Goal: Information Seeking & Learning: Learn about a topic

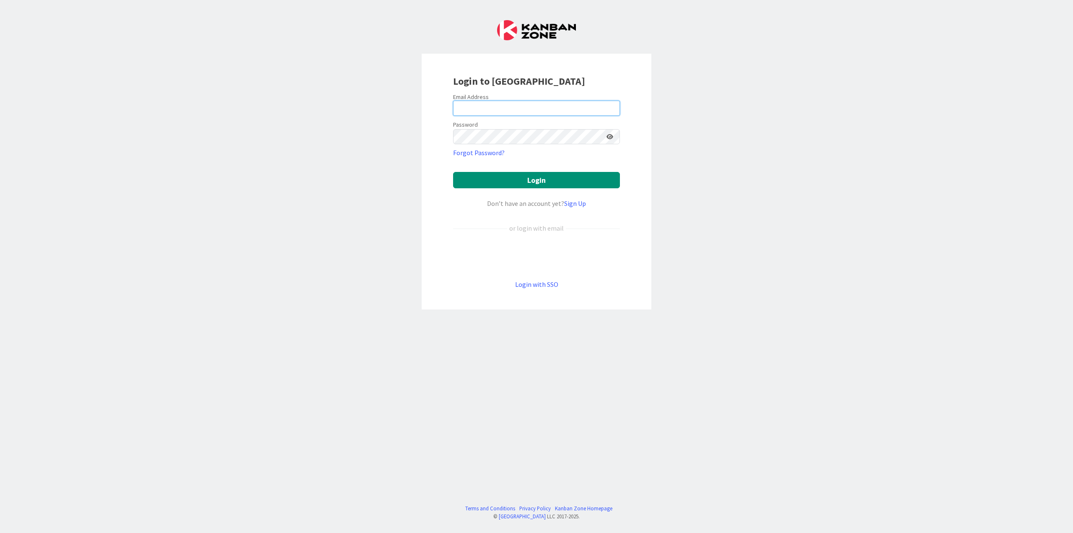
click at [495, 104] on input "email" at bounding box center [536, 108] width 167 height 15
type input "[EMAIL_ADDRESS][DOMAIN_NAME]"
click at [453, 172] on button "Login" at bounding box center [536, 180] width 167 height 16
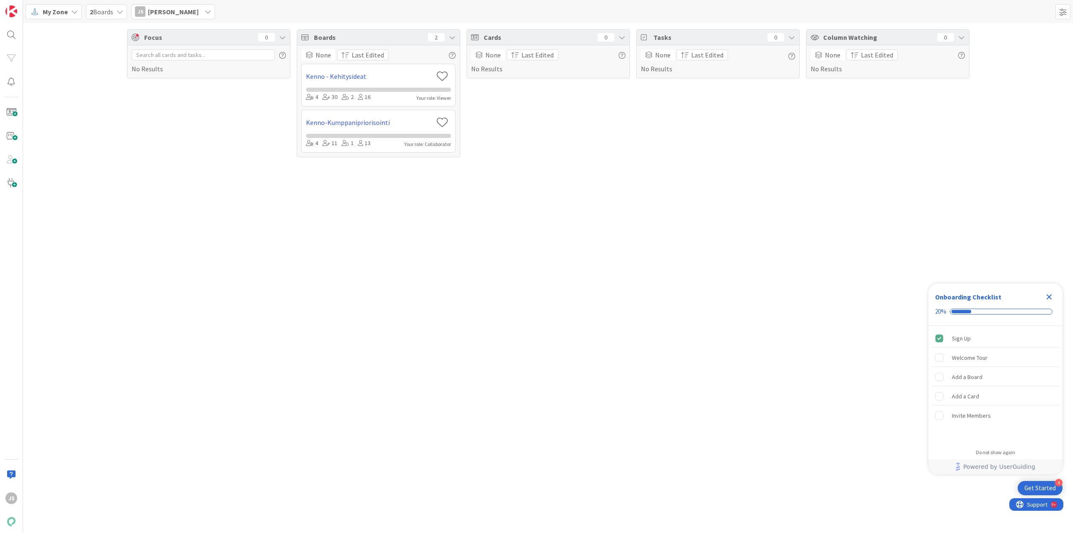
click at [67, 7] on div "My Zone" at bounding box center [54, 11] width 56 height 15
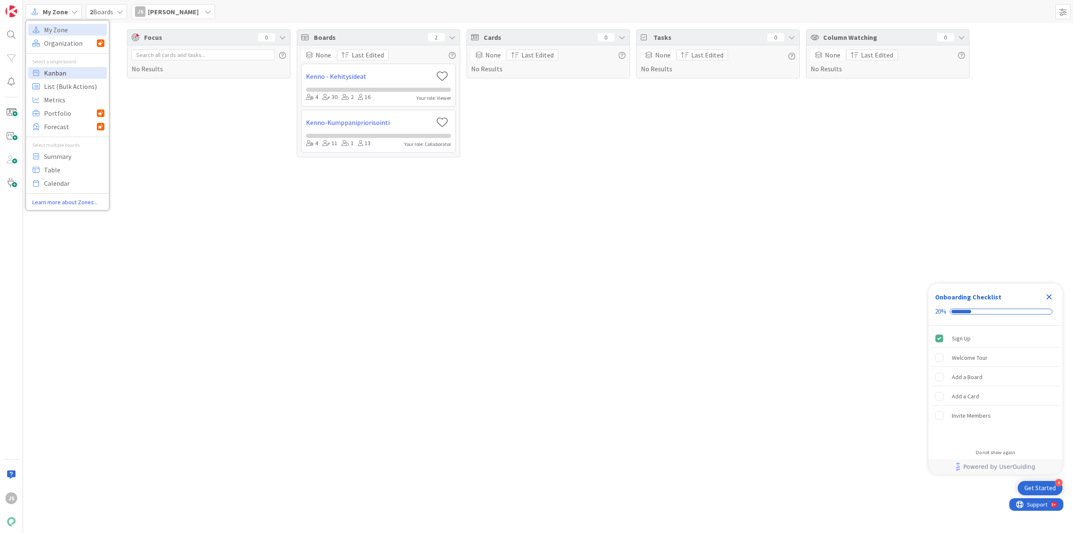
click at [57, 75] on span "Kanban" at bounding box center [74, 73] width 60 height 13
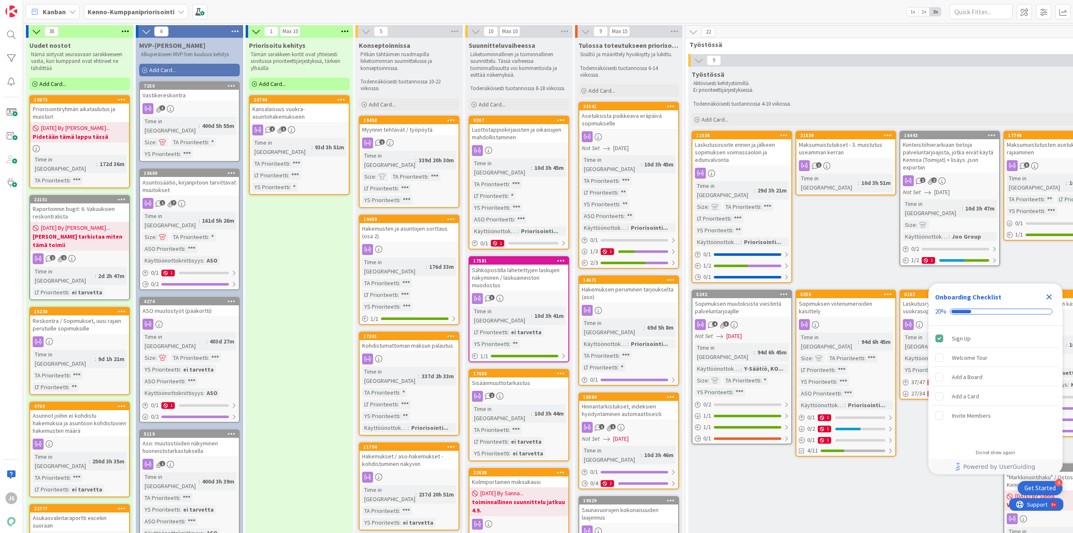
click at [1052, 297] on icon "Close Checklist" at bounding box center [1049, 297] width 10 height 10
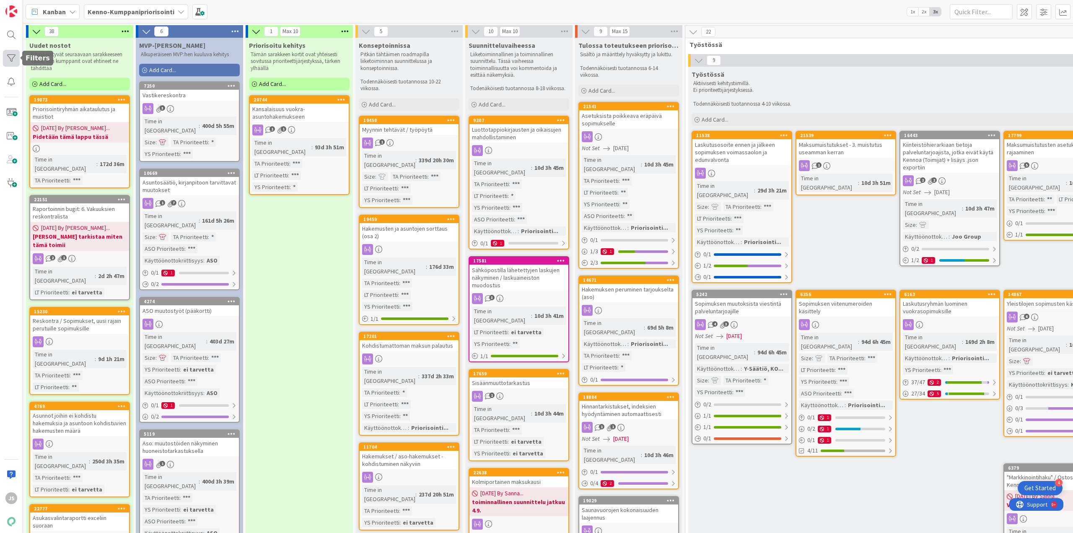
click at [7, 55] on div at bounding box center [11, 58] width 17 height 17
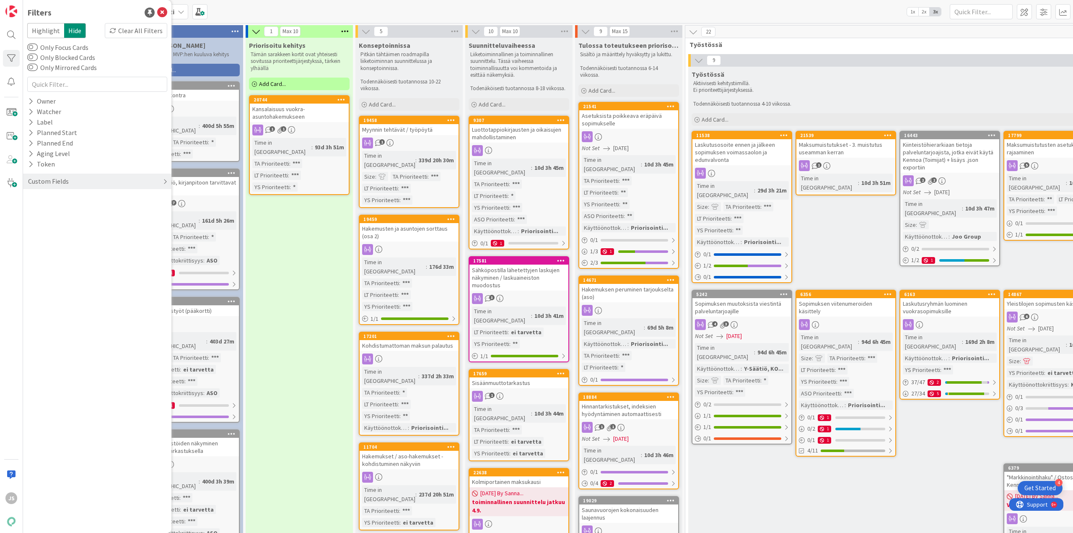
click at [62, 183] on div "Custom Fields" at bounding box center [48, 181] width 42 height 10
click at [58, 238] on button "LT Prioriteetti" at bounding box center [53, 240] width 52 height 10
click at [47, 273] on div "ei tarvetta * ** *** None" at bounding box center [97, 275] width 136 height 54
click at [34, 285] on icon at bounding box center [32, 286] width 6 height 6
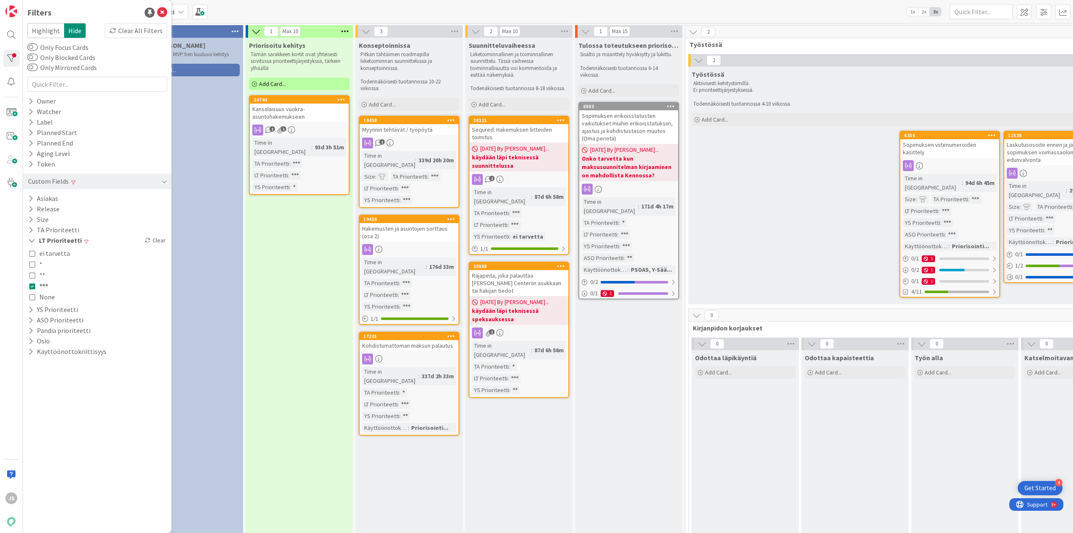
click at [288, 280] on div "Priorisoitu kehitys Tämän sarakkeen kortit ovat yhteisesti sovitussa prioriteet…" at bounding box center [299, 397] width 107 height 718
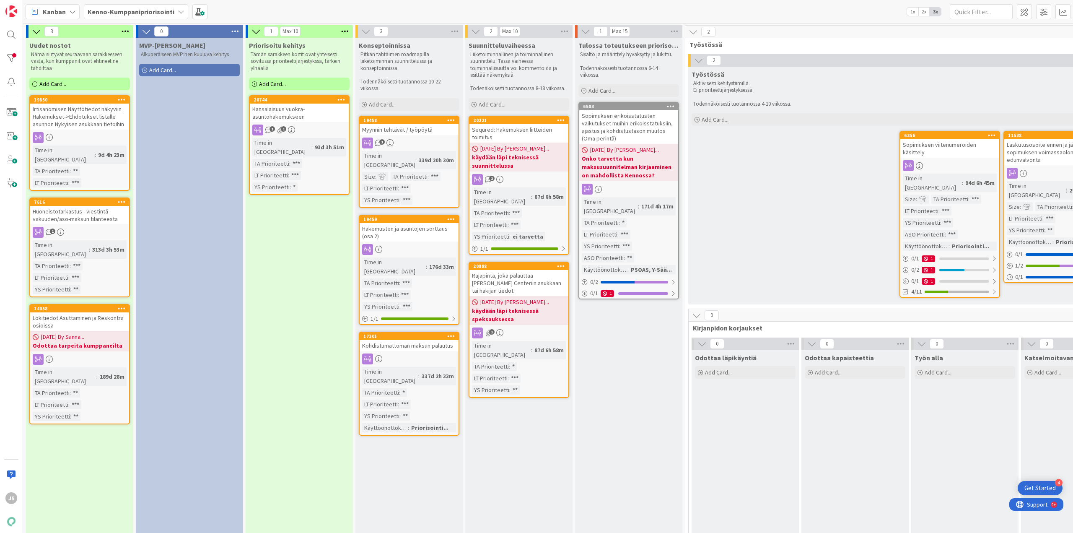
click at [87, 207] on div "Huoneistotarkastus - viestintä vakuuden/aso-maksun tilanteesta" at bounding box center [79, 215] width 99 height 18
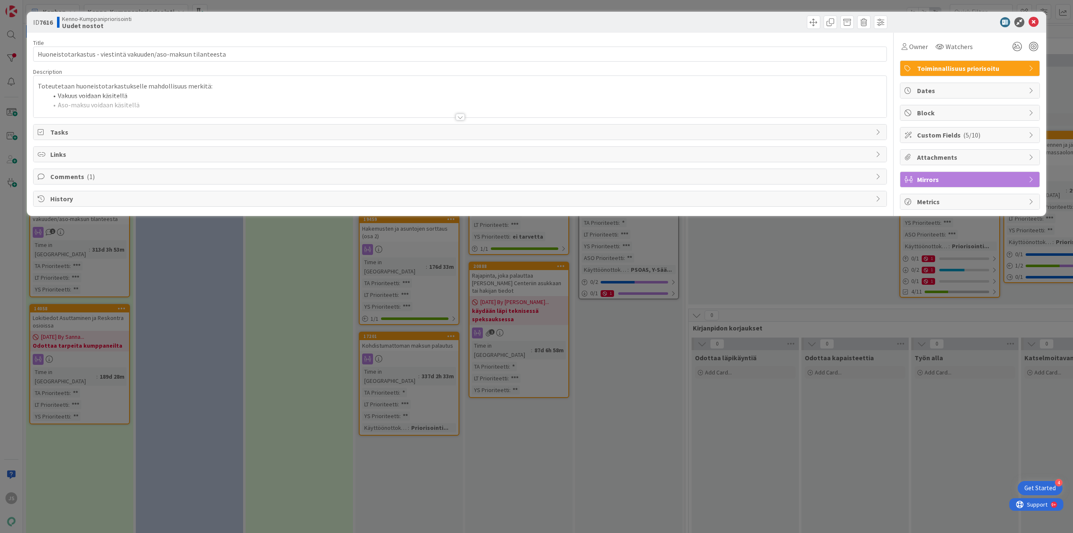
click at [460, 119] on div at bounding box center [460, 117] width 9 height 7
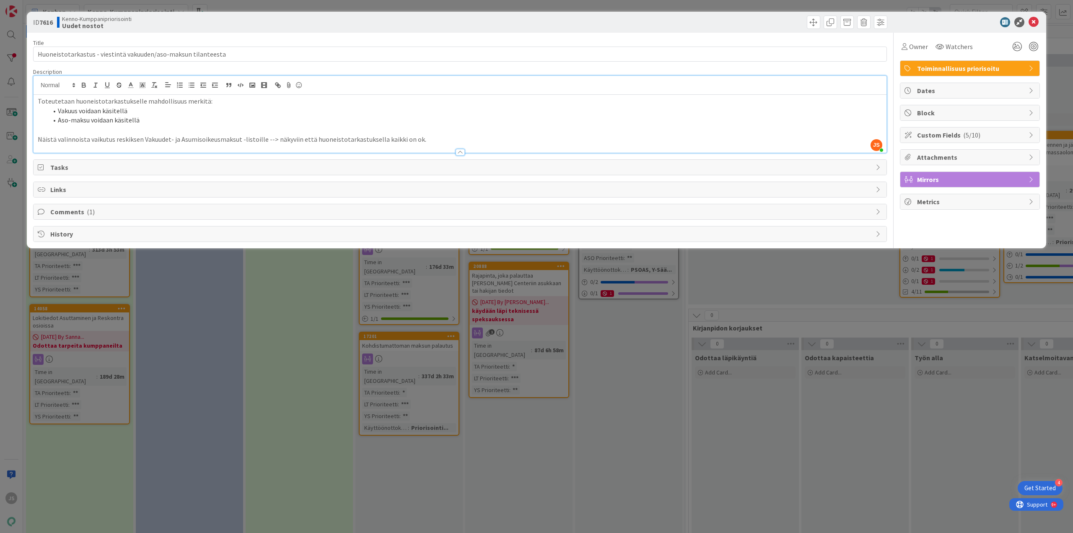
click at [254, 218] on div "Comments ( 1 )" at bounding box center [460, 211] width 853 height 15
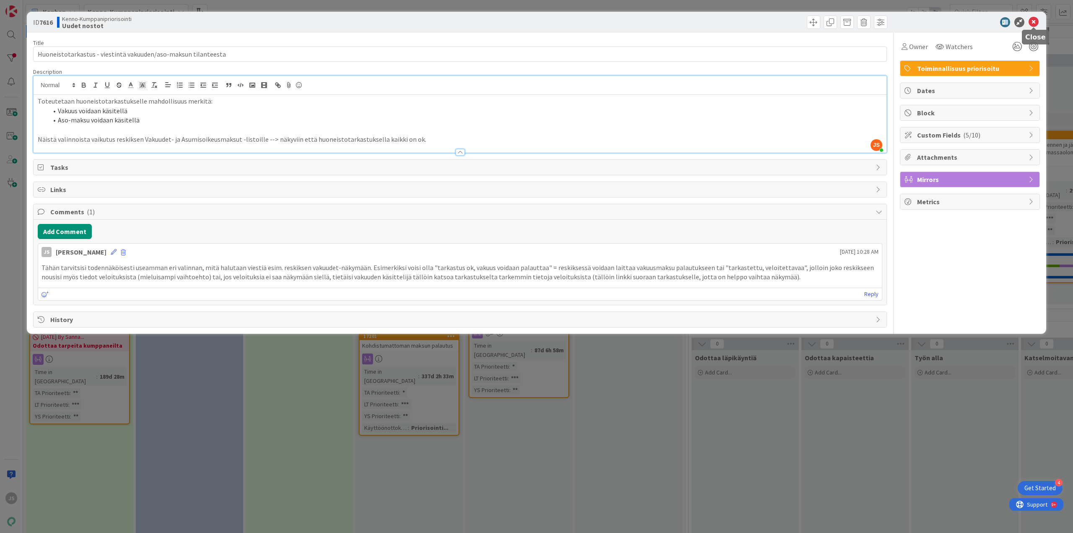
click at [1033, 20] on icon at bounding box center [1033, 22] width 10 height 10
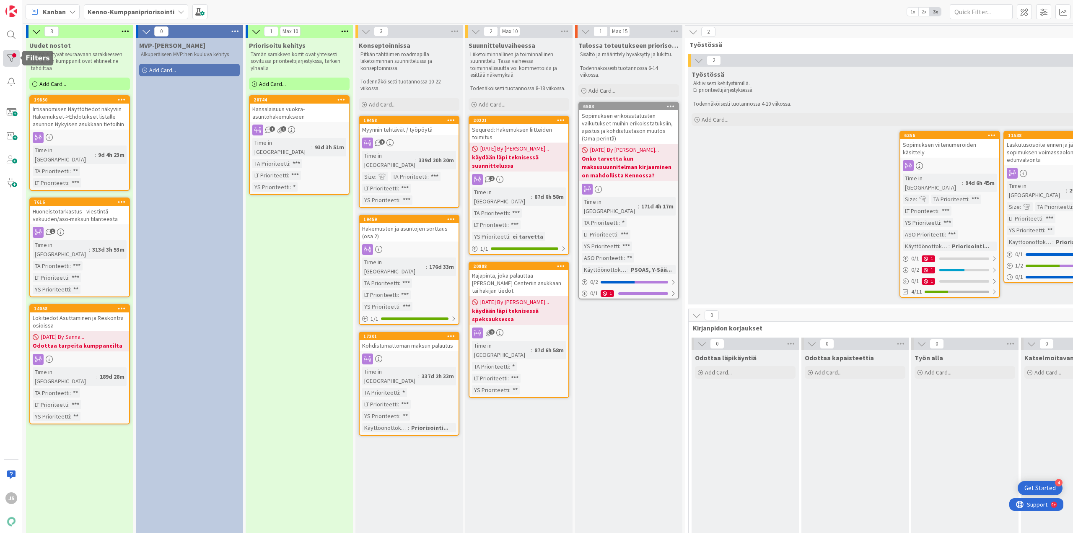
click at [15, 60] on div at bounding box center [11, 58] width 17 height 17
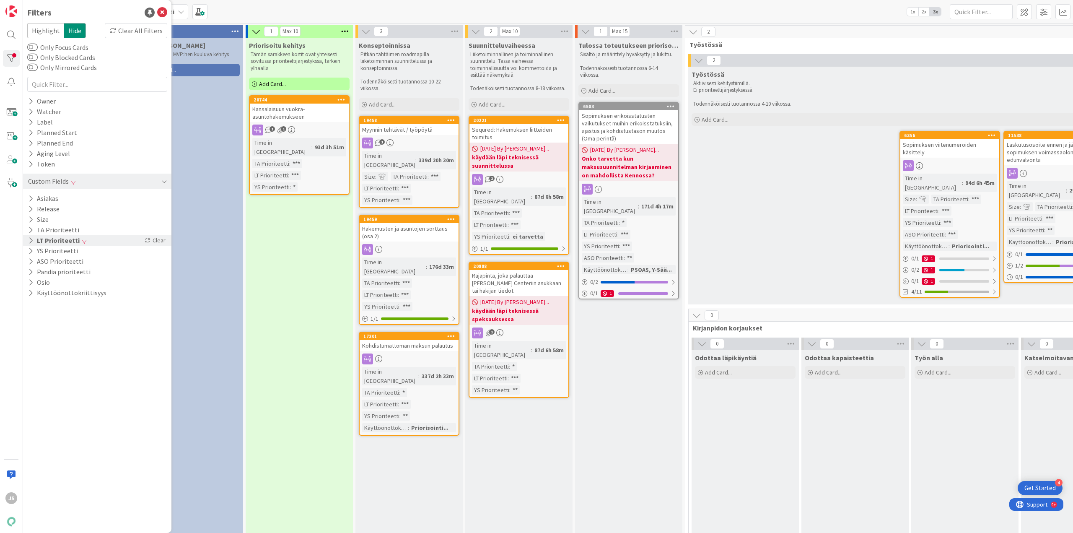
click at [63, 240] on button "LT Prioriteetti" at bounding box center [53, 240] width 53 height 10
click at [42, 288] on span "***" at bounding box center [43, 285] width 9 height 11
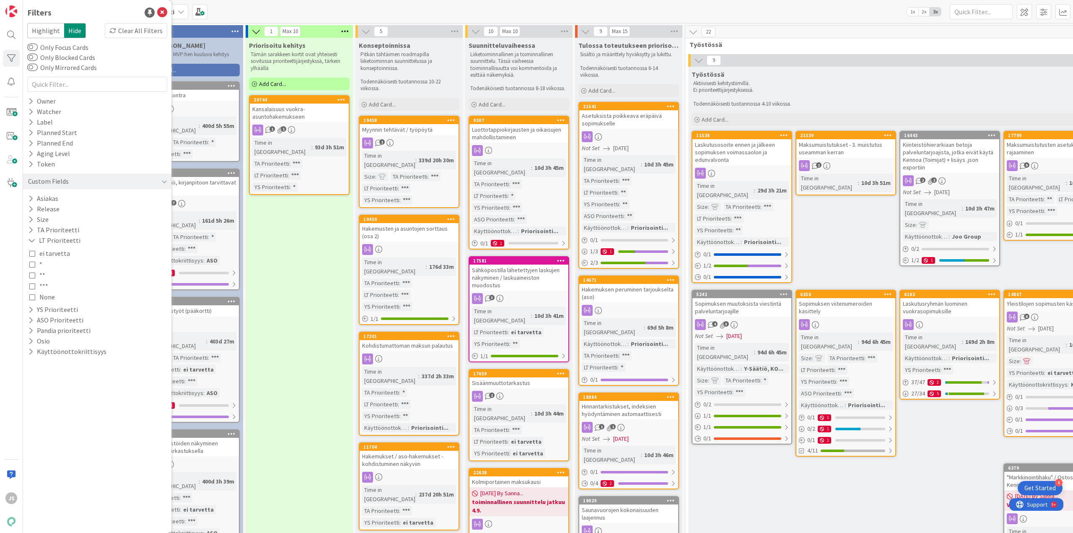
click at [45, 276] on span "**" at bounding box center [42, 274] width 6 height 11
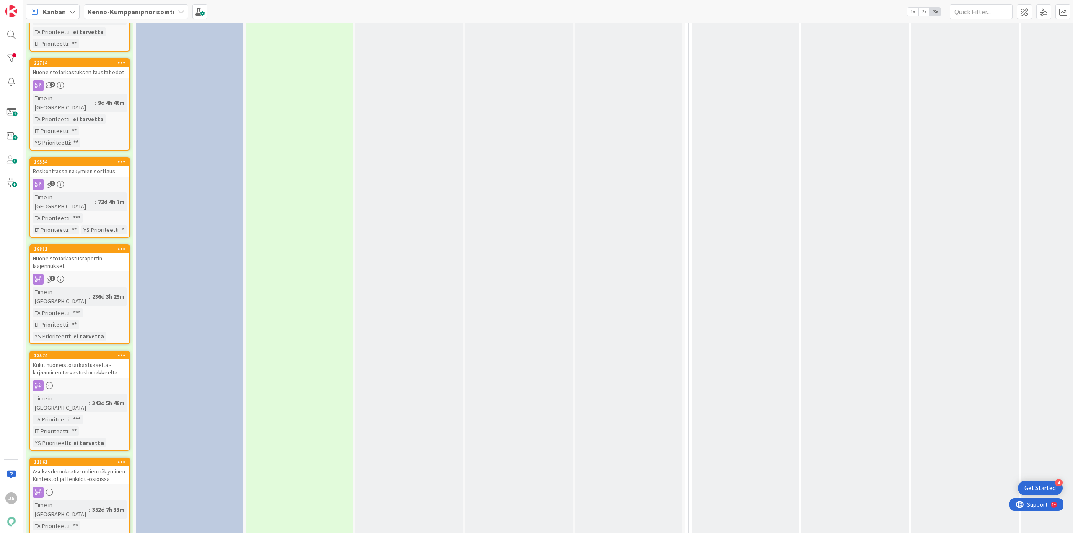
scroll to position [587, 0]
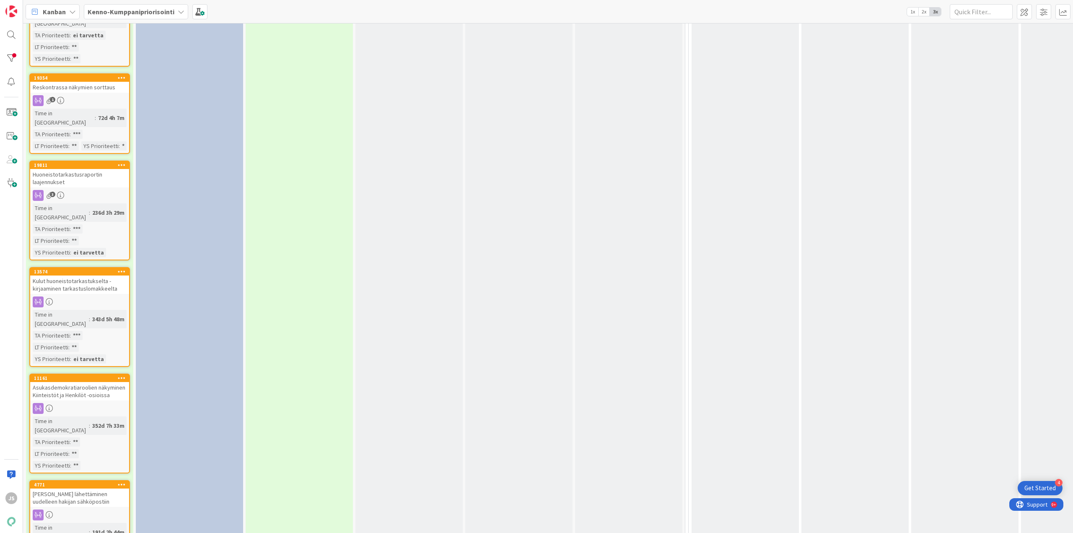
click at [64, 169] on div "Huoneistotarkastusraportin laajennukset" at bounding box center [79, 178] width 99 height 18
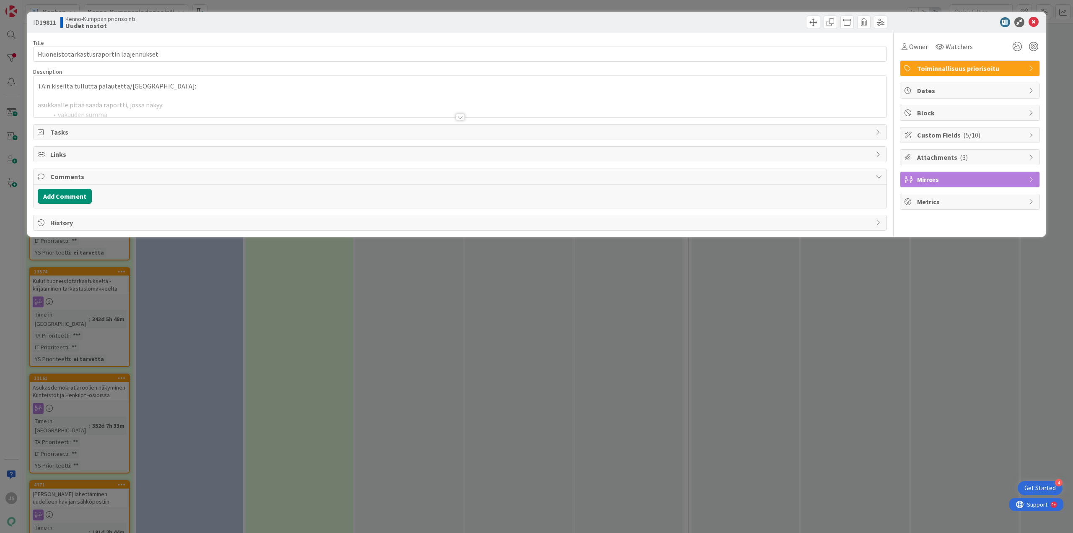
click at [459, 118] on div at bounding box center [460, 117] width 9 height 7
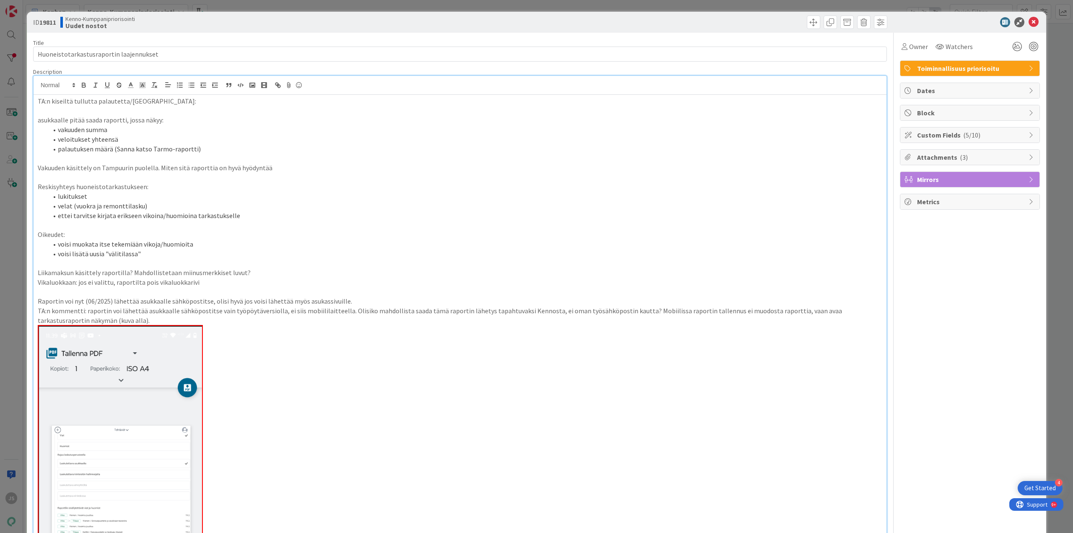
click at [1028, 156] on icon at bounding box center [1031, 157] width 7 height 7
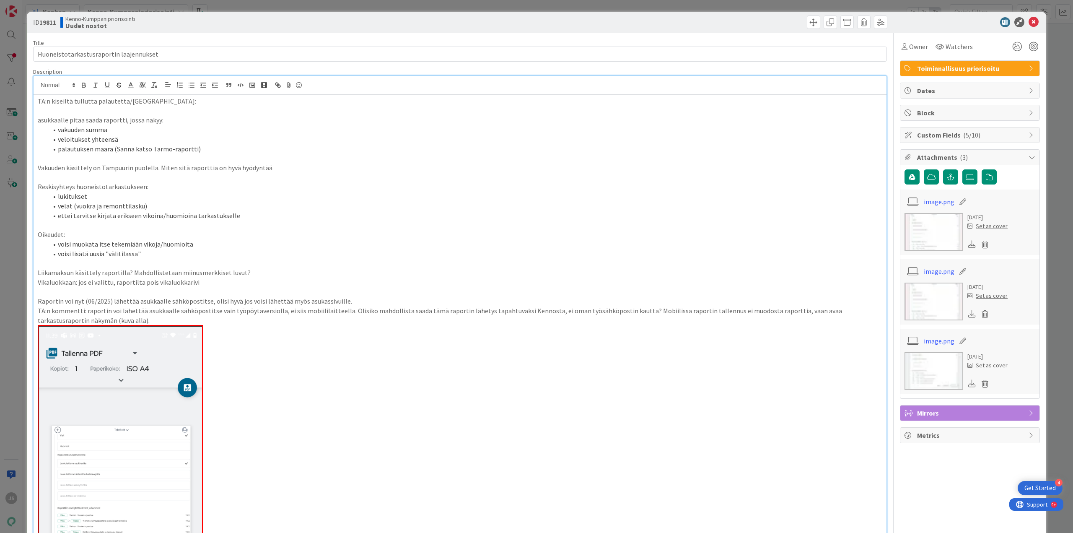
click at [1028, 156] on icon at bounding box center [1031, 157] width 7 height 7
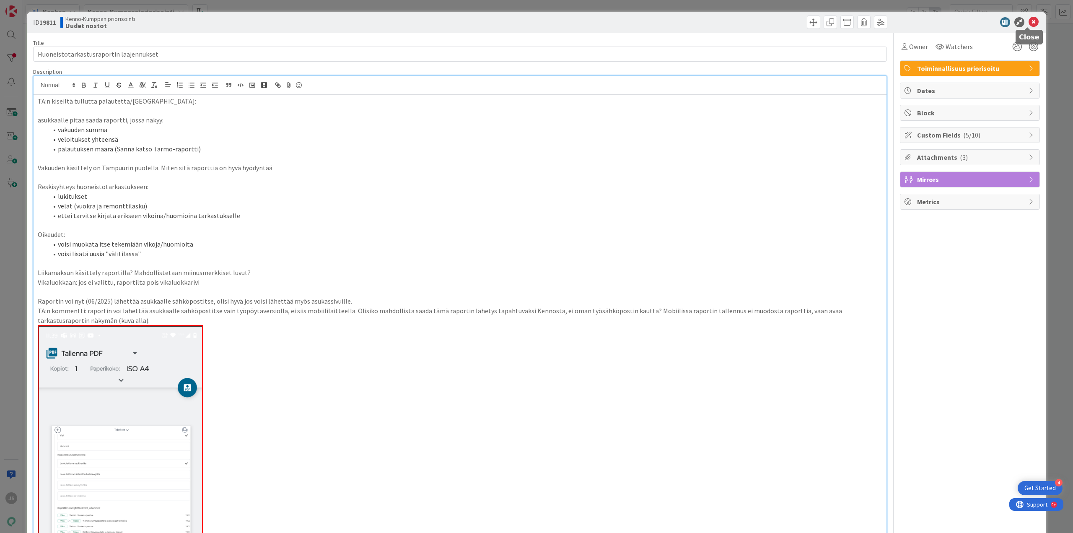
click at [1028, 22] on icon at bounding box center [1033, 22] width 10 height 10
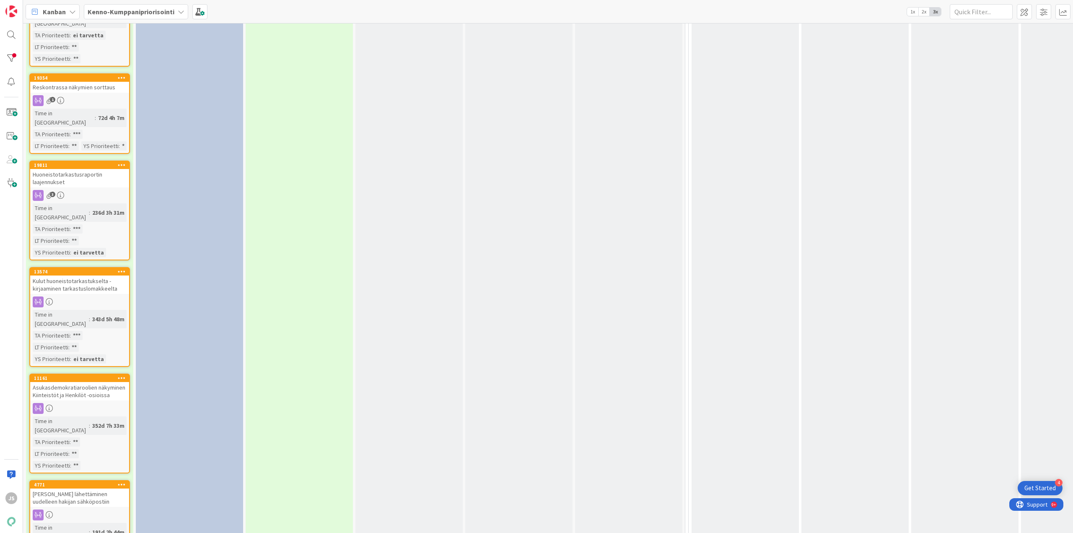
click at [77, 275] on div "Kulut huoneistotarkastukselta - kirjaaminen tarkastuslomakkeelta" at bounding box center [79, 284] width 99 height 18
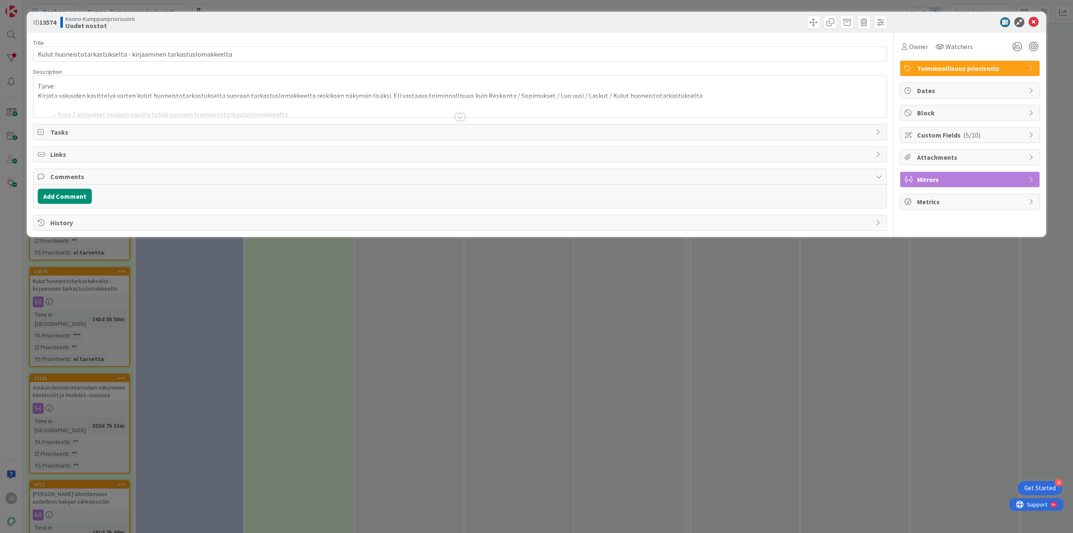
click at [456, 116] on div at bounding box center [460, 117] width 9 height 7
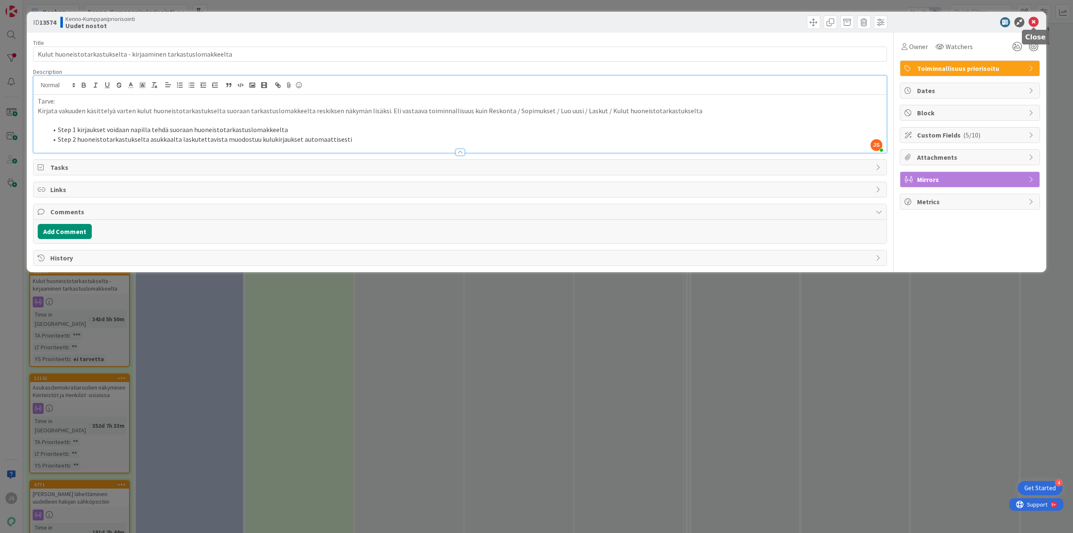
click at [1032, 21] on icon at bounding box center [1033, 22] width 10 height 10
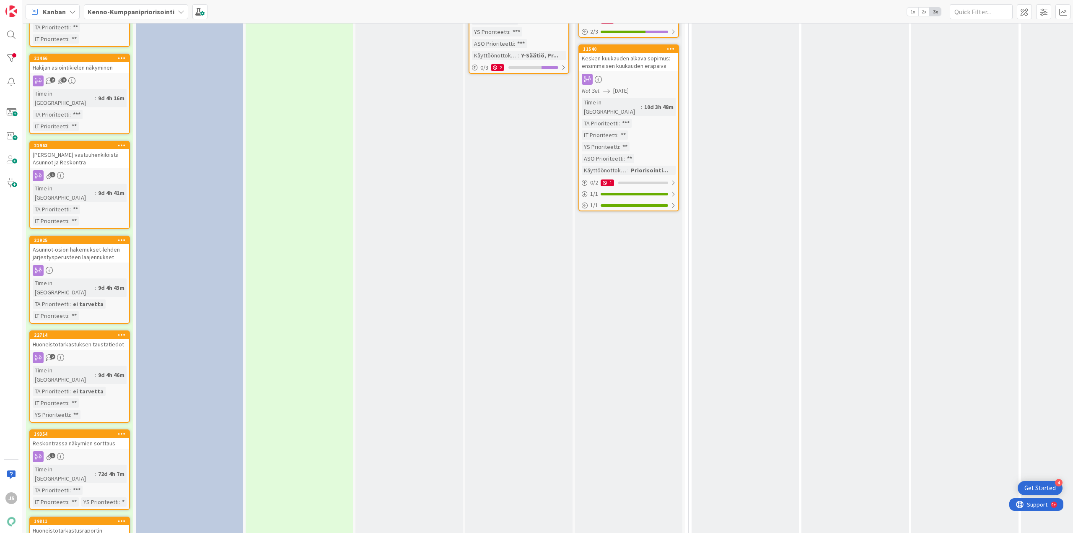
scroll to position [210, 0]
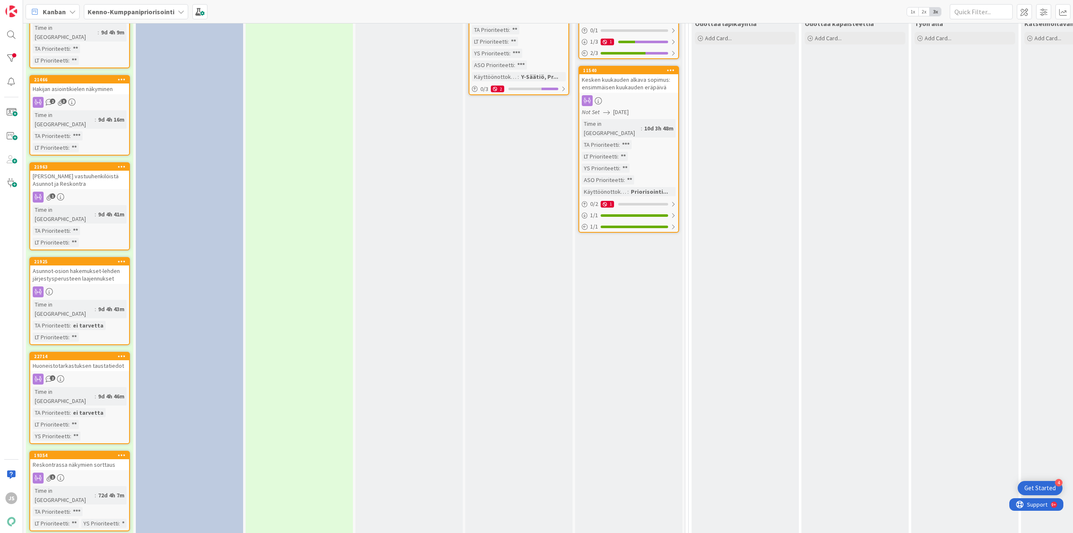
click at [81, 360] on div "Huoneistotarkastuksen taustatiedot" at bounding box center [79, 365] width 99 height 11
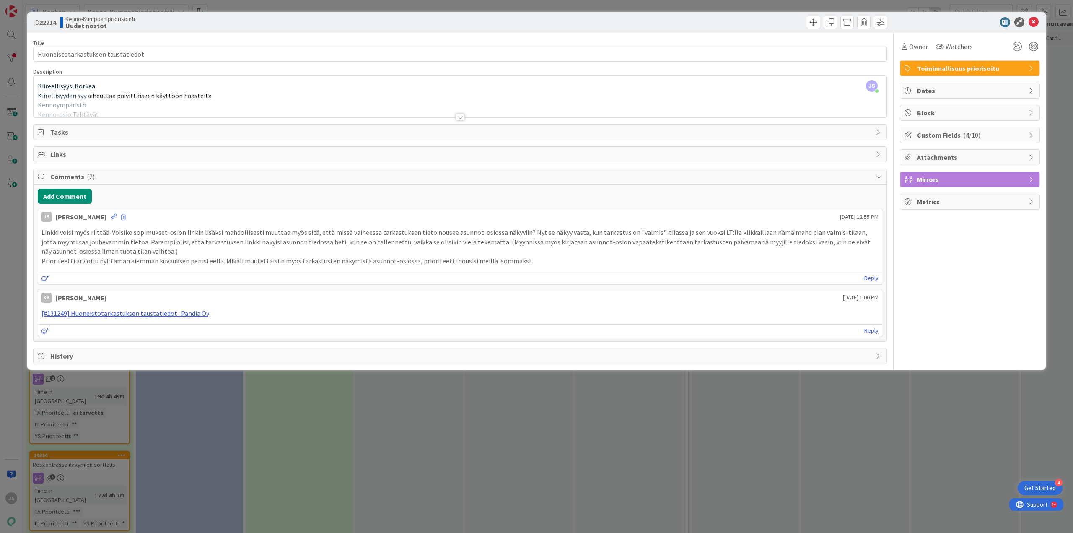
click at [461, 117] on div at bounding box center [460, 117] width 9 height 7
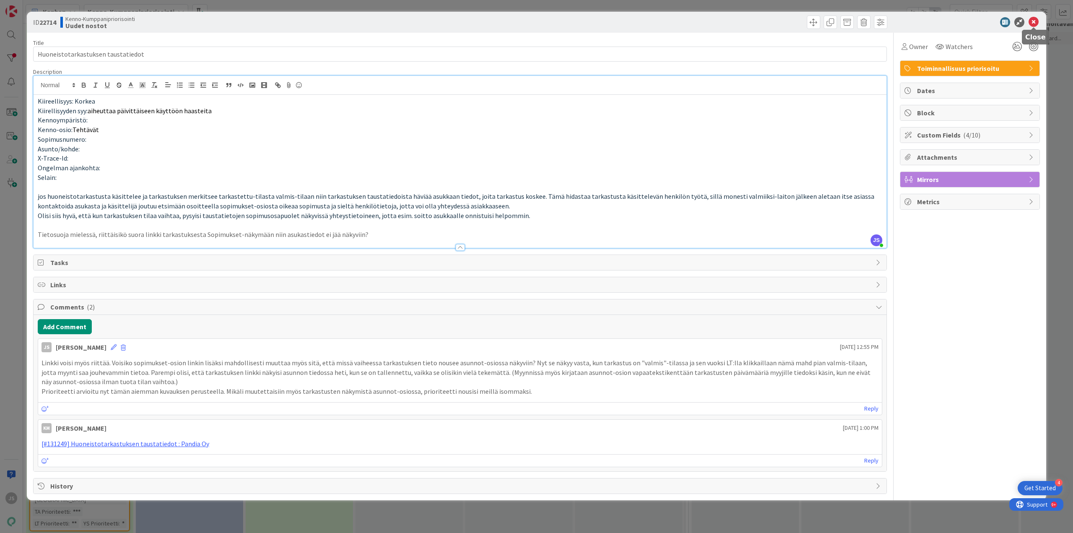
click at [1031, 24] on icon at bounding box center [1033, 22] width 10 height 10
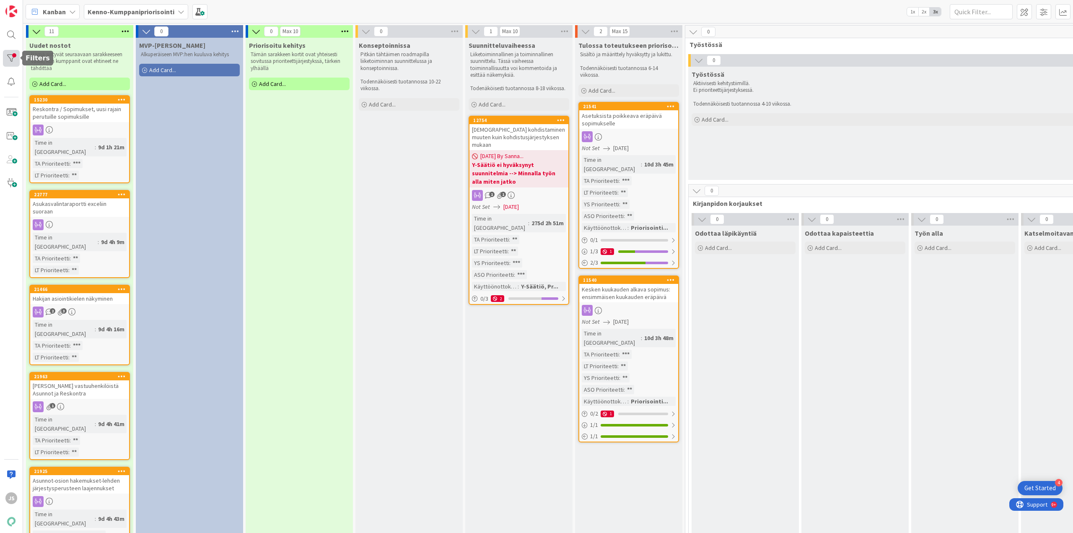
click at [14, 59] on div at bounding box center [11, 58] width 17 height 17
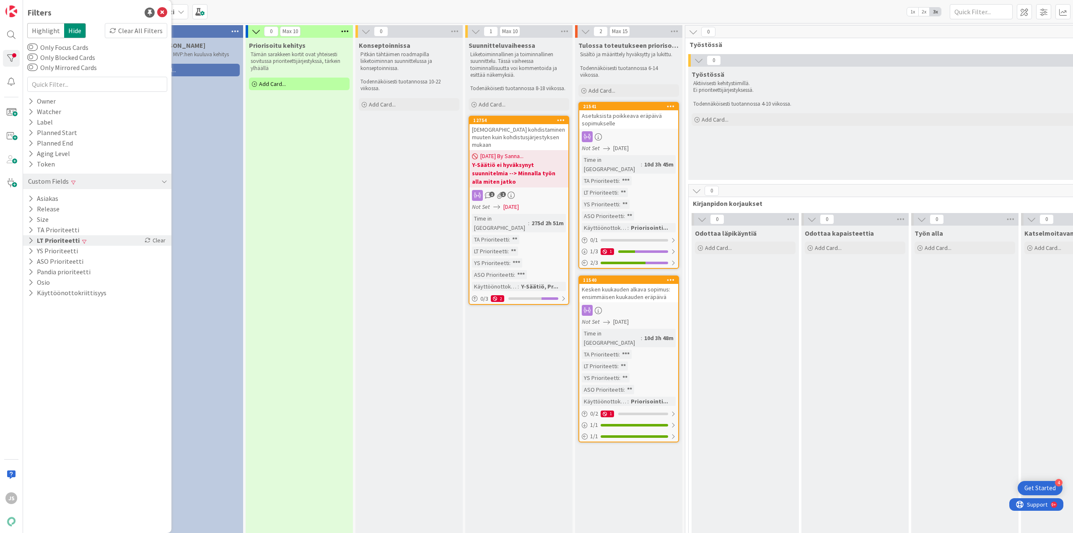
click at [49, 241] on button "LT Prioriteetti" at bounding box center [53, 240] width 53 height 10
click at [41, 274] on span "**" at bounding box center [42, 274] width 6 height 11
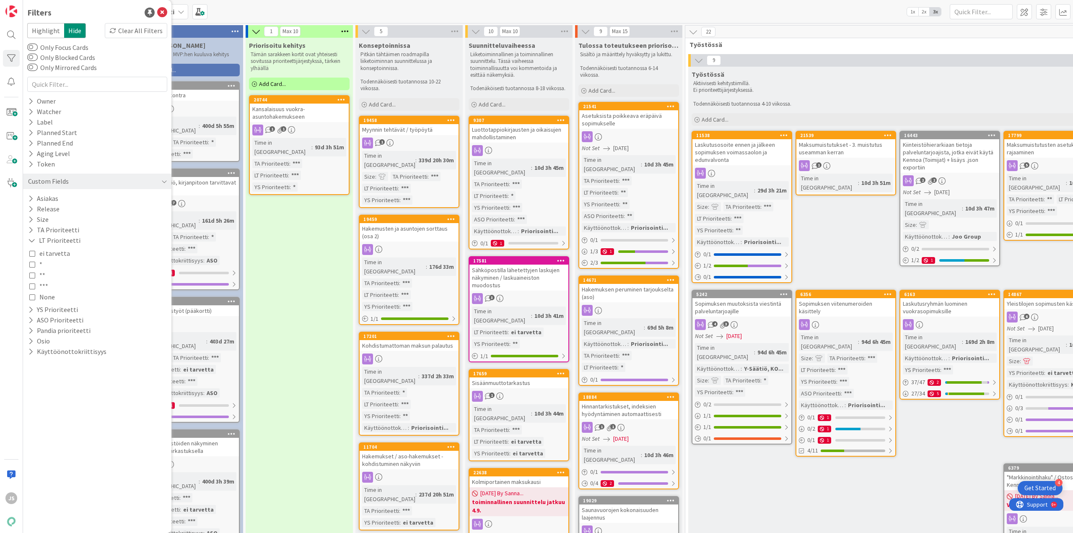
click at [44, 264] on div "ei tarvetta * ** *** None" at bounding box center [97, 275] width 136 height 54
click at [36, 264] on button "*" at bounding box center [35, 264] width 13 height 11
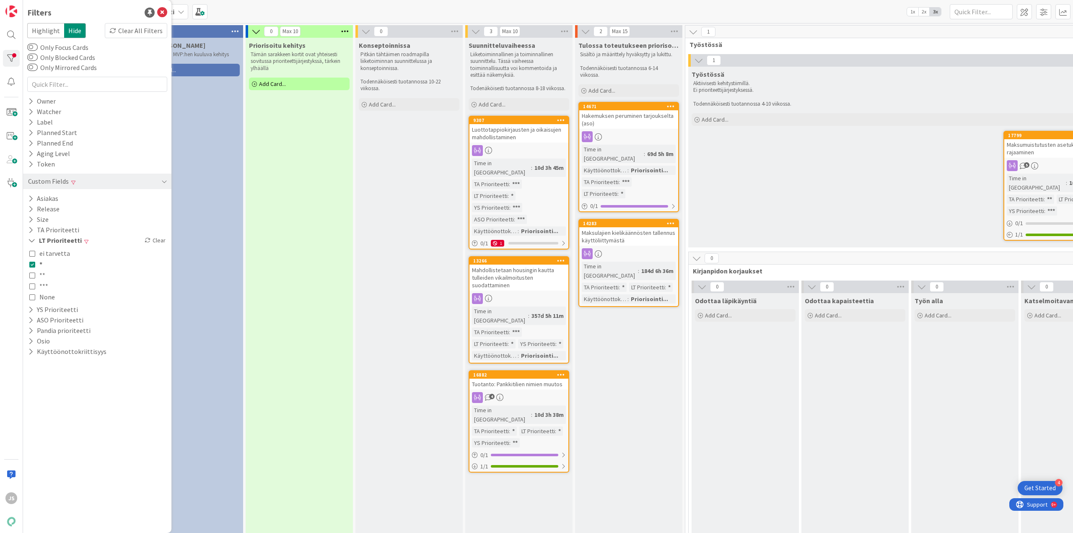
click at [224, 265] on div "MVP-Kehitys Alkuperäiseen MVP:hen kuuluva kehitys Add Card..." at bounding box center [189, 506] width 107 height 936
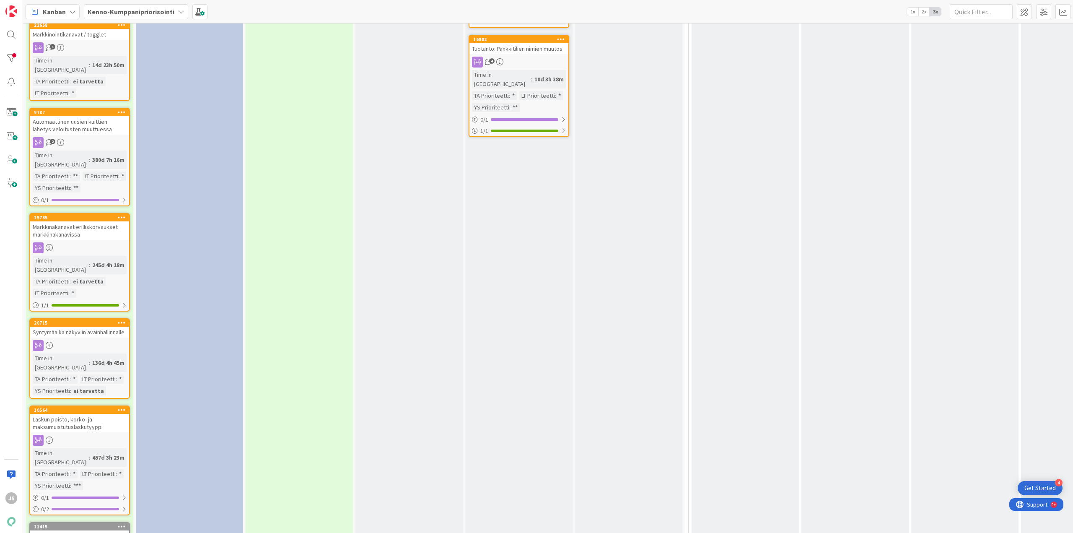
scroll to position [369, 0]
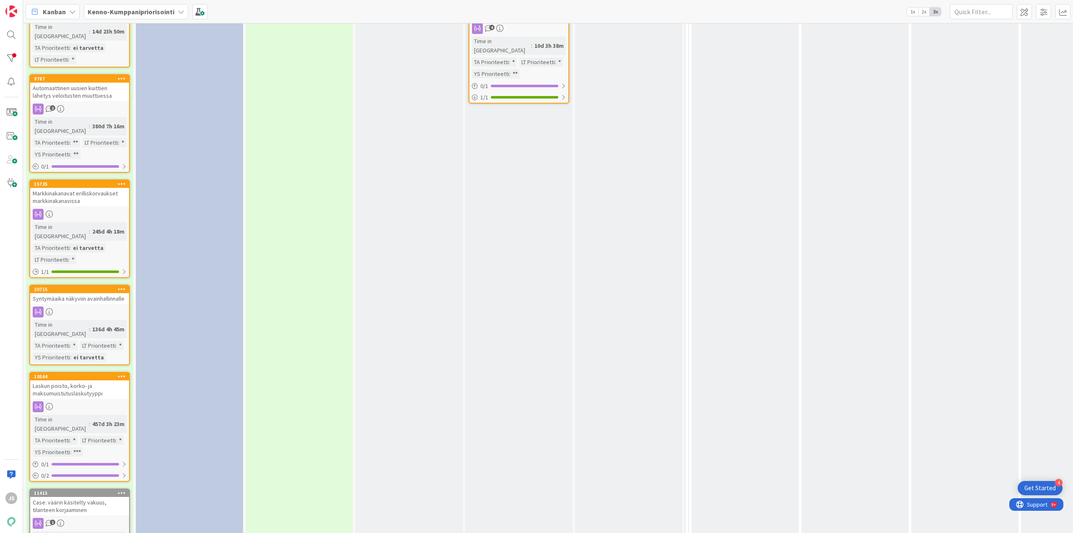
click at [83, 293] on div "Syntymäaika näkyviin avainhallinnalle" at bounding box center [79, 298] width 99 height 11
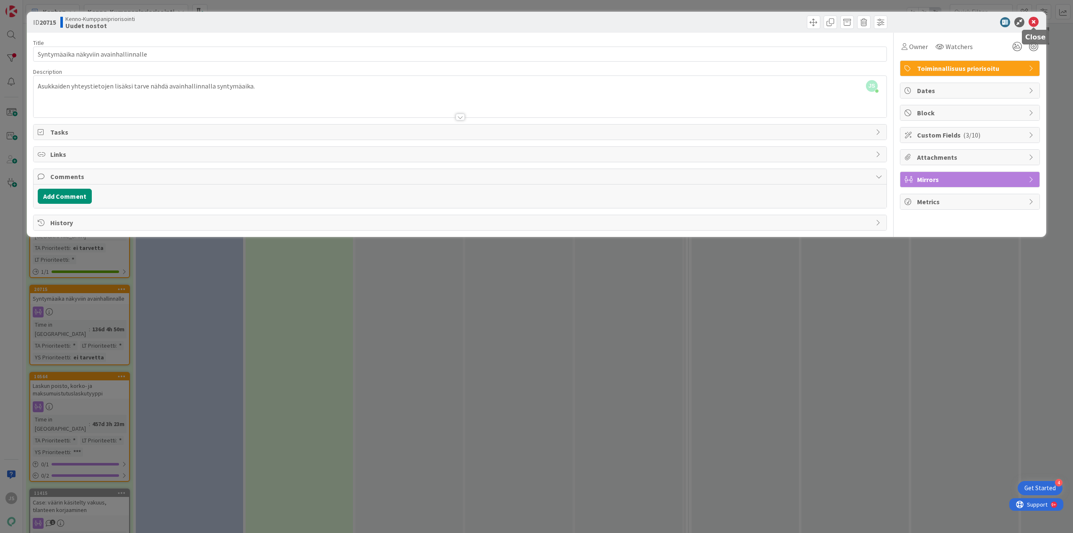
click at [1035, 19] on icon at bounding box center [1033, 22] width 10 height 10
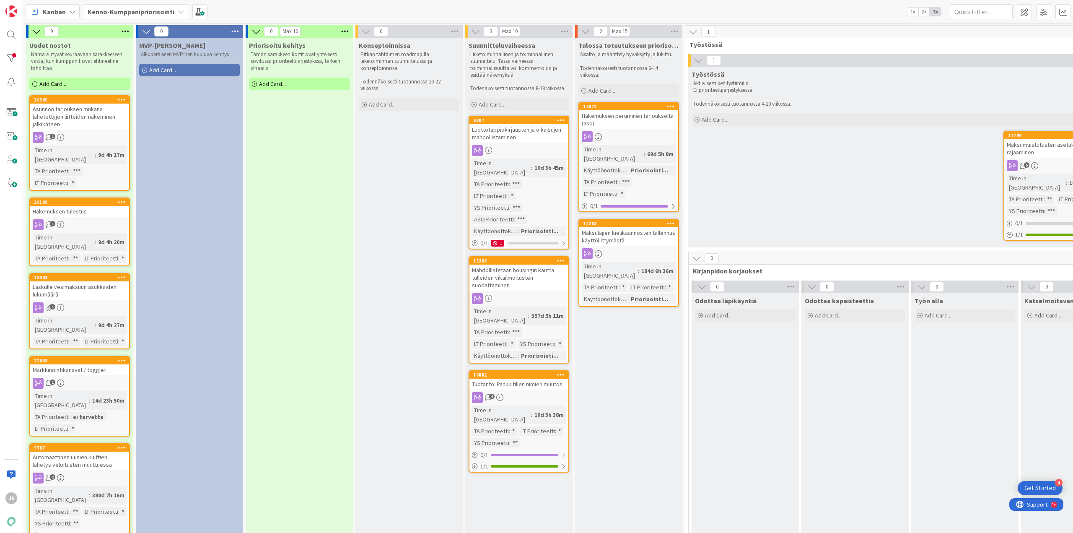
click at [70, 9] on icon at bounding box center [72, 11] width 7 height 7
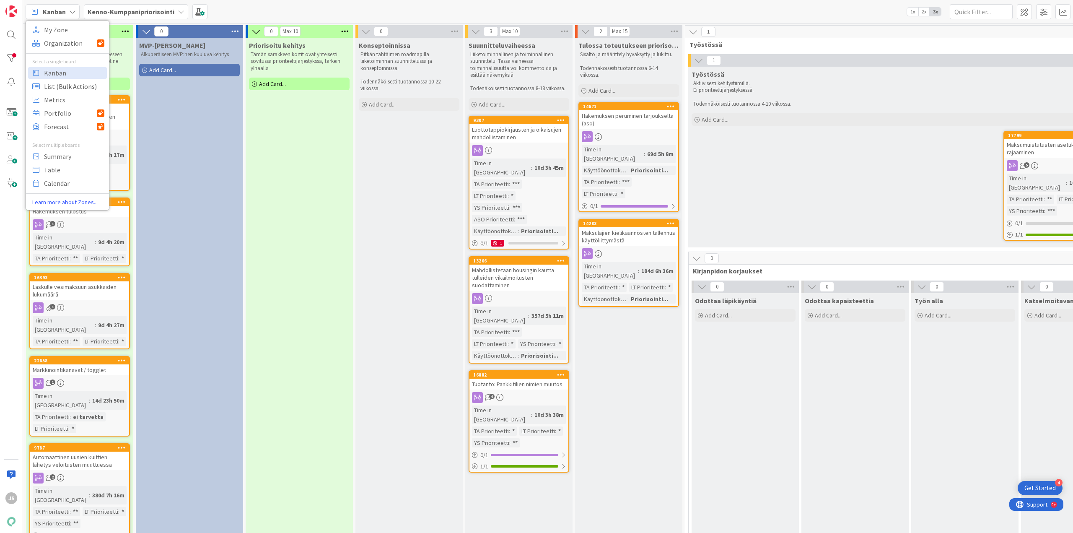
click at [70, 9] on icon at bounding box center [72, 11] width 7 height 7
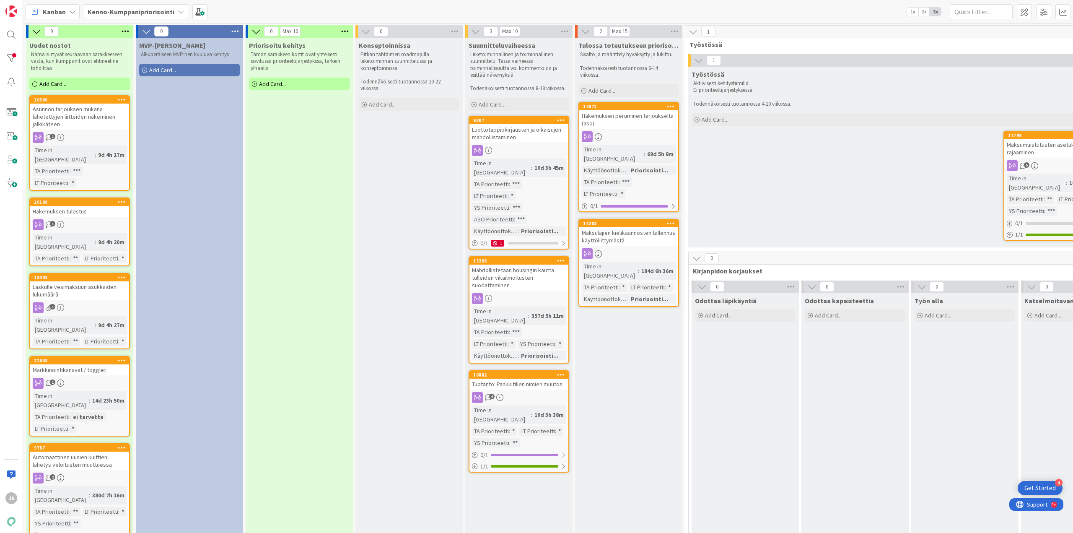
click at [109, 11] on b "Kenno-Kumppanipriorisointi" at bounding box center [131, 12] width 87 height 8
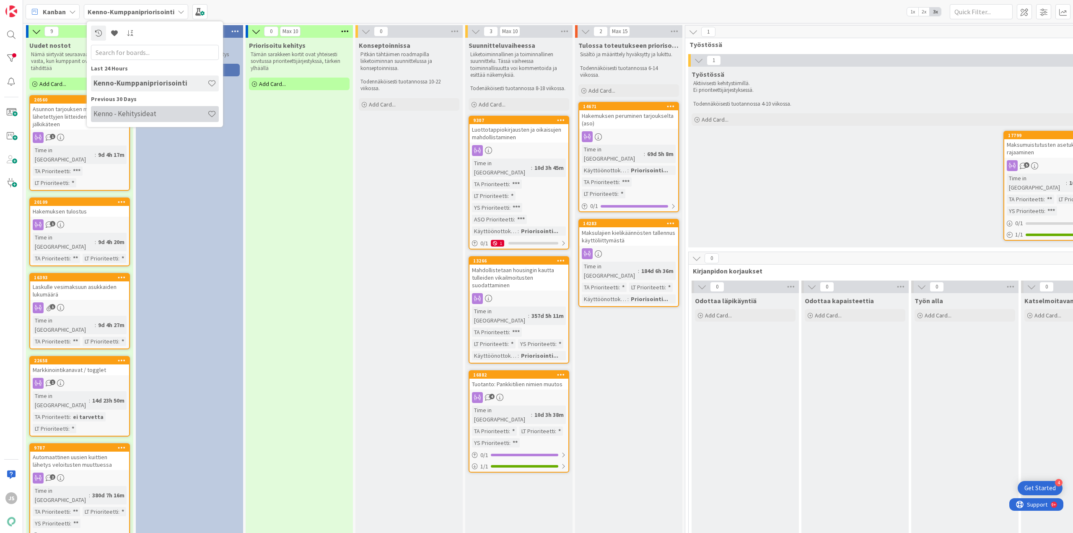
click at [118, 112] on h4 "Kenno - Kehitysideat" at bounding box center [150, 113] width 114 height 8
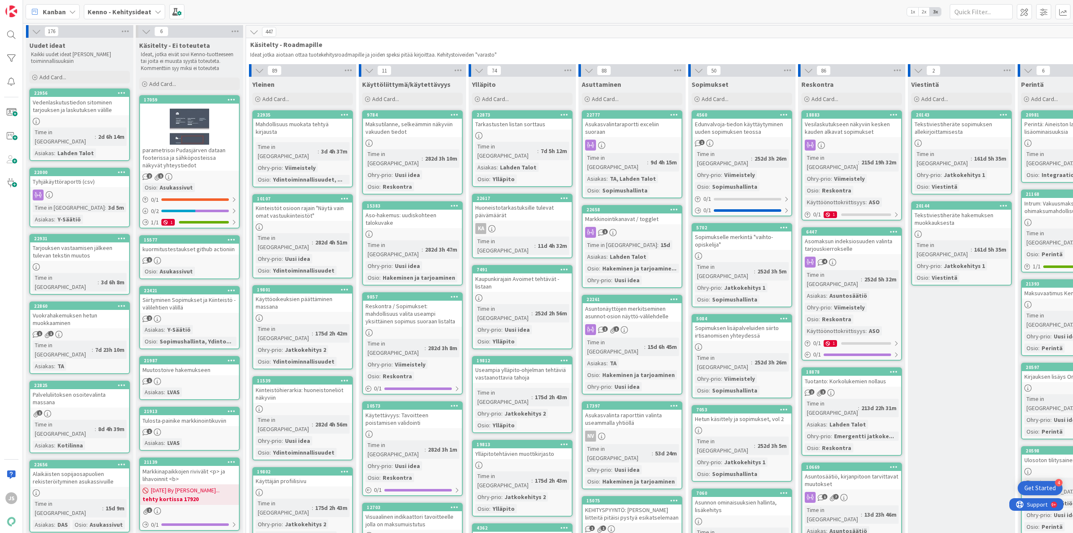
click at [60, 101] on div "Vedenlaskutustiedon sitominen tarjouksen ja laskutuksen välille" at bounding box center [79, 106] width 99 height 18
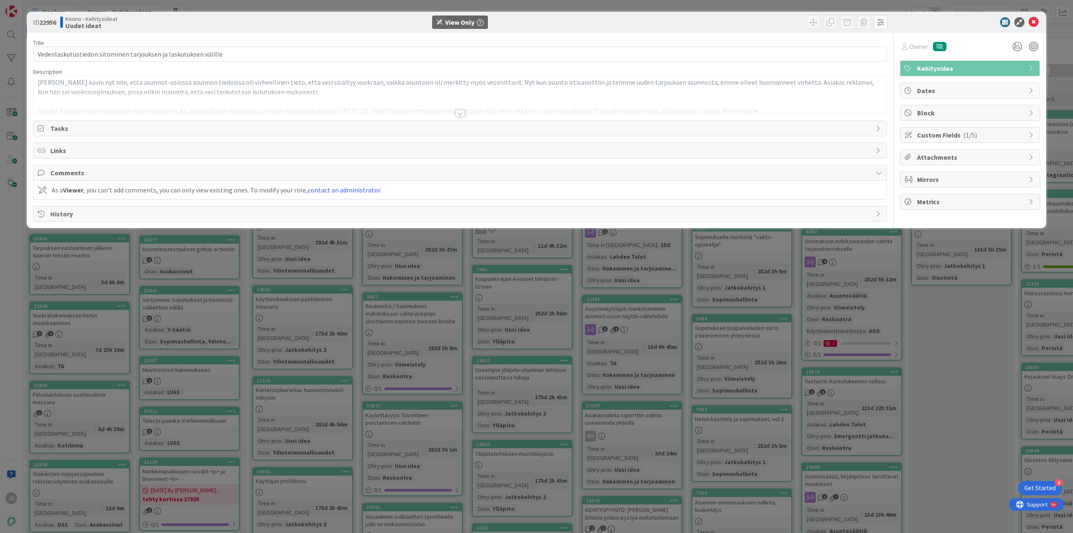
click at [461, 113] on div at bounding box center [460, 113] width 9 height 7
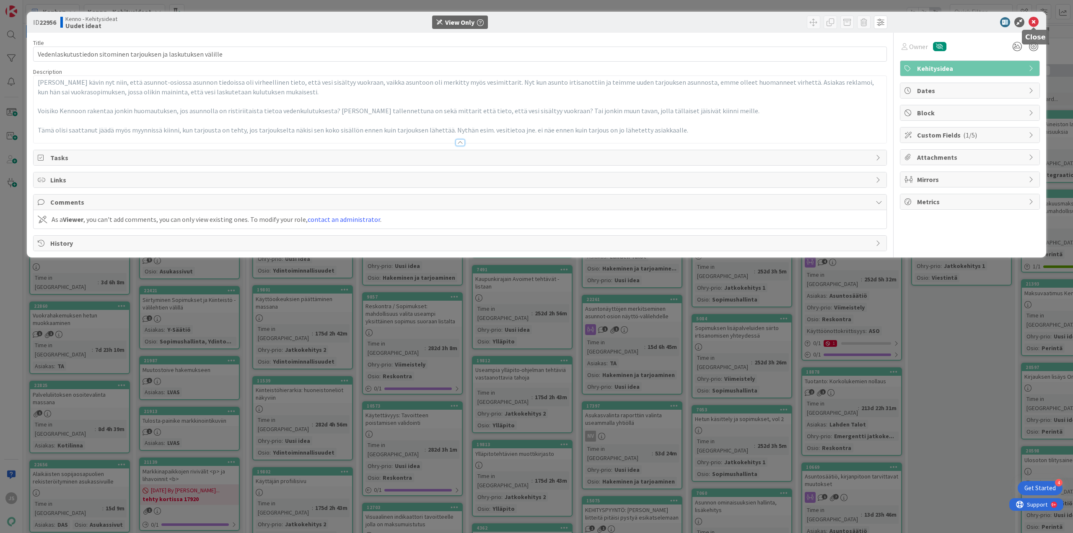
click at [1034, 21] on icon at bounding box center [1033, 22] width 10 height 10
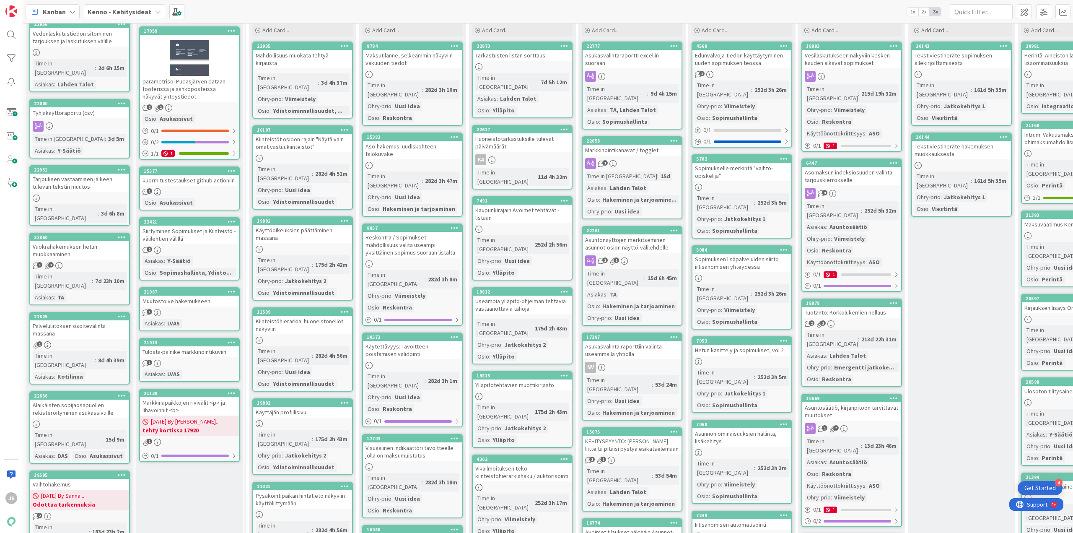
scroll to position [84, 0]
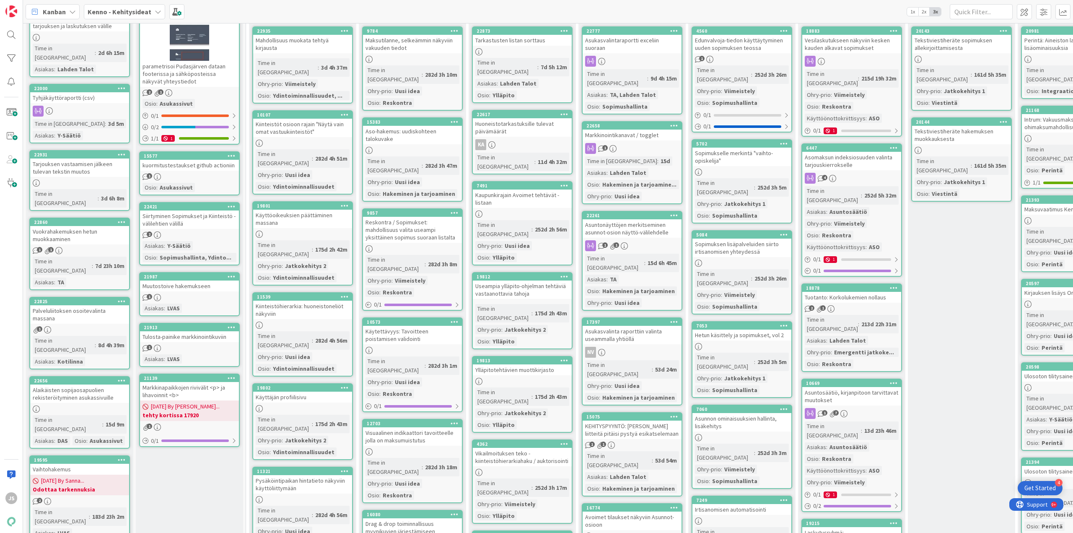
click at [72, 158] on div "Tarjouksen vastaamisen jälkeen tulevan tekstin muutos" at bounding box center [79, 167] width 99 height 18
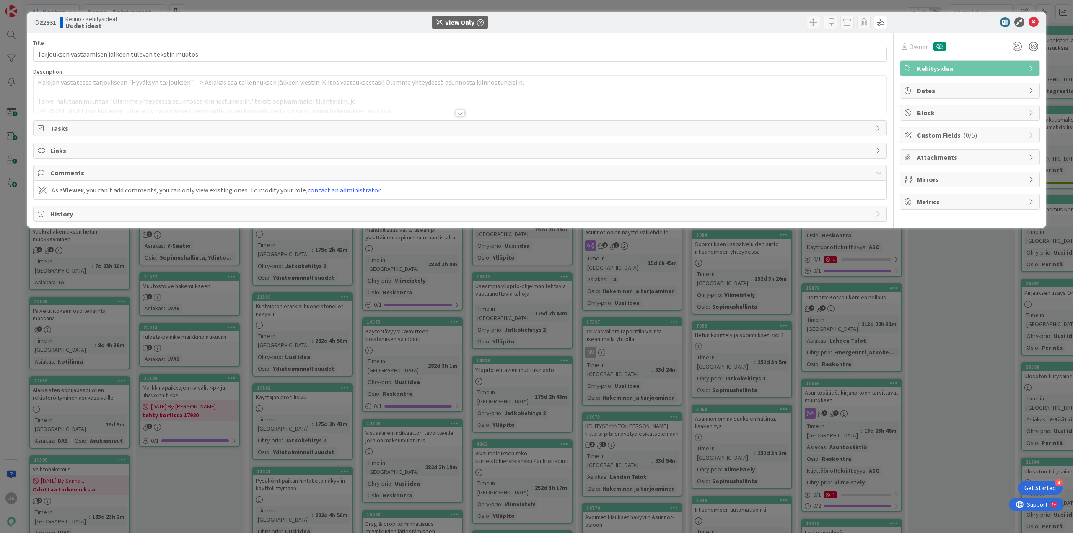
click at [460, 113] on div at bounding box center [460, 113] width 9 height 7
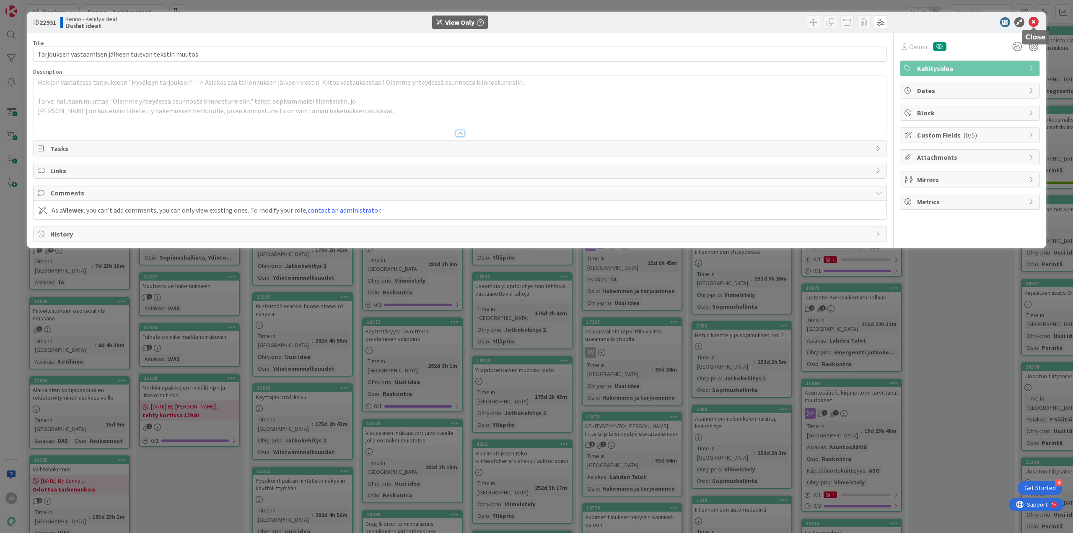
click at [1034, 24] on icon at bounding box center [1033, 22] width 10 height 10
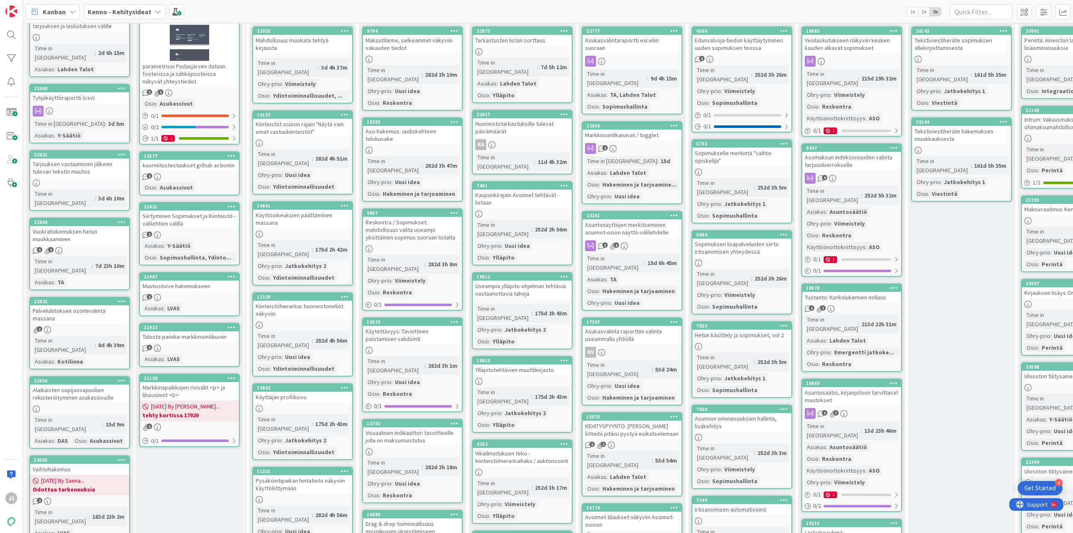
click at [56, 226] on div "Vuokrahakemuksen hetun muokkaaminen" at bounding box center [79, 235] width 99 height 18
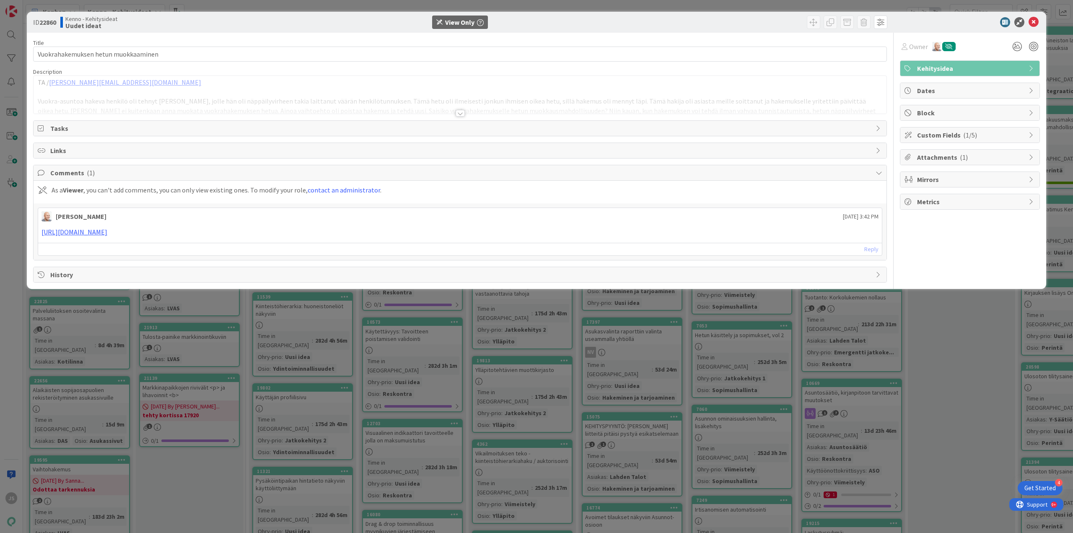
click at [461, 111] on div at bounding box center [460, 113] width 9 height 7
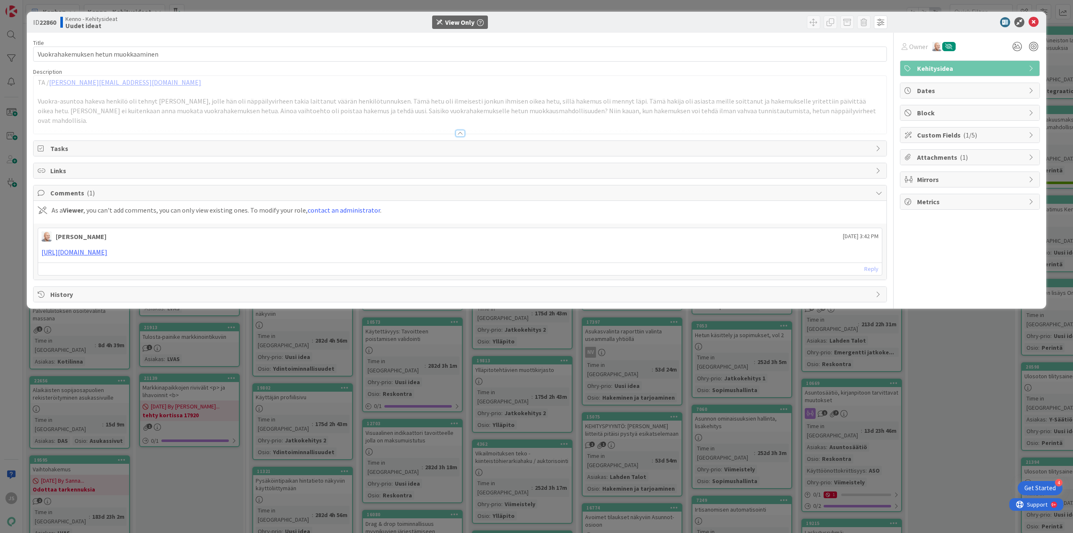
click at [996, 132] on span "Custom Fields ( 1/5 )" at bounding box center [970, 135] width 107 height 10
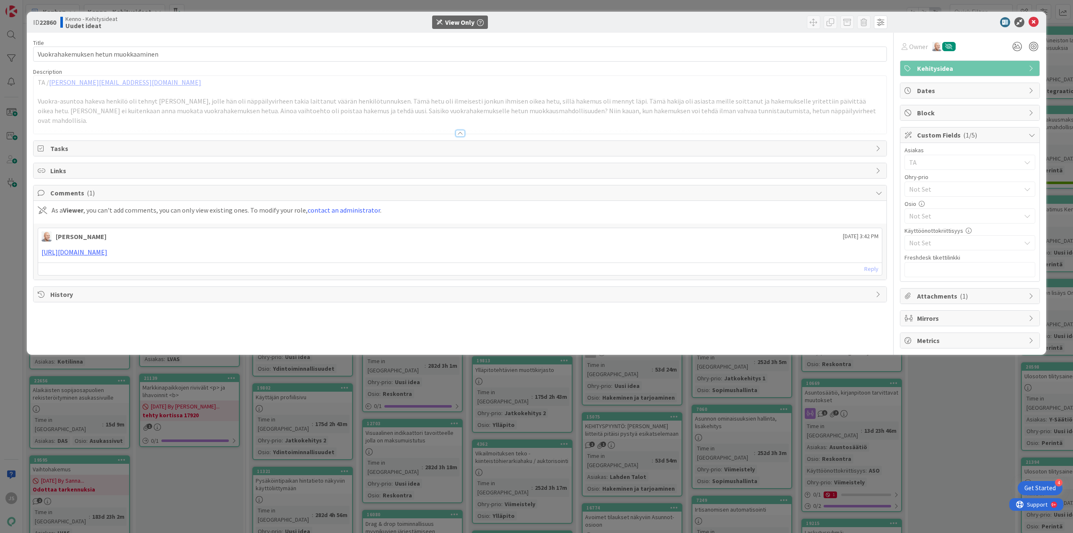
click at [996, 132] on span "Custom Fields ( 1/5 )" at bounding box center [970, 135] width 107 height 10
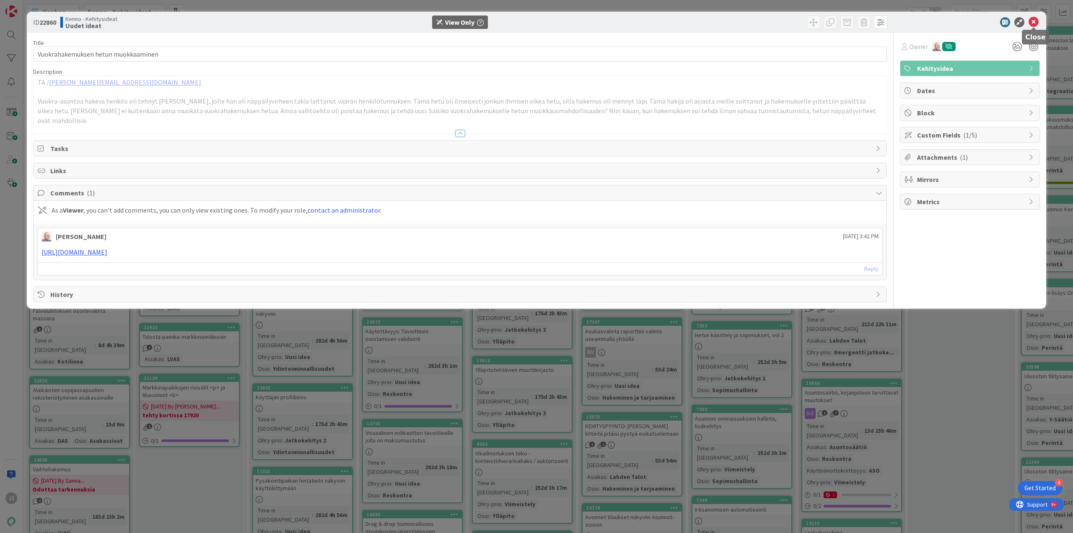
click at [1035, 24] on icon at bounding box center [1033, 22] width 10 height 10
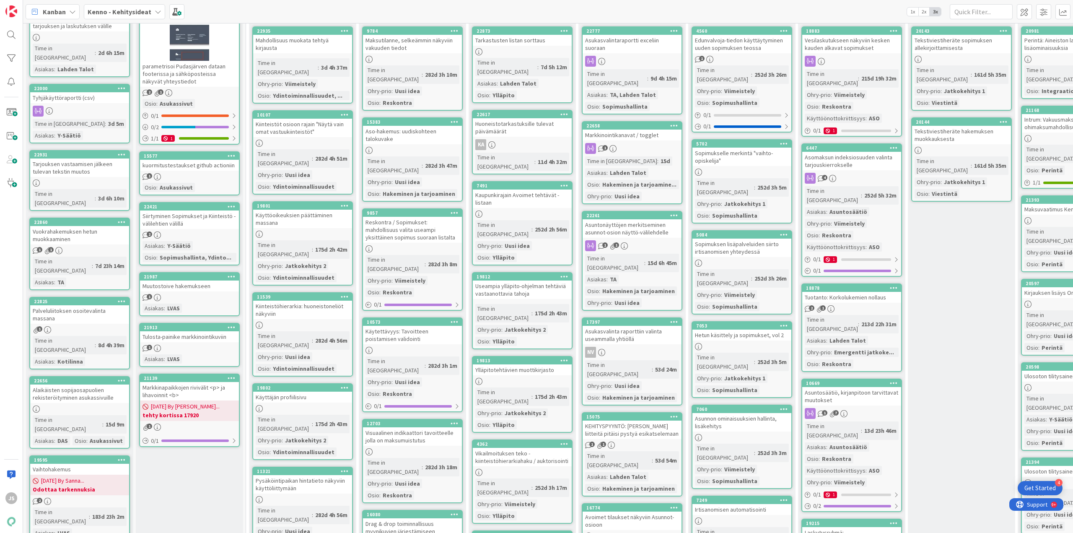
click at [66, 305] on div "Palveluliitoksen osoitevalinta massana" at bounding box center [79, 314] width 99 height 18
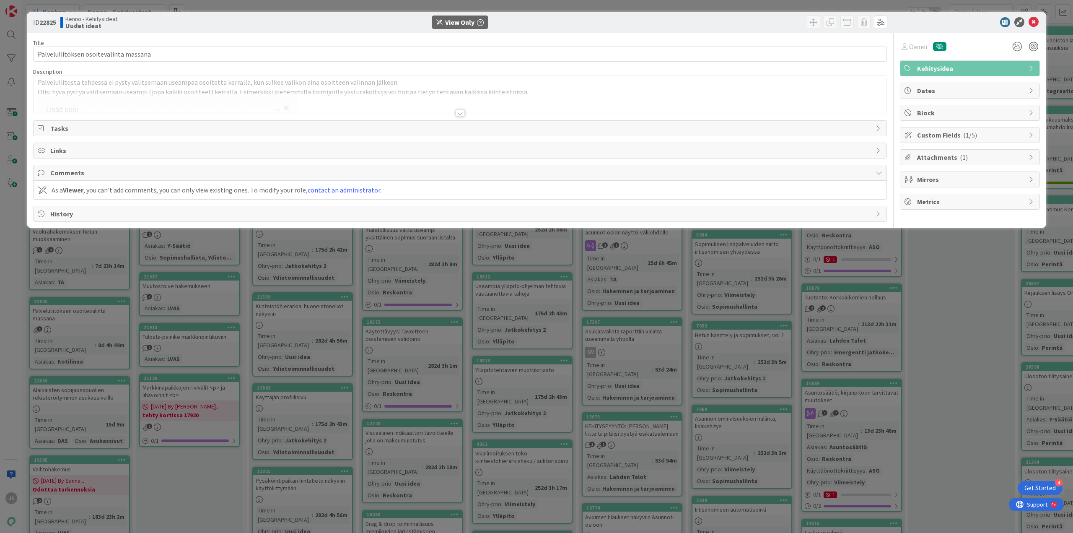
click at [458, 113] on div at bounding box center [460, 113] width 9 height 7
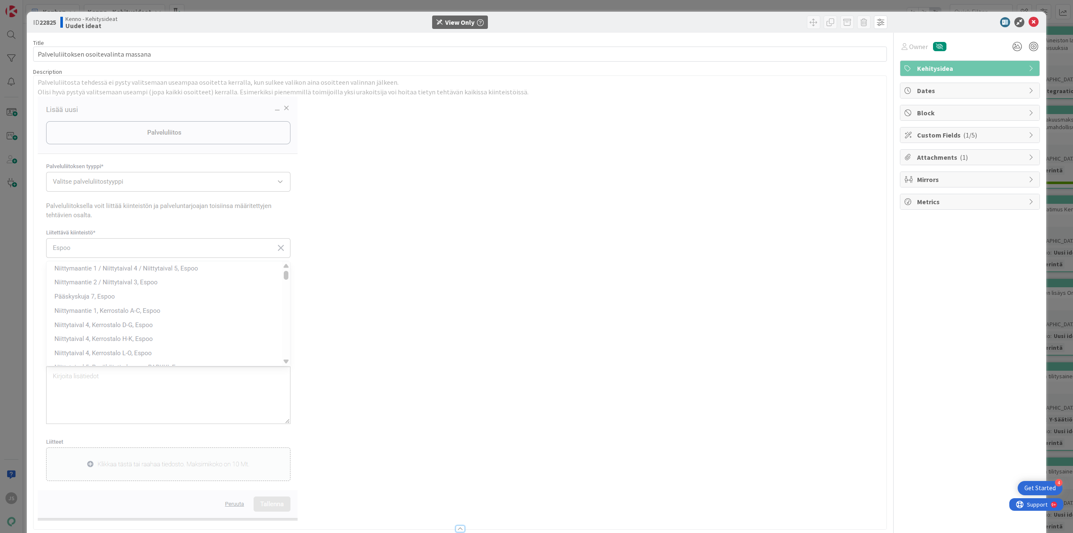
click at [926, 135] on span "Custom Fields ( 1/5 )" at bounding box center [970, 135] width 107 height 10
click at [1028, 19] on icon at bounding box center [1033, 22] width 10 height 10
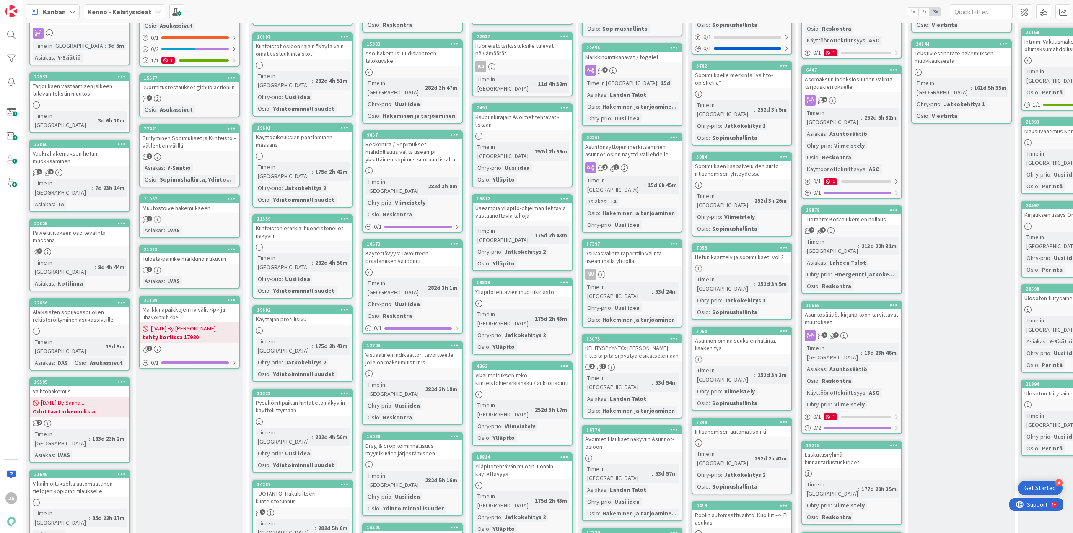
scroll to position [210, 0]
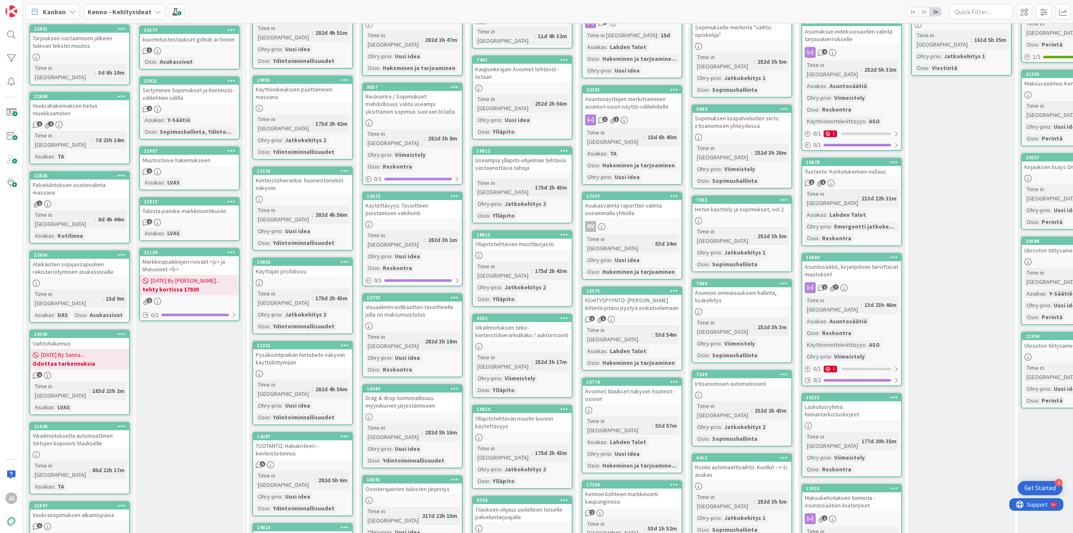
click at [66, 259] on div "Alaikäisten sopijaosapuolien rekisteröityminen asukassivuille" at bounding box center [79, 268] width 99 height 18
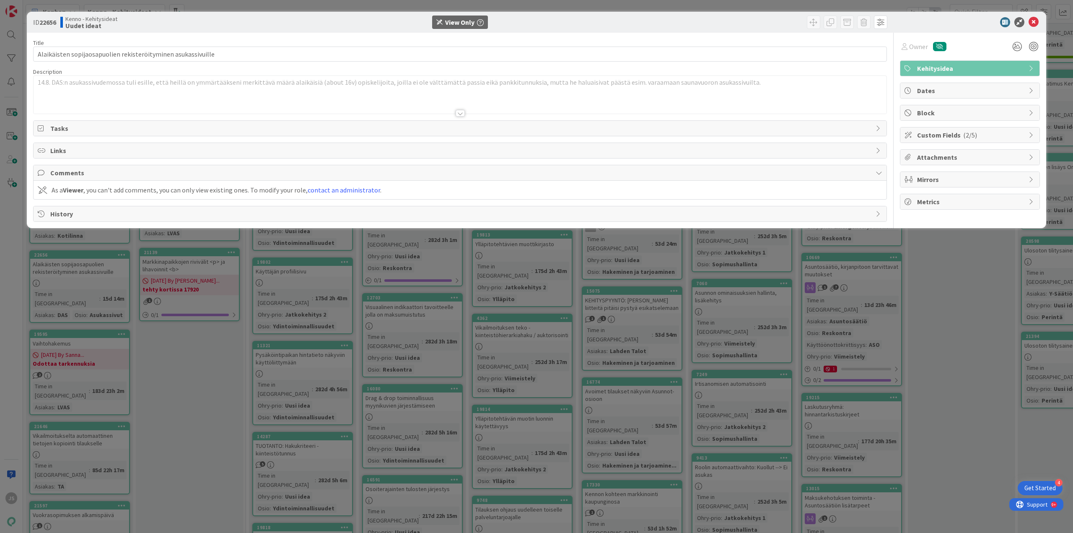
click at [952, 131] on span "Custom Fields ( 2/5 )" at bounding box center [970, 135] width 107 height 10
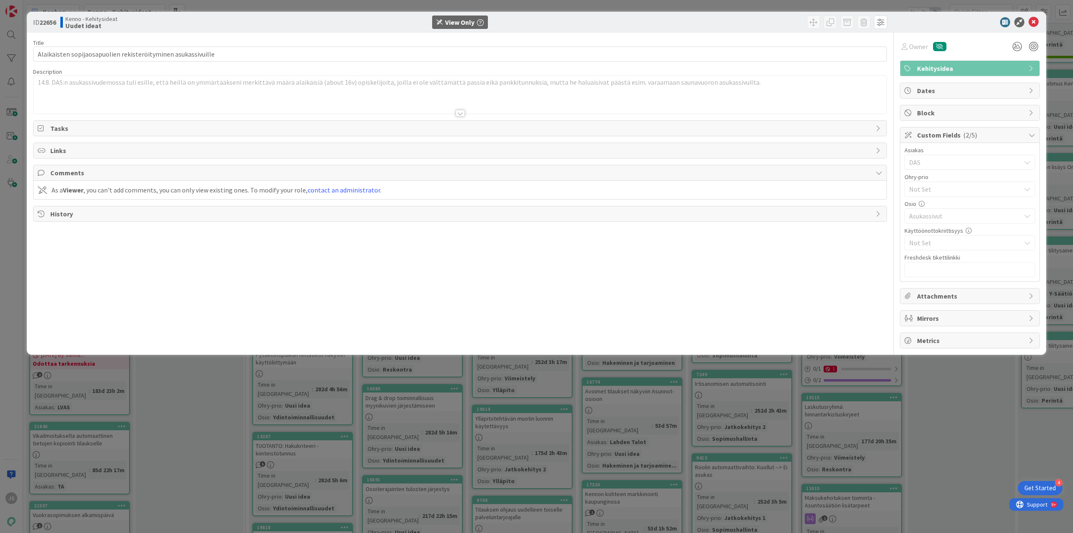
click at [952, 131] on span "Custom Fields ( 2/5 )" at bounding box center [970, 135] width 107 height 10
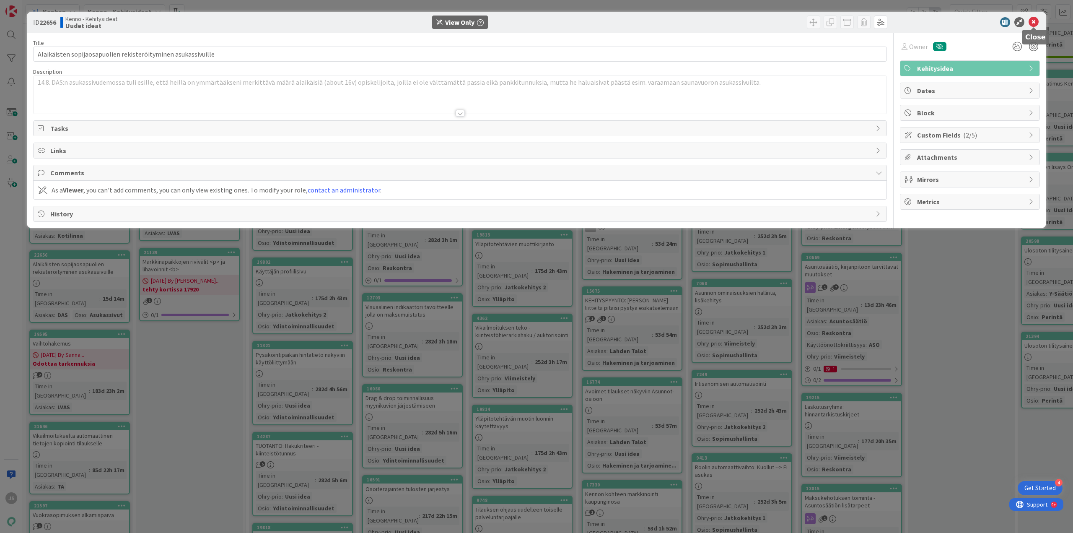
click at [1034, 20] on icon at bounding box center [1033, 22] width 10 height 10
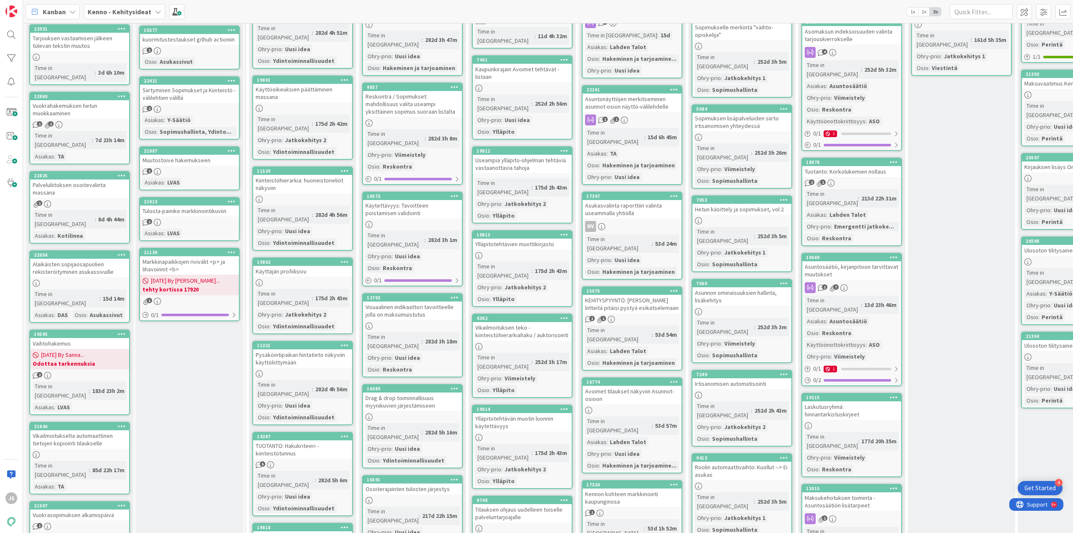
click at [70, 338] on div "Vaihtohakemus" at bounding box center [79, 343] width 99 height 11
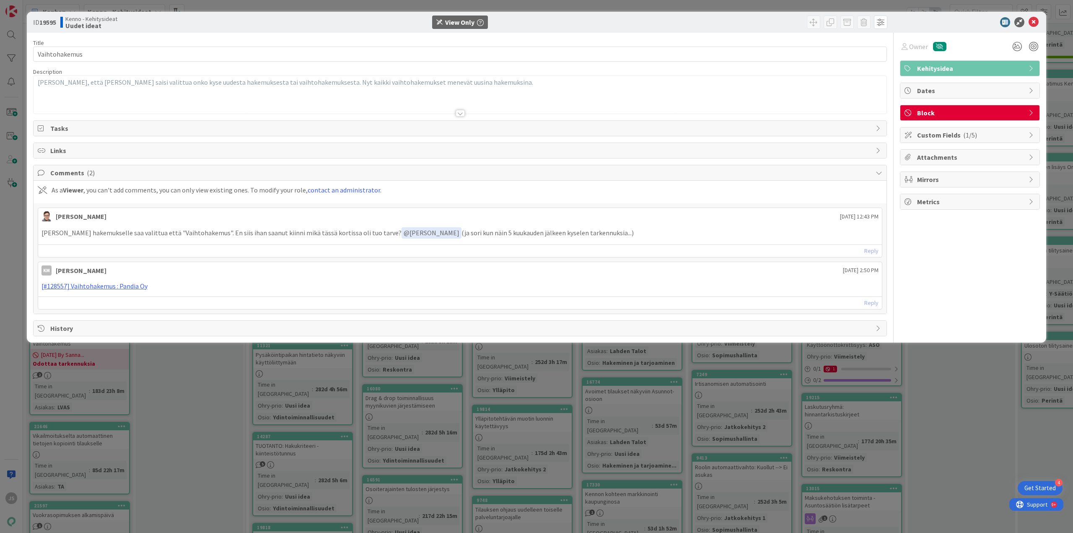
click at [963, 134] on span "( 1/5 )" at bounding box center [970, 135] width 14 height 8
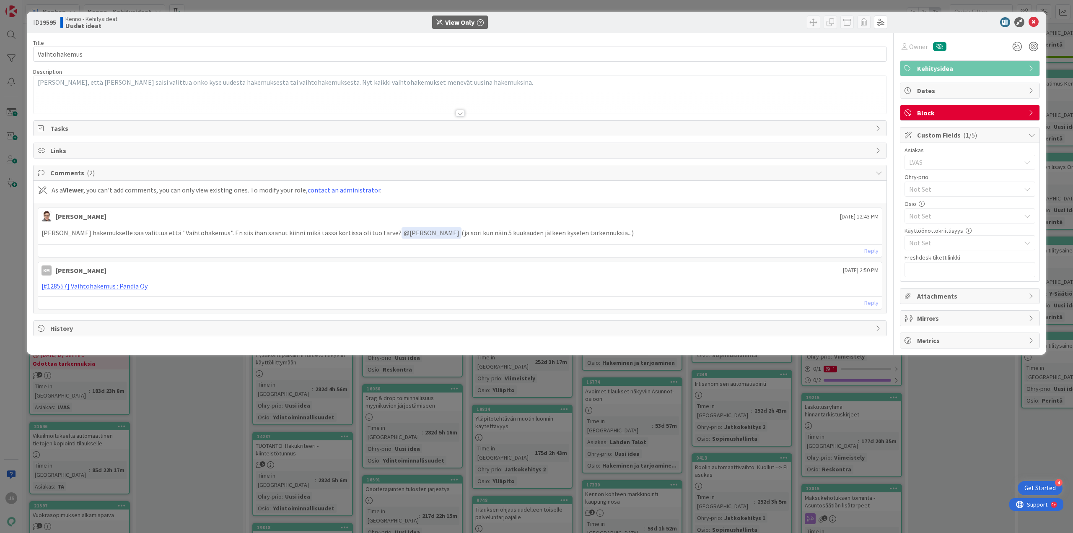
click at [963, 134] on span "( 1/5 )" at bounding box center [970, 135] width 14 height 8
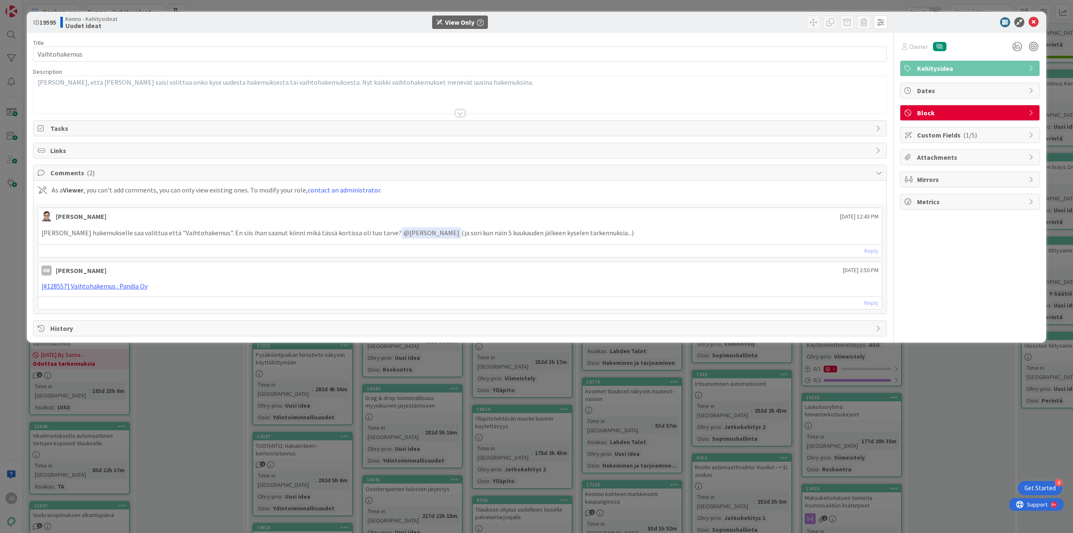
click at [963, 139] on span "Custom Fields ( 1/5 )" at bounding box center [970, 135] width 107 height 10
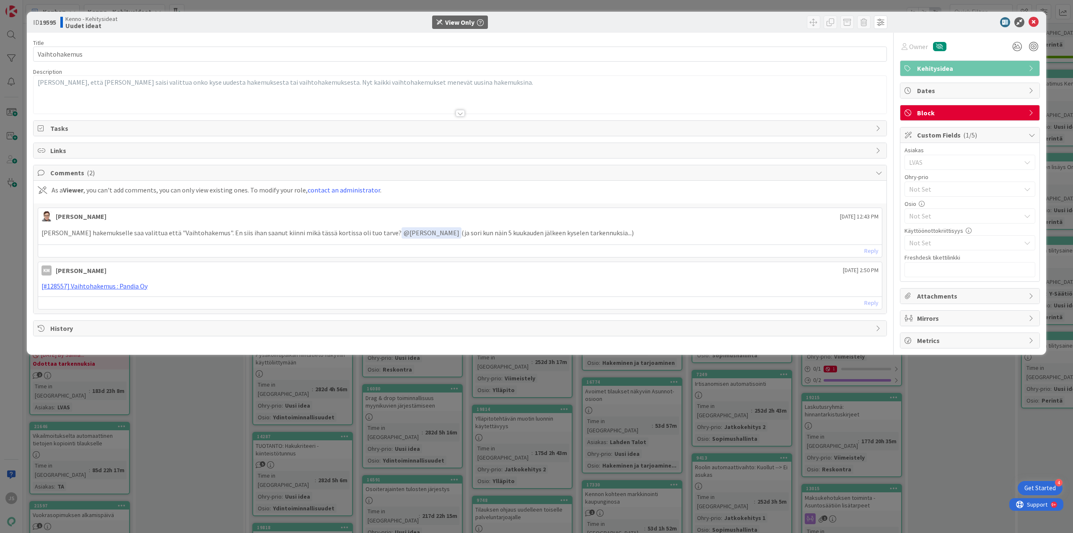
click at [963, 139] on span "Custom Fields ( 1/5 )" at bounding box center [970, 135] width 107 height 10
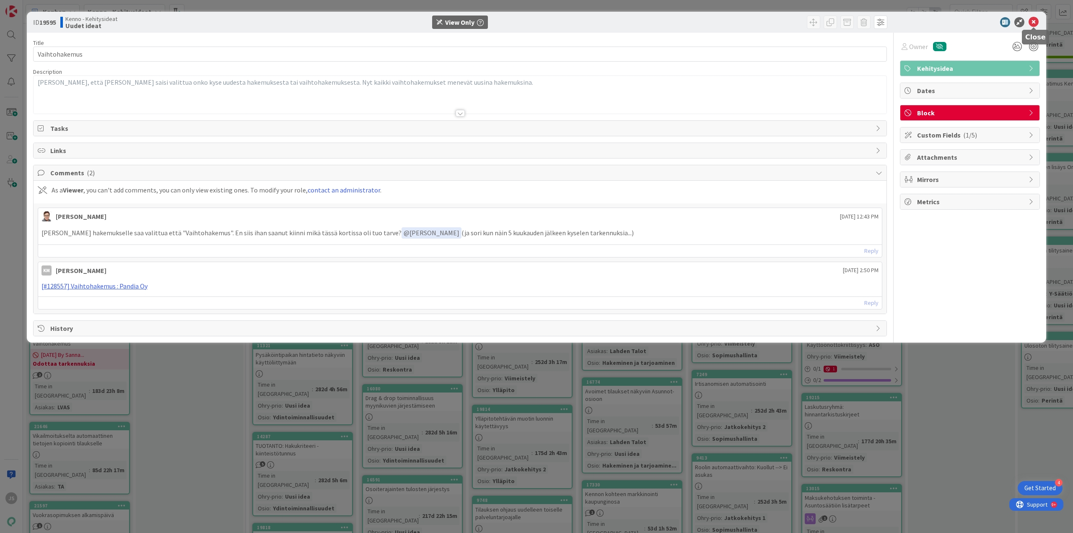
click at [1034, 21] on icon at bounding box center [1033, 22] width 10 height 10
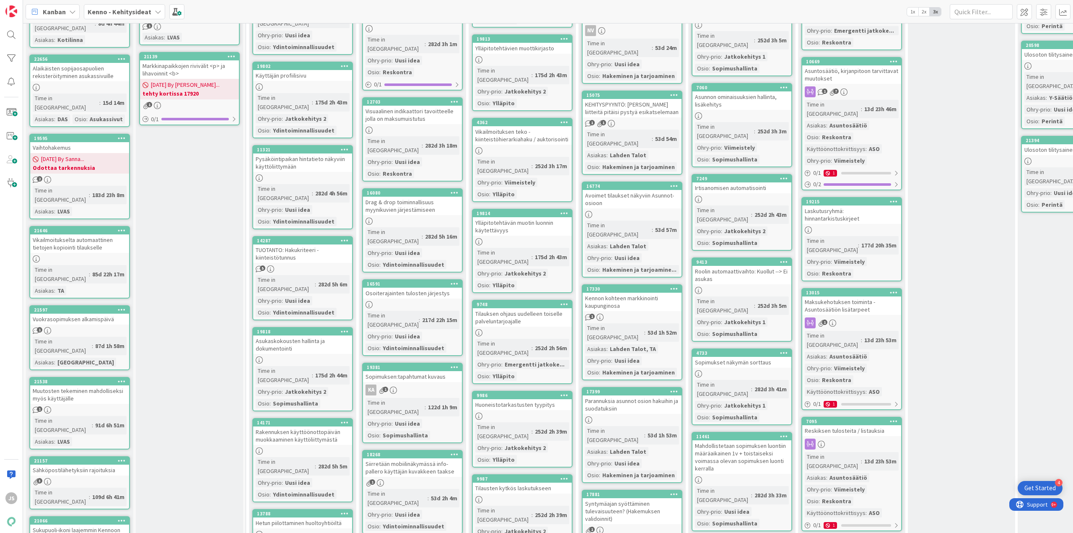
scroll to position [419, 0]
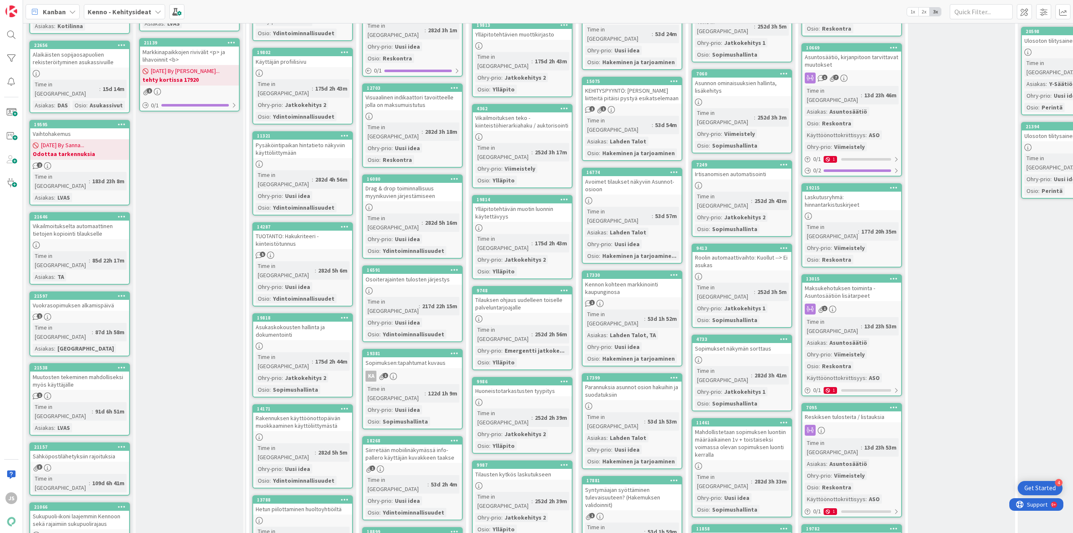
click at [70, 220] on div "Vikailmoitukselta automaattinen tietojen kopiointi tilaukselle" at bounding box center [79, 229] width 99 height 18
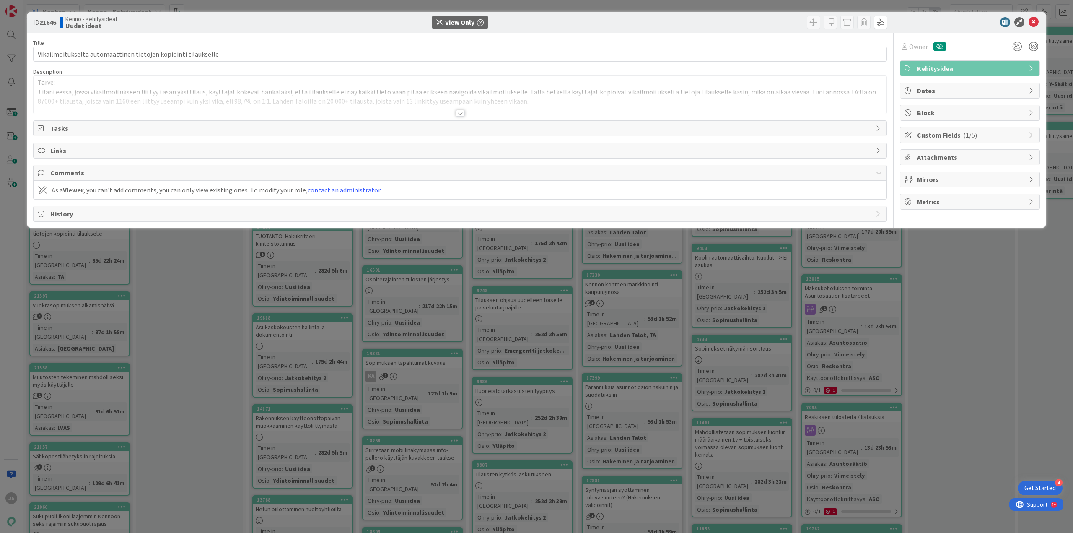
click at [461, 112] on div at bounding box center [460, 113] width 9 height 7
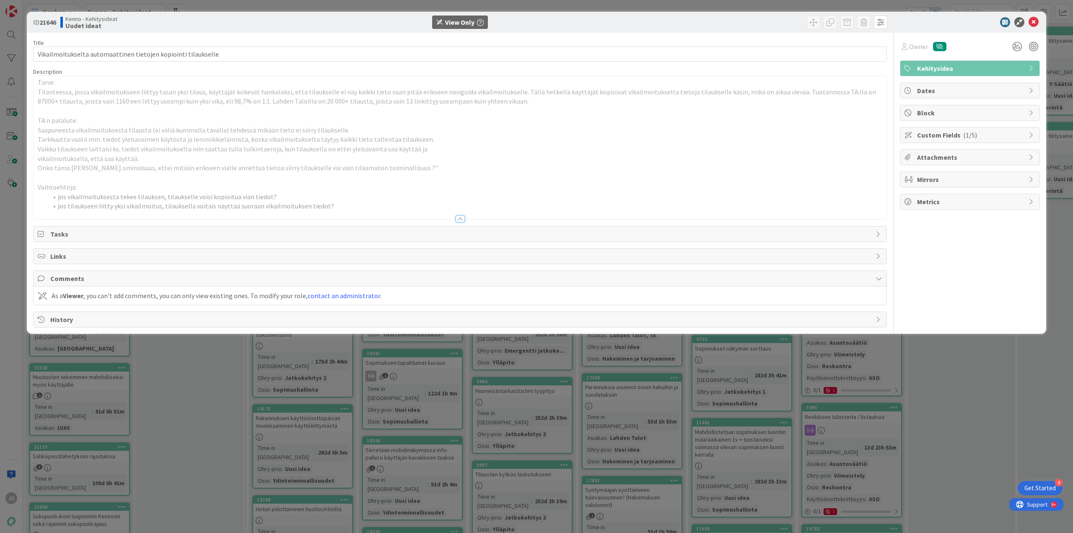
click at [954, 135] on span "Custom Fields ( 1/5 )" at bounding box center [970, 135] width 107 height 10
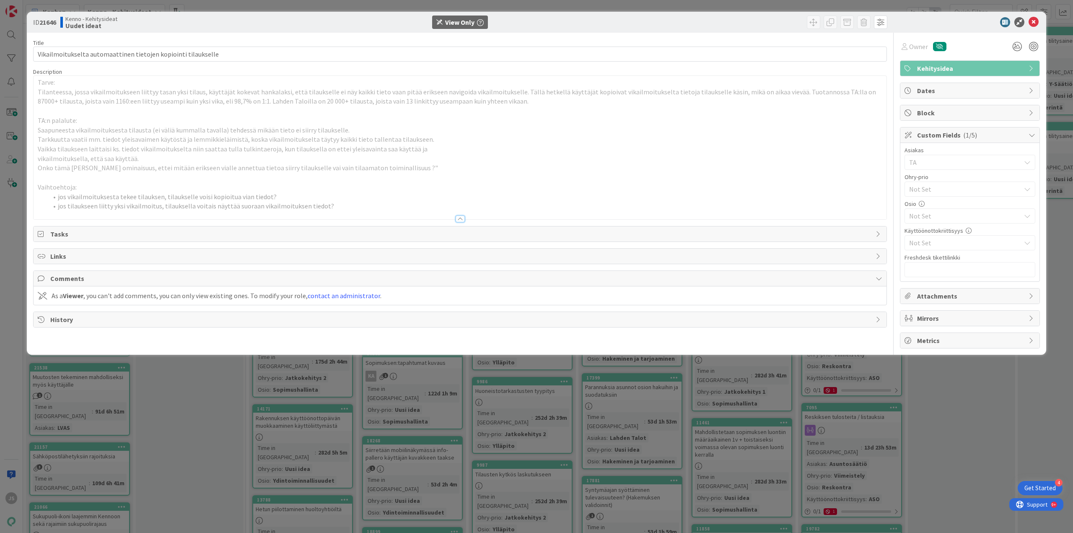
click at [954, 135] on span "Custom Fields ( 1/5 )" at bounding box center [970, 135] width 107 height 10
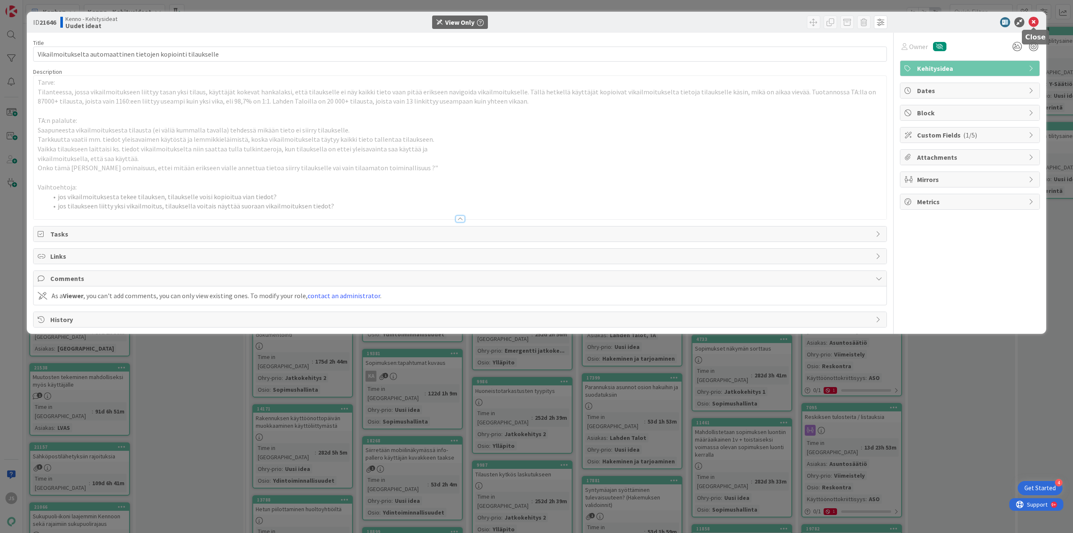
click at [1034, 21] on icon at bounding box center [1033, 22] width 10 height 10
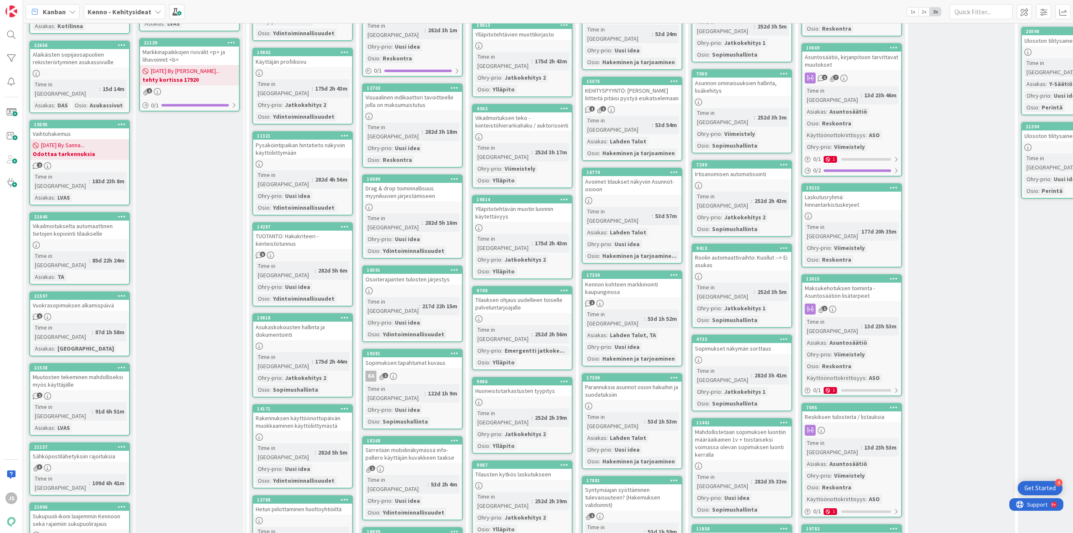
click at [76, 300] on div "Vuokrasopimuksen alkamispäivä" at bounding box center [79, 305] width 99 height 11
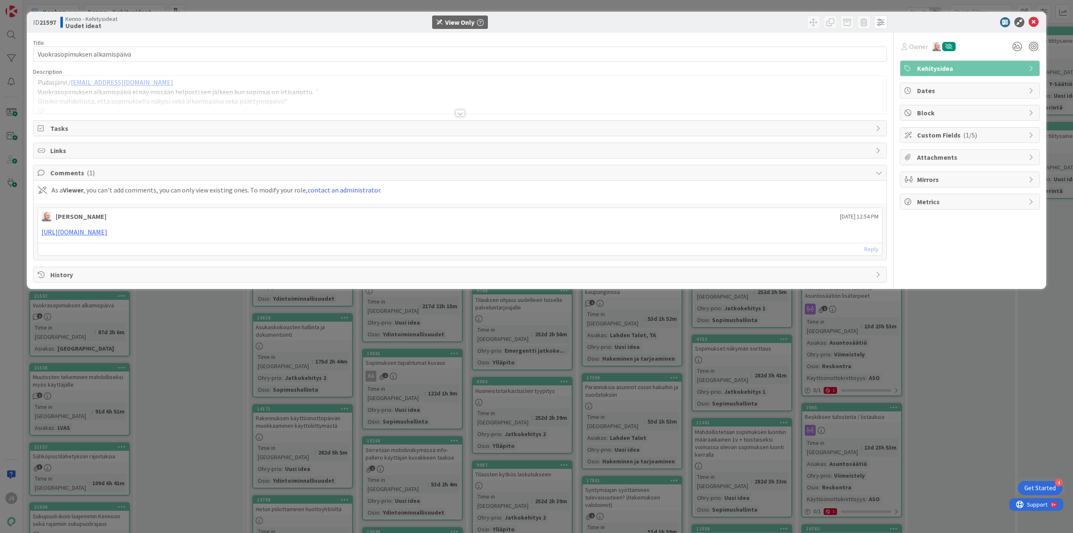
click at [458, 110] on div at bounding box center [460, 113] width 9 height 7
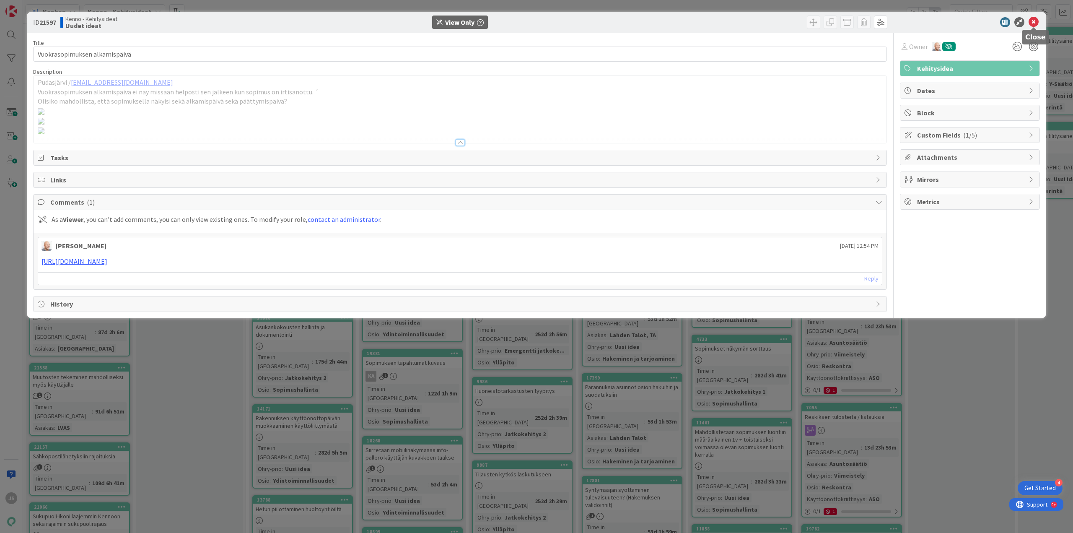
click at [1034, 22] on icon at bounding box center [1033, 22] width 10 height 10
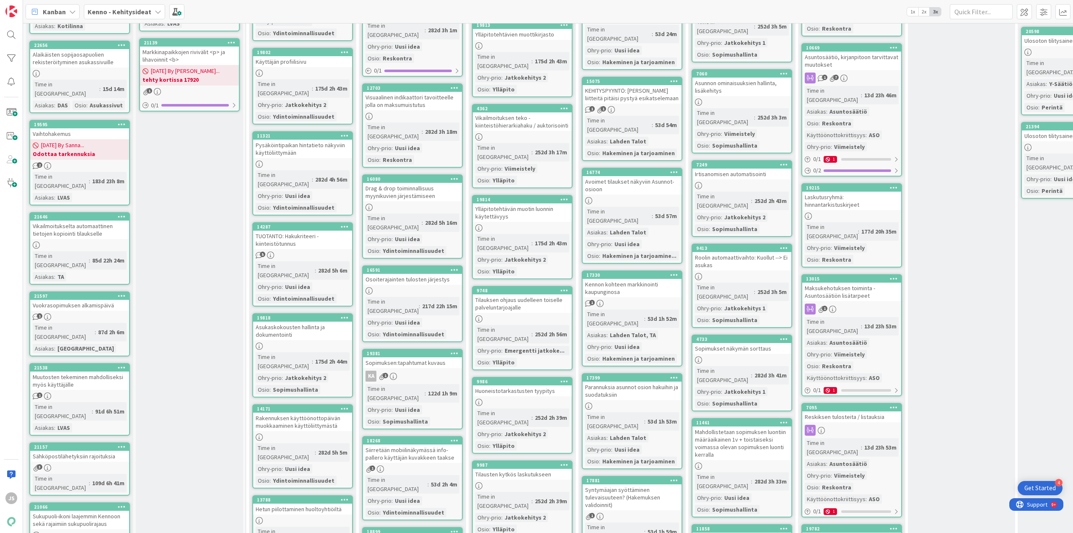
click at [84, 371] on div "Muutosten tekeminen mahdolliseksi myös käyttäjälle" at bounding box center [79, 380] width 99 height 18
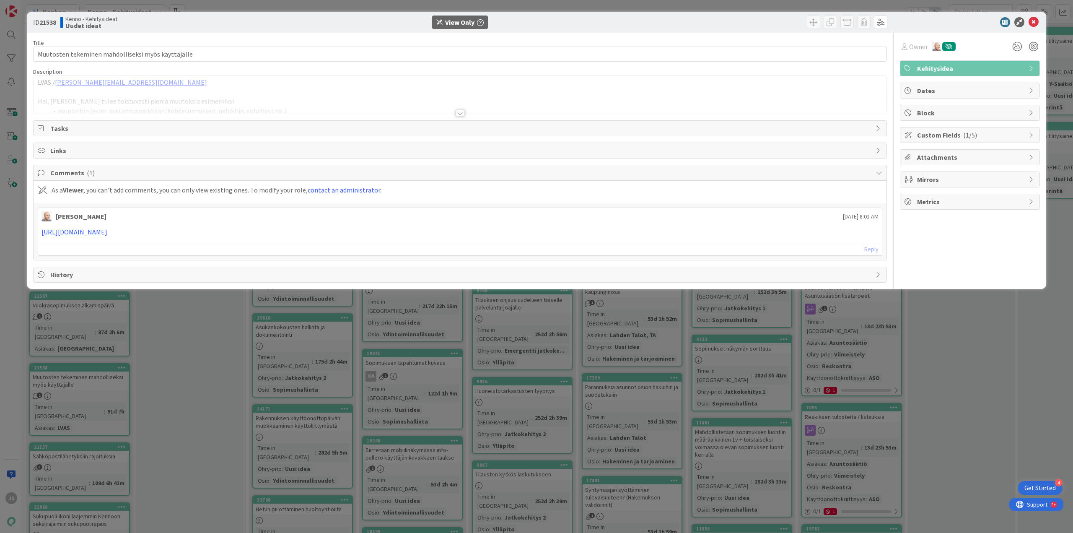
click at [459, 112] on div at bounding box center [460, 113] width 9 height 7
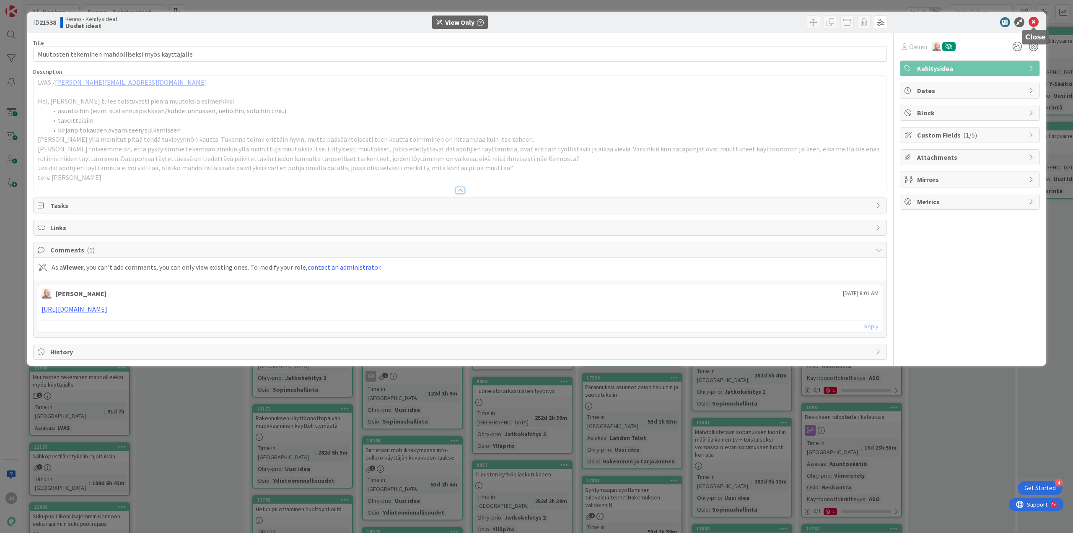
click at [1033, 19] on icon at bounding box center [1033, 22] width 10 height 10
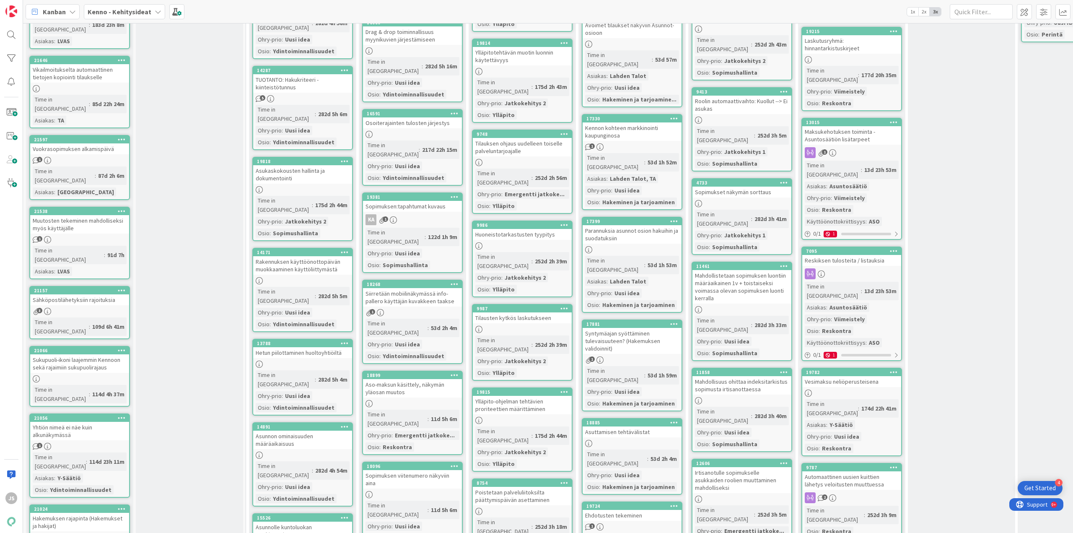
scroll to position [587, 0]
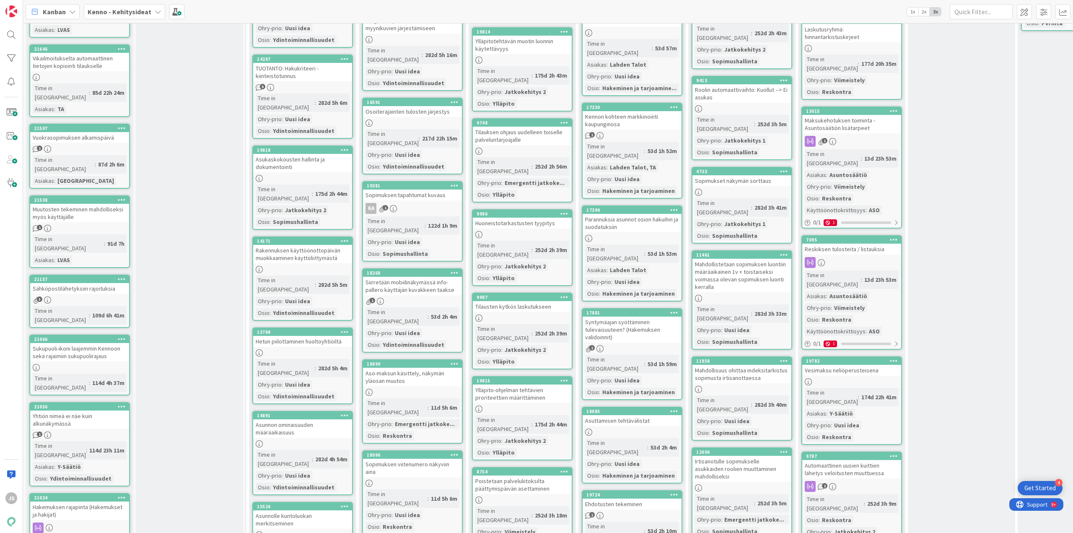
click at [71, 283] on div "Sähköpostilähetyksiin rajoituksia" at bounding box center [79, 288] width 99 height 11
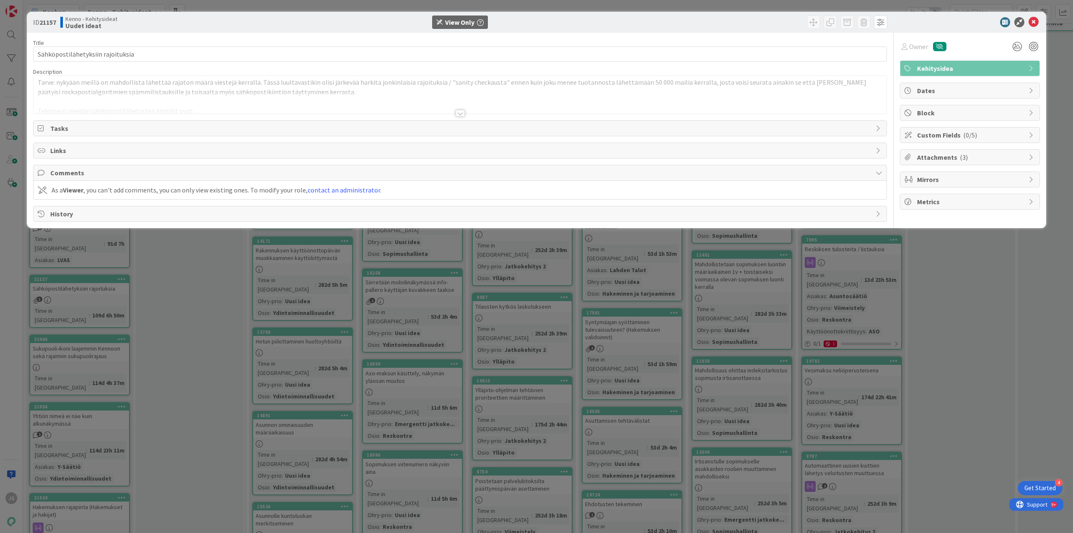
click at [460, 110] on div at bounding box center [460, 113] width 9 height 7
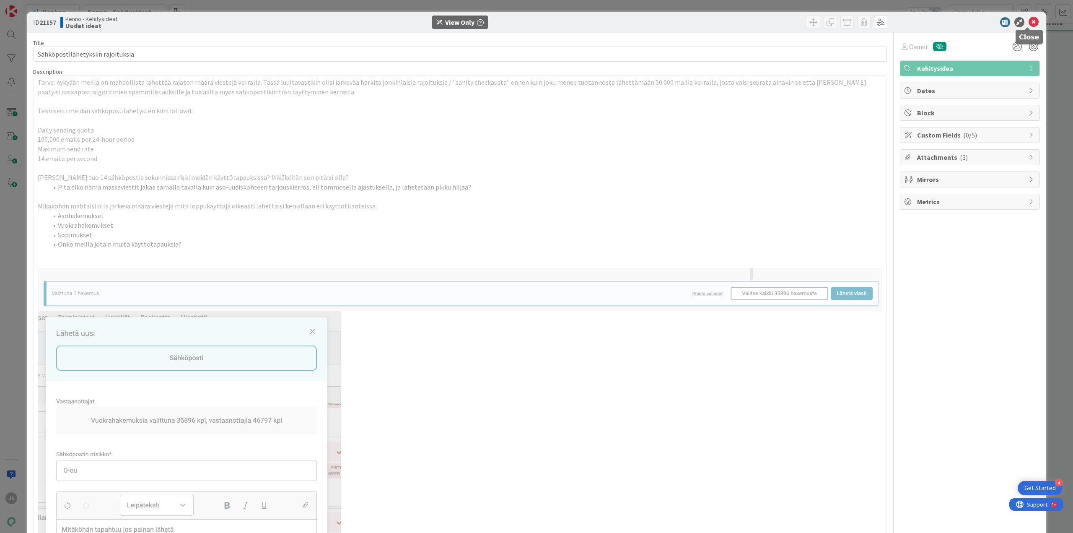
click at [1029, 25] on icon at bounding box center [1033, 22] width 10 height 10
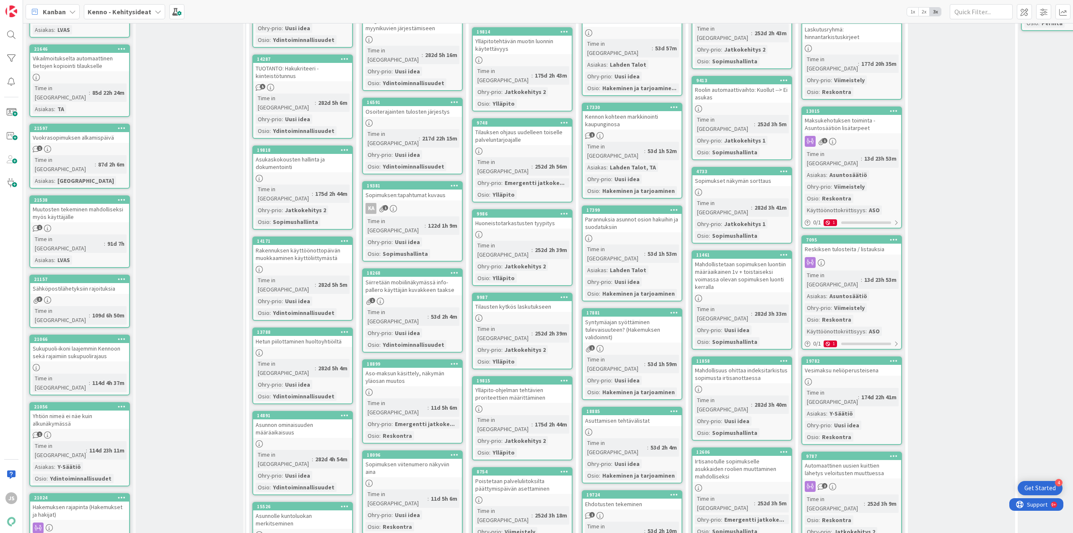
click at [73, 343] on div "Sukupuoli-ikoni laajemmin Kennoon sekä rajaimiin sukupuolirajaus" at bounding box center [79, 352] width 99 height 18
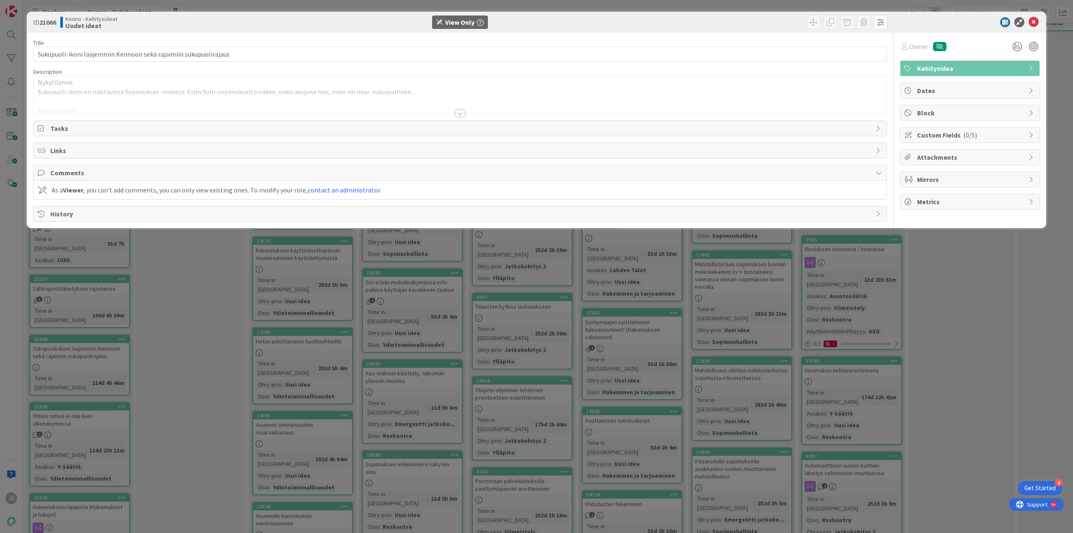
click at [458, 112] on div at bounding box center [460, 113] width 9 height 7
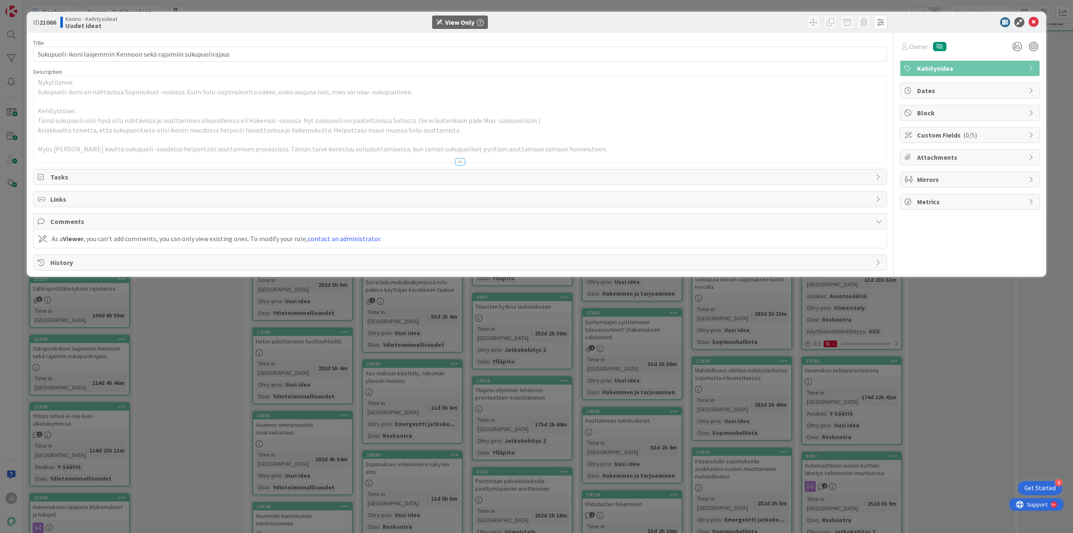
click at [963, 139] on span "Custom Fields ( 0/5 )" at bounding box center [970, 135] width 107 height 10
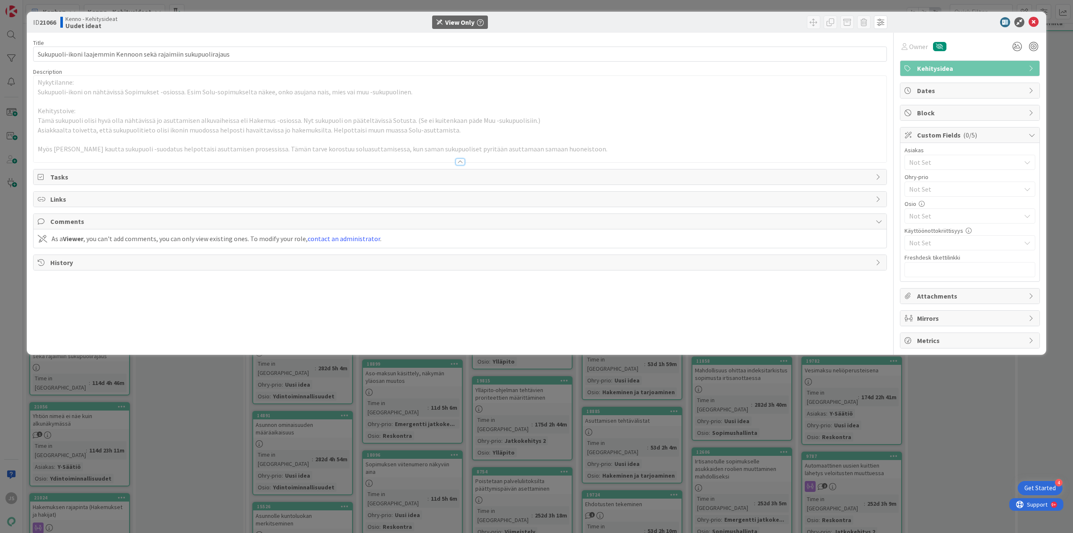
click at [961, 139] on span "Custom Fields ( 0/5 )" at bounding box center [970, 135] width 107 height 10
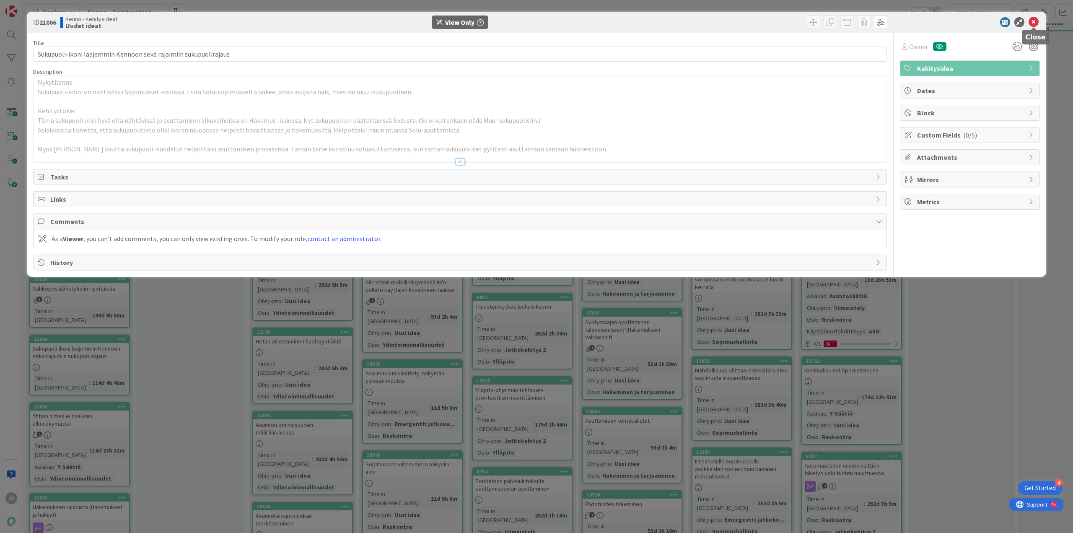
click at [1036, 23] on icon at bounding box center [1033, 22] width 10 height 10
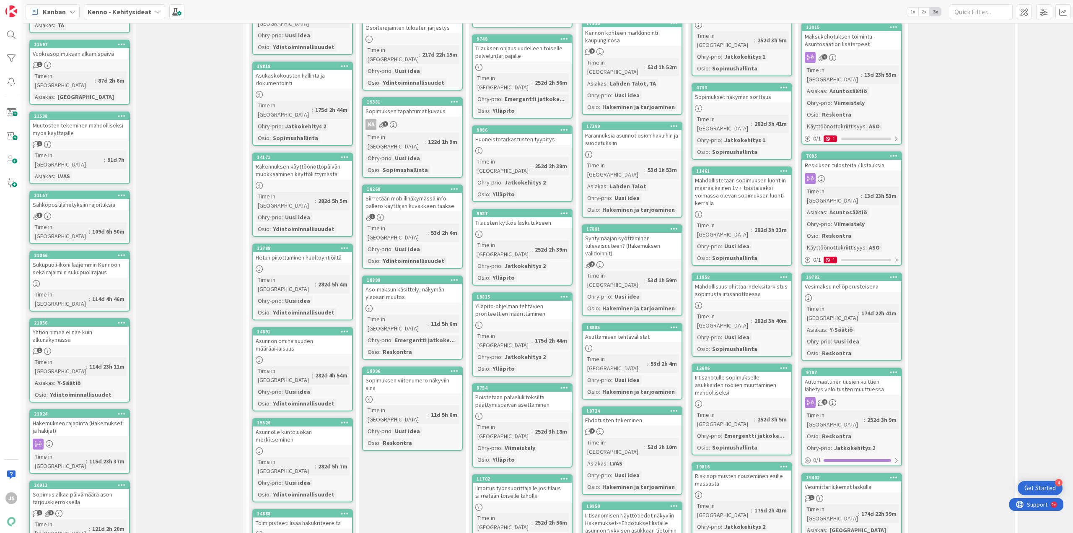
click at [75, 326] on div "Yhtiön nimeä ei näe kuin alkunäkymässä" at bounding box center [79, 335] width 99 height 18
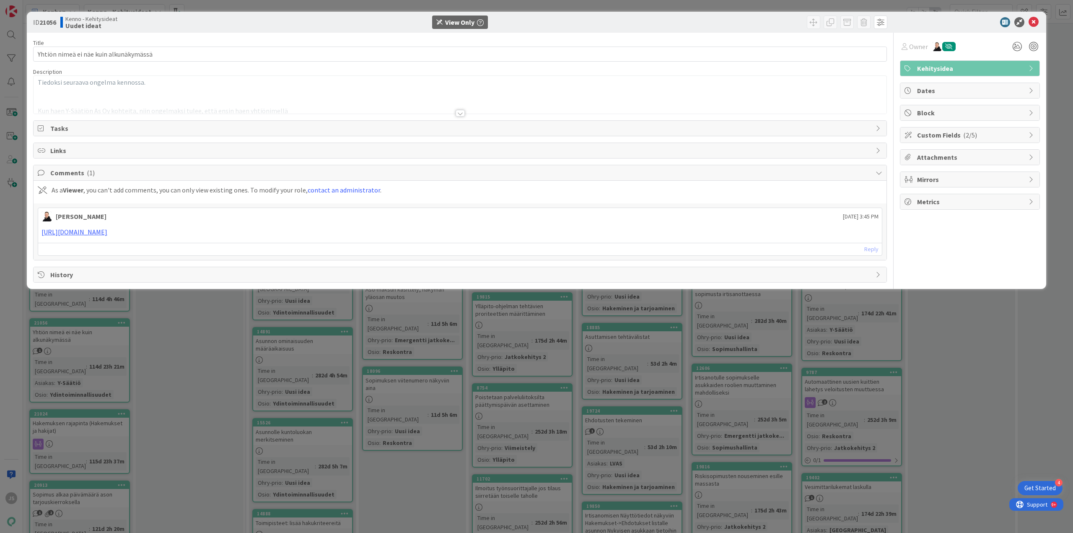
click at [461, 113] on div at bounding box center [460, 113] width 9 height 7
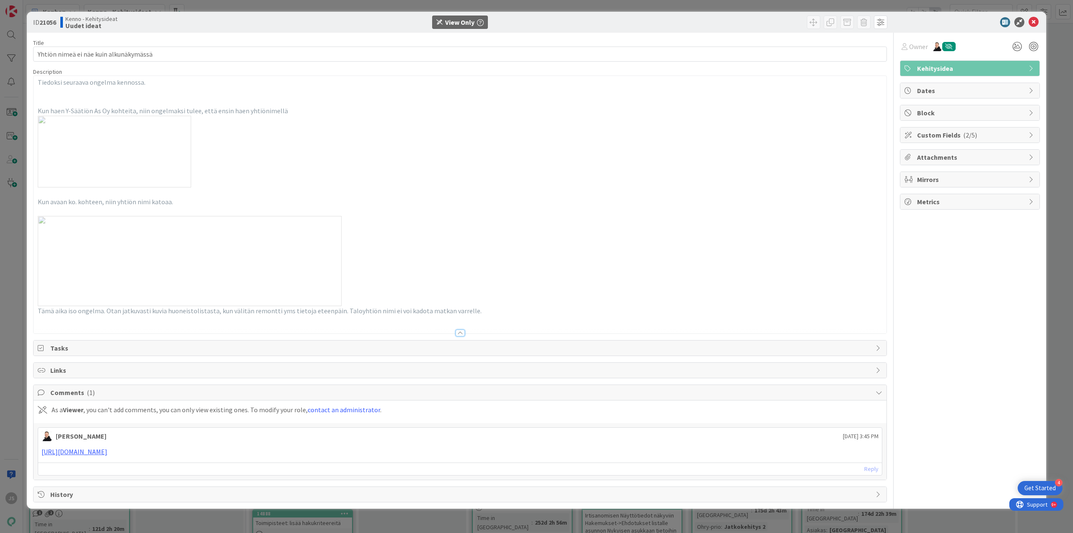
click at [461, 336] on div at bounding box center [460, 332] width 9 height 7
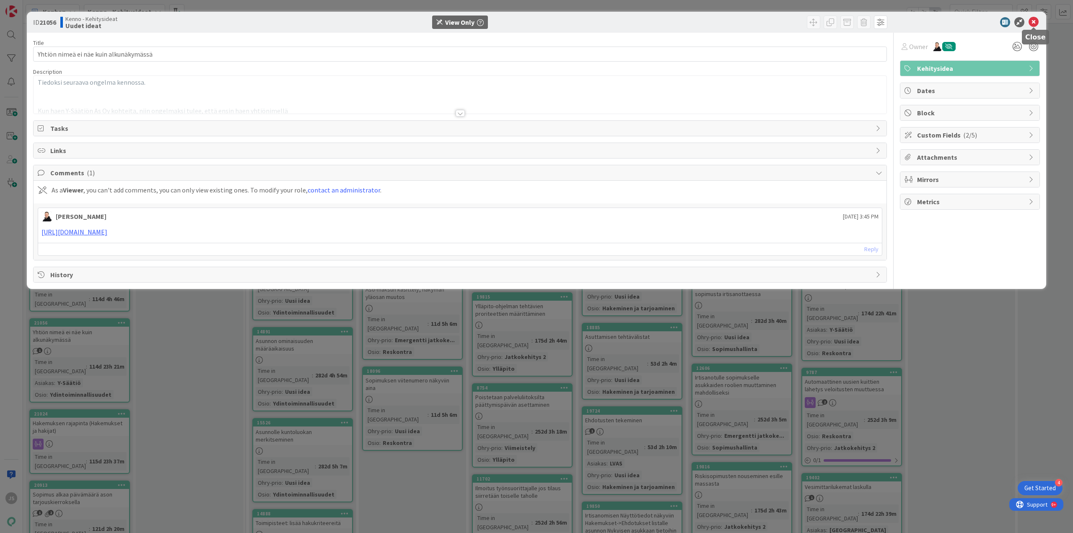
click at [1034, 25] on icon at bounding box center [1033, 22] width 10 height 10
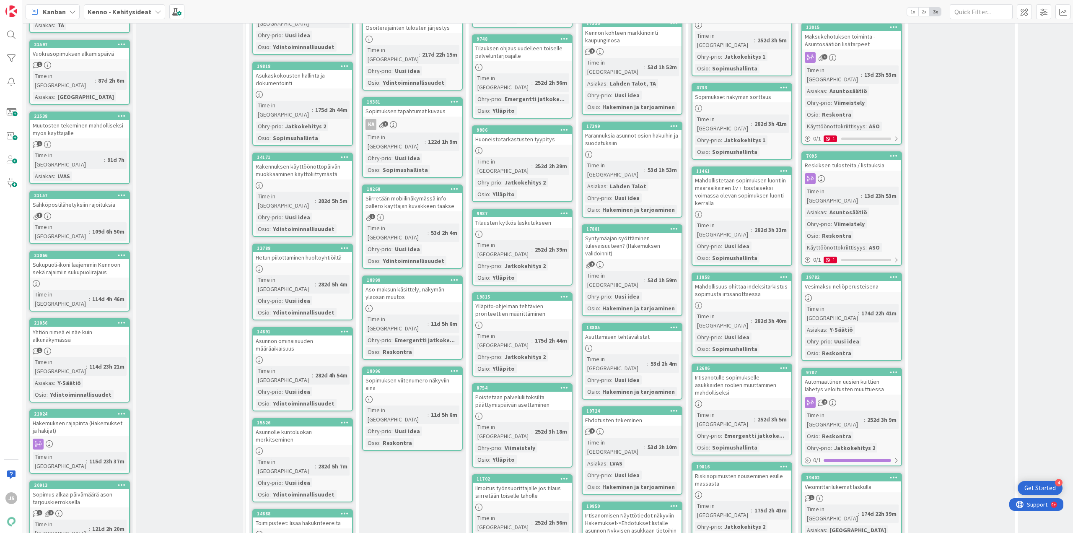
click at [68, 417] on div "Hakemuksen rajapinta (Hakemukset ja hakijat)" at bounding box center [79, 426] width 99 height 18
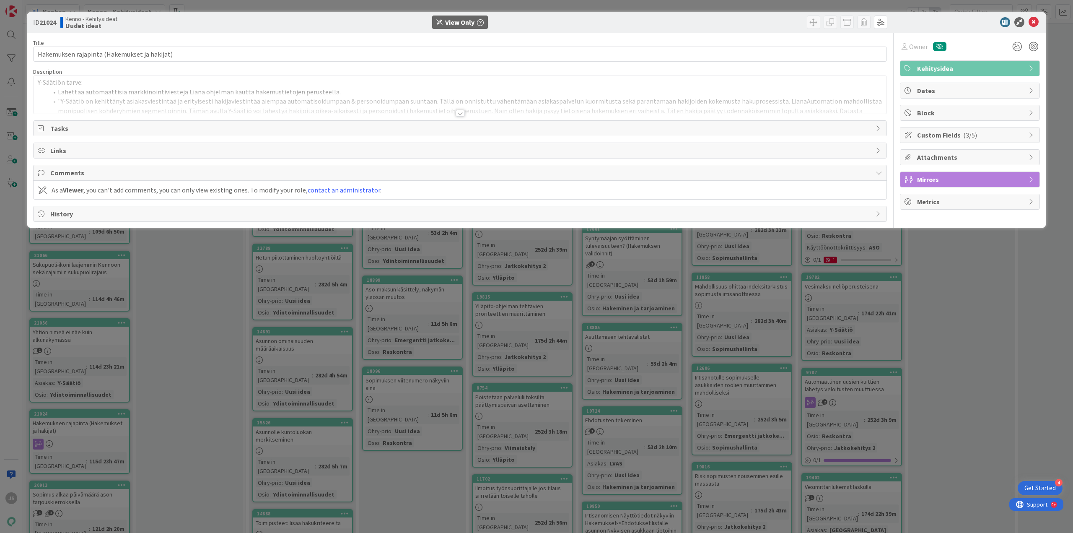
click at [461, 113] on div at bounding box center [460, 113] width 9 height 7
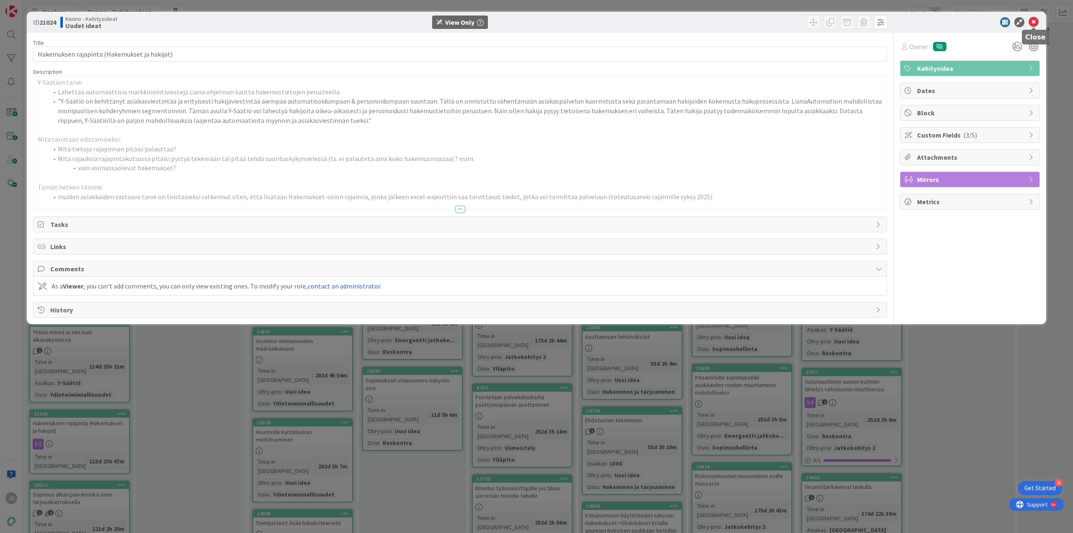
click at [1031, 24] on icon at bounding box center [1033, 22] width 10 height 10
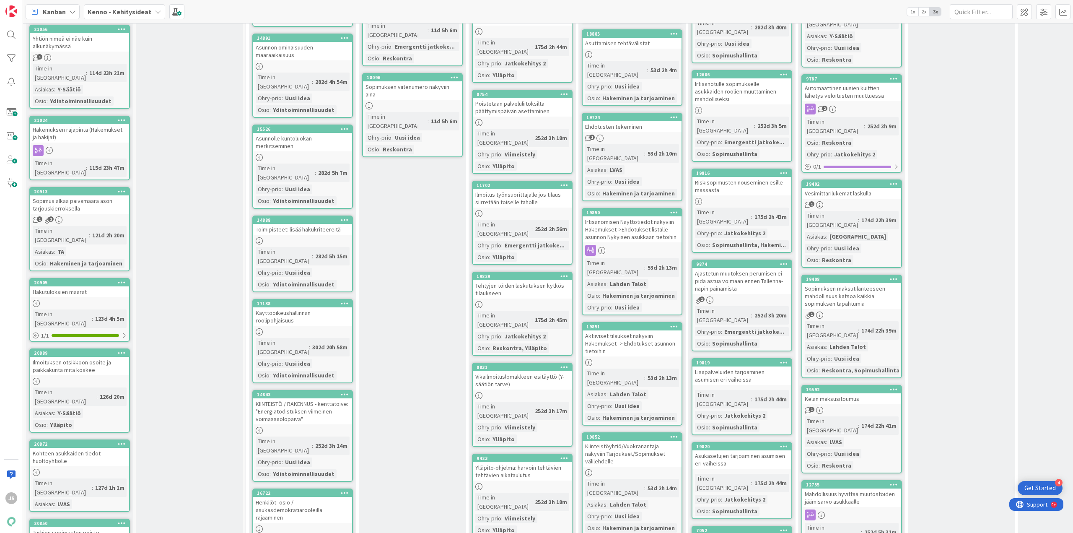
scroll to position [1006, 0]
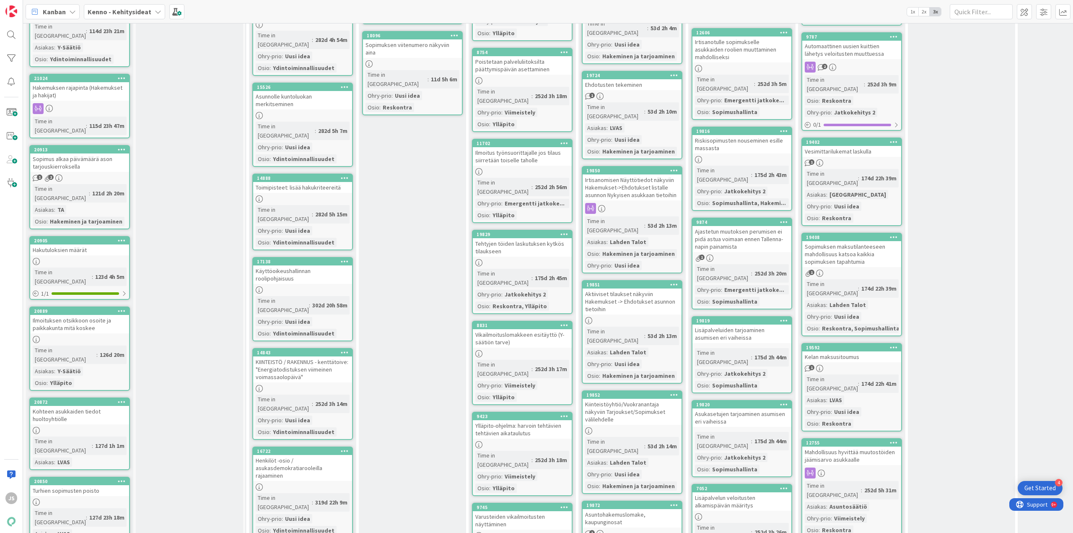
click at [70, 244] on div "Hakutuloksien määrät" at bounding box center [79, 249] width 99 height 11
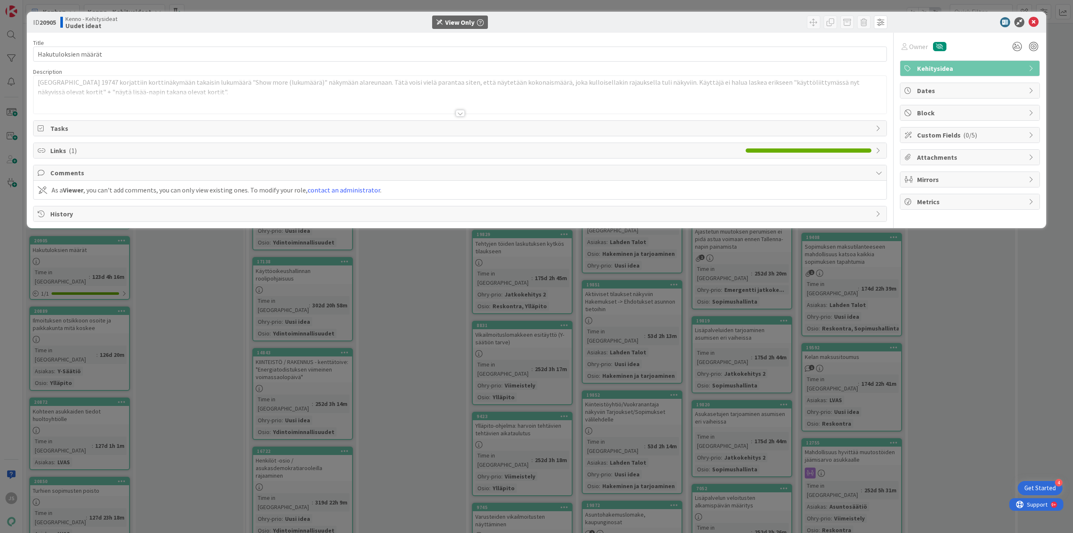
click at [461, 111] on div at bounding box center [460, 113] width 9 height 7
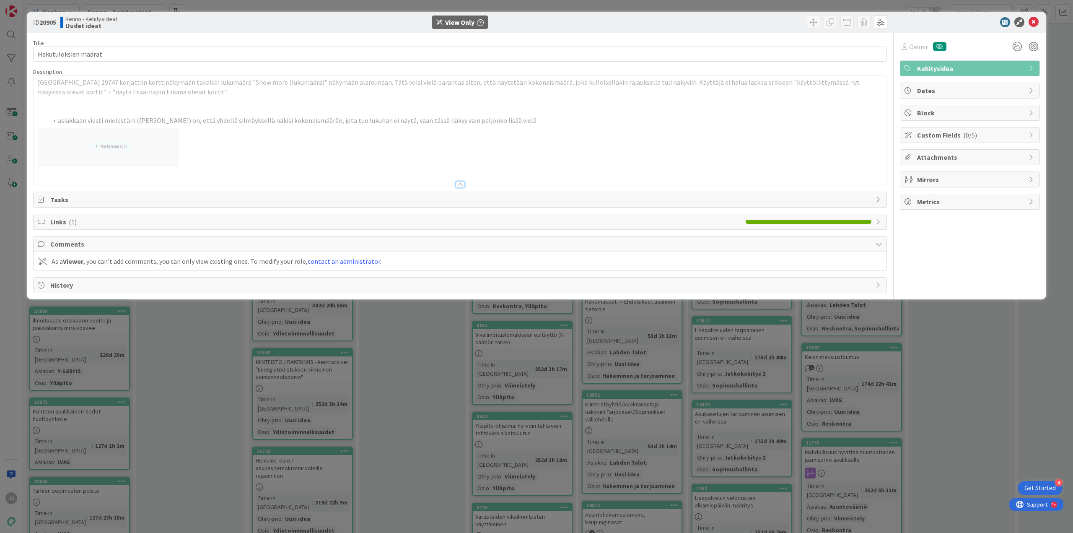
click at [933, 139] on span "Custom Fields ( 0/5 )" at bounding box center [970, 135] width 107 height 10
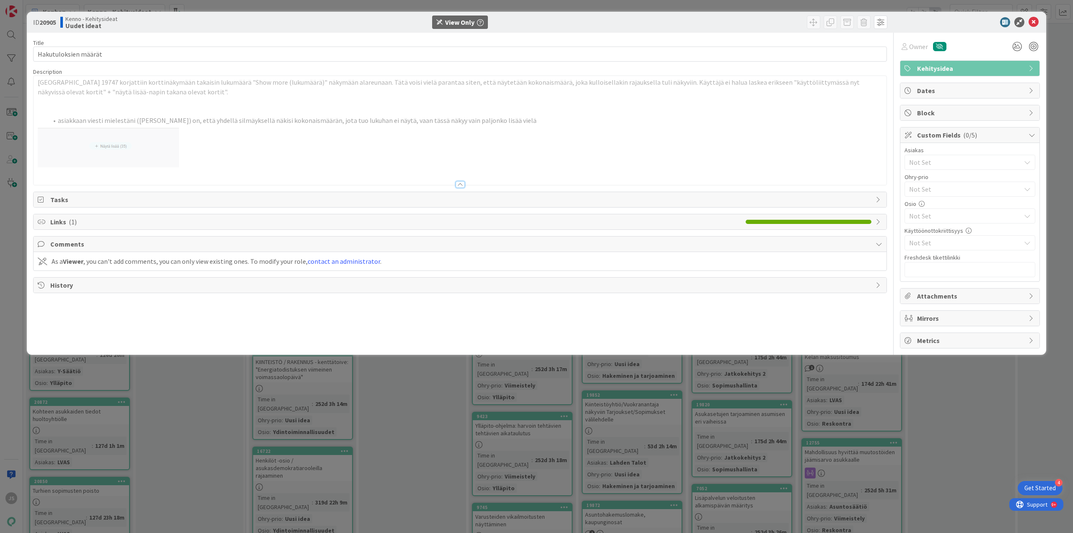
click at [933, 139] on span "Custom Fields ( 0/5 )" at bounding box center [970, 135] width 107 height 10
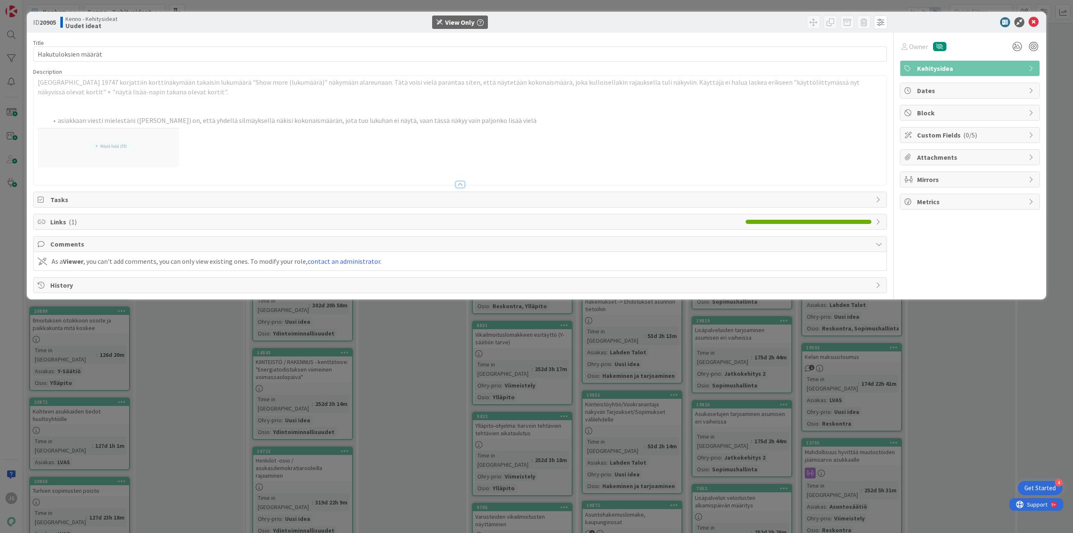
click at [872, 221] on div "Links ( 1 )" at bounding box center [460, 221] width 853 height 15
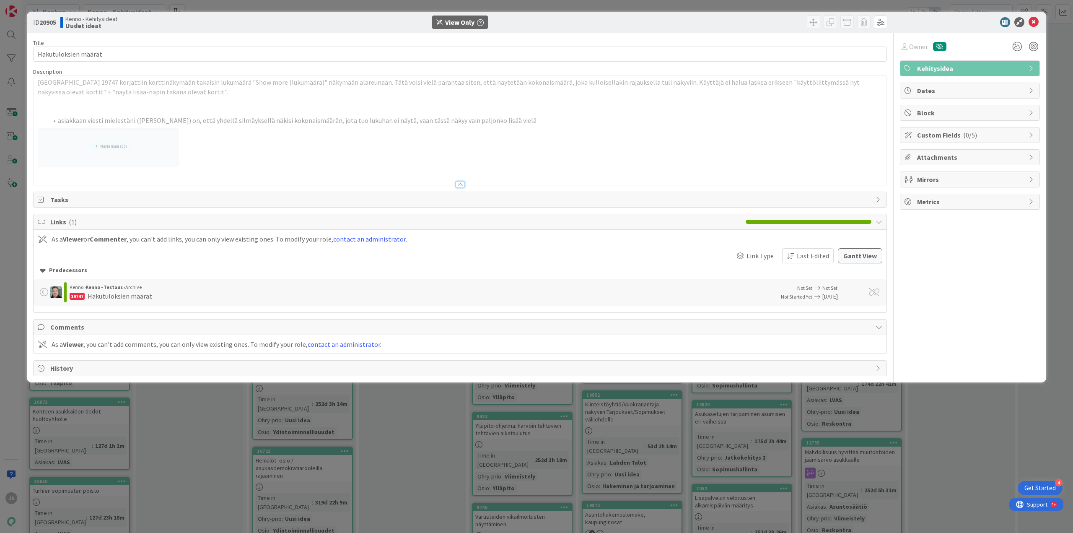
click at [872, 221] on div "Links ( 1 )" at bounding box center [460, 222] width 853 height 16
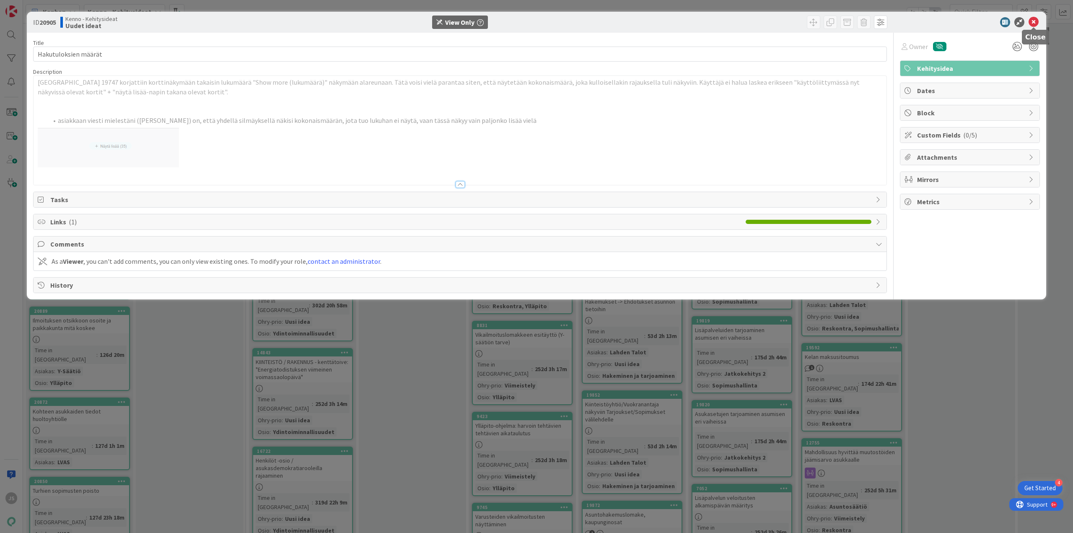
click at [1035, 23] on icon at bounding box center [1033, 22] width 10 height 10
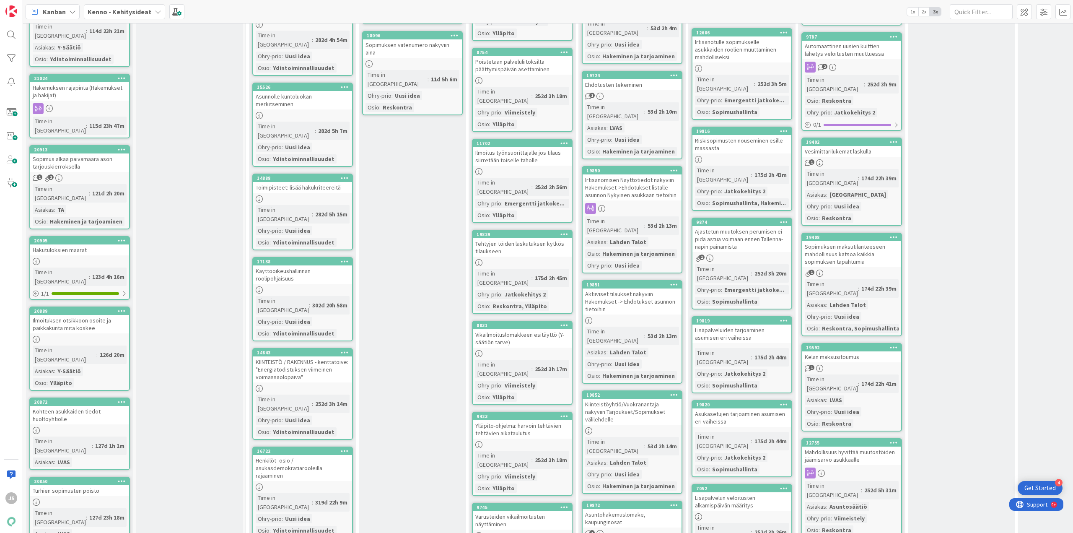
click at [74, 315] on div "Ilmoituksen otsikkoon osoite ja paikkakunta mitä koskee" at bounding box center [79, 324] width 99 height 18
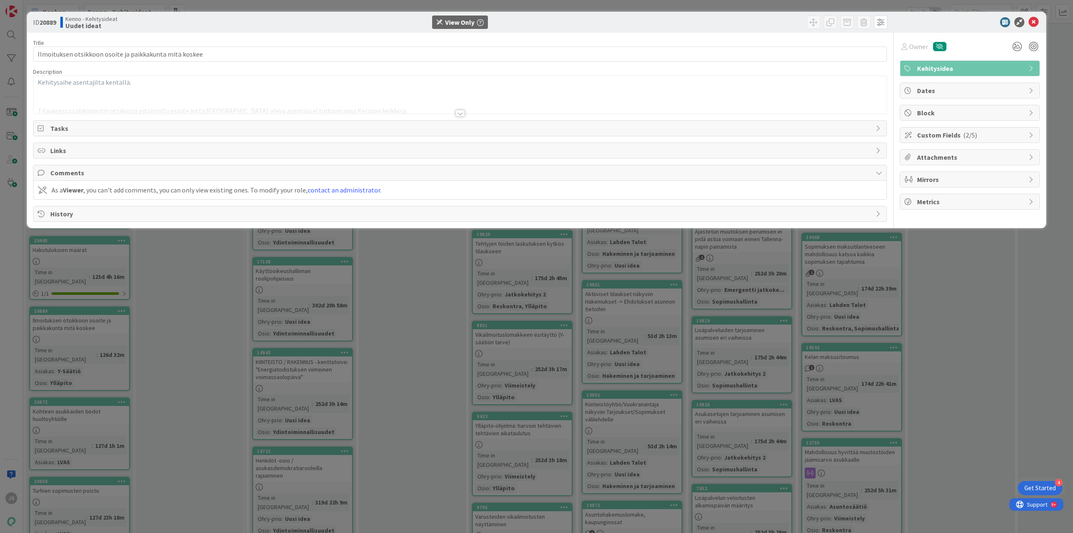
click at [458, 110] on div at bounding box center [460, 113] width 9 height 7
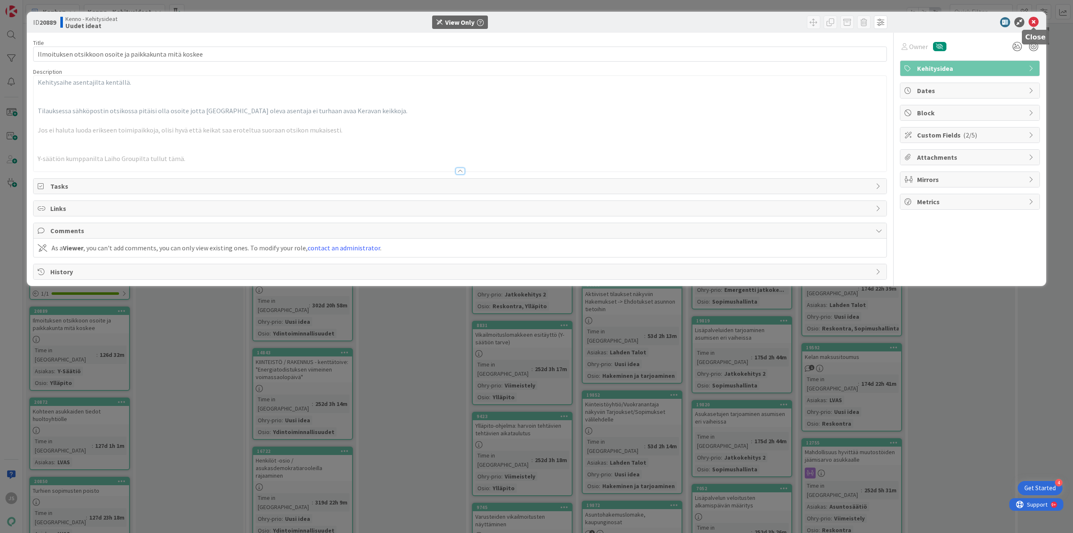
click at [1032, 22] on icon at bounding box center [1033, 22] width 10 height 10
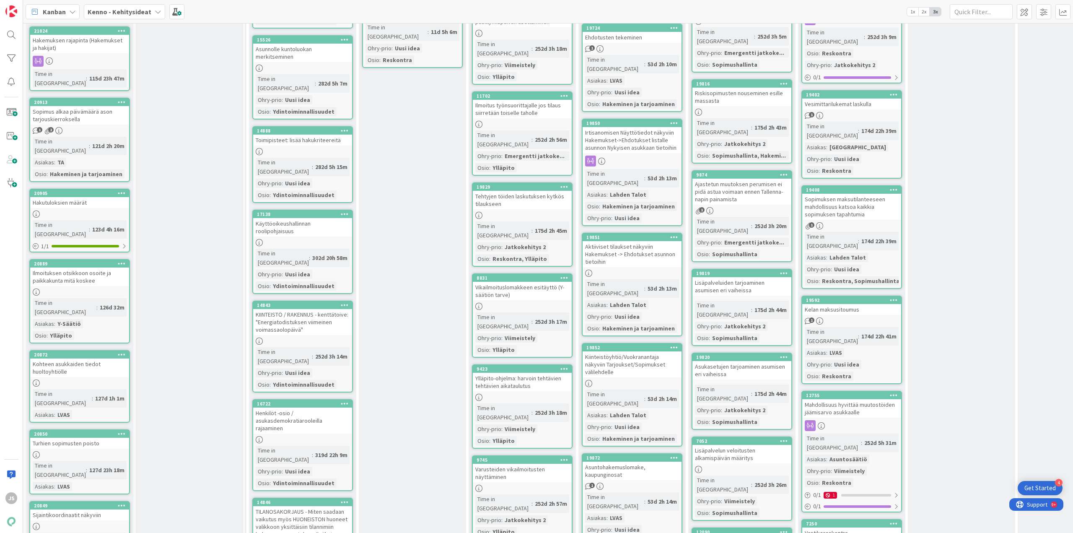
scroll to position [1090, 0]
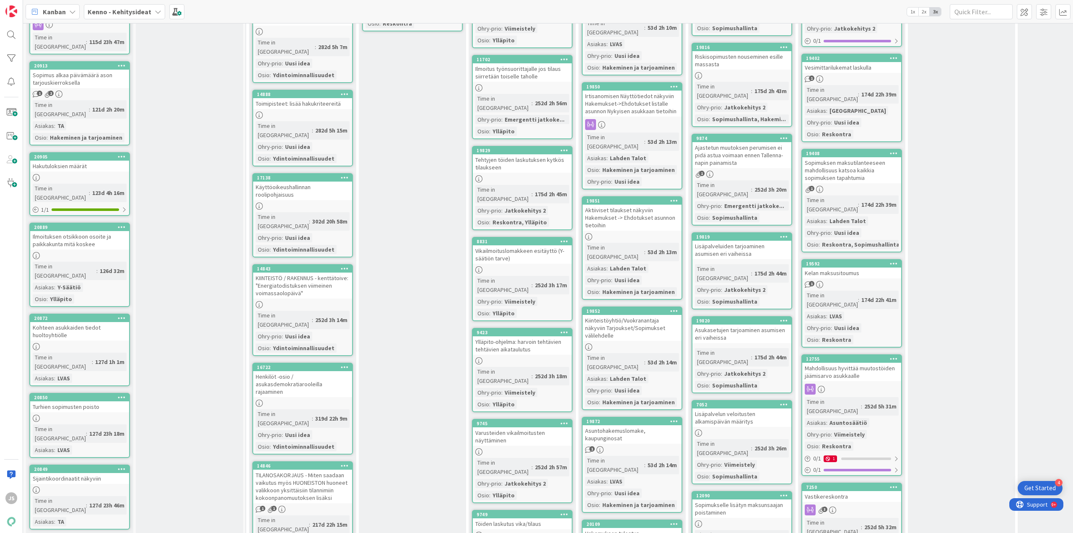
click at [53, 322] on div "Kohteen asukkaiden tiedot huoltoyhtiölle" at bounding box center [79, 331] width 99 height 18
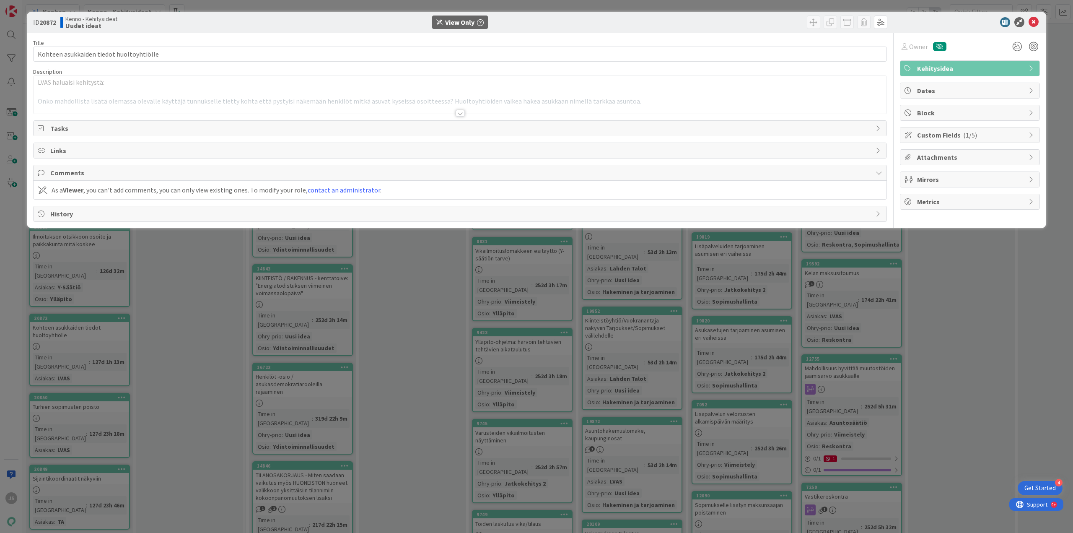
click at [464, 113] on div at bounding box center [460, 113] width 9 height 7
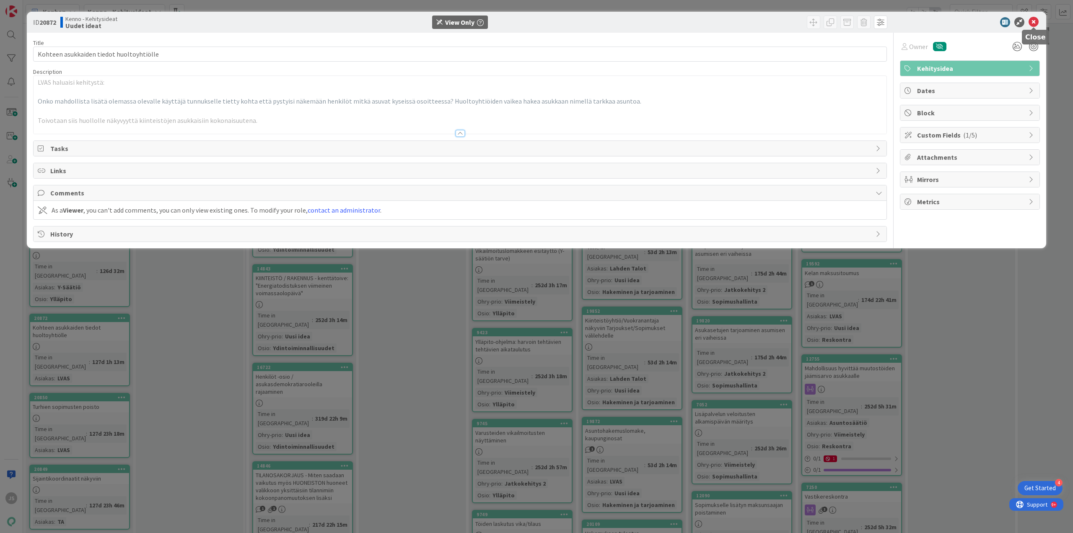
click at [1032, 21] on icon at bounding box center [1033, 22] width 10 height 10
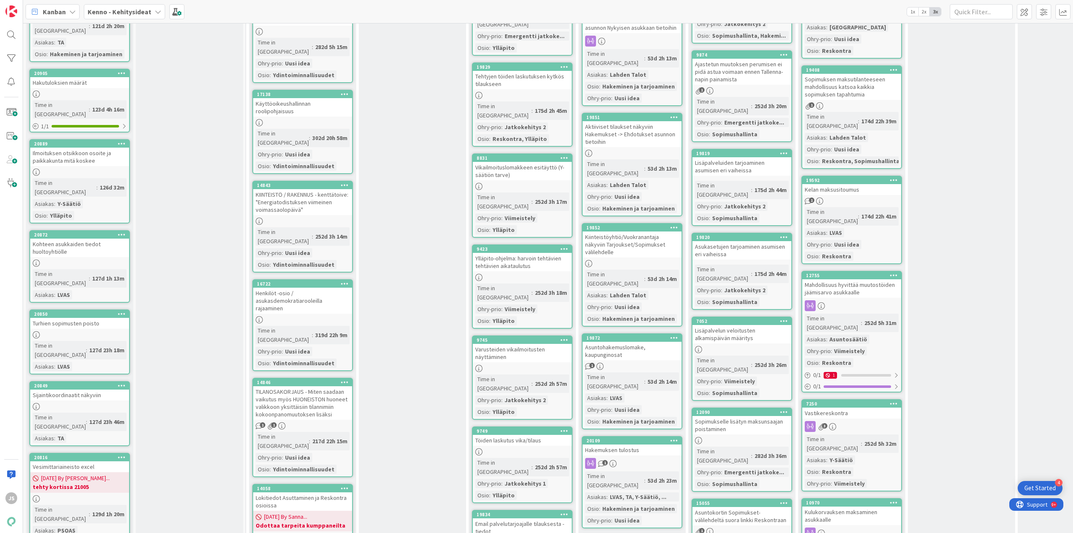
scroll to position [1173, 0]
click at [61, 317] on div "Turhien sopimusten poisto" at bounding box center [79, 322] width 99 height 11
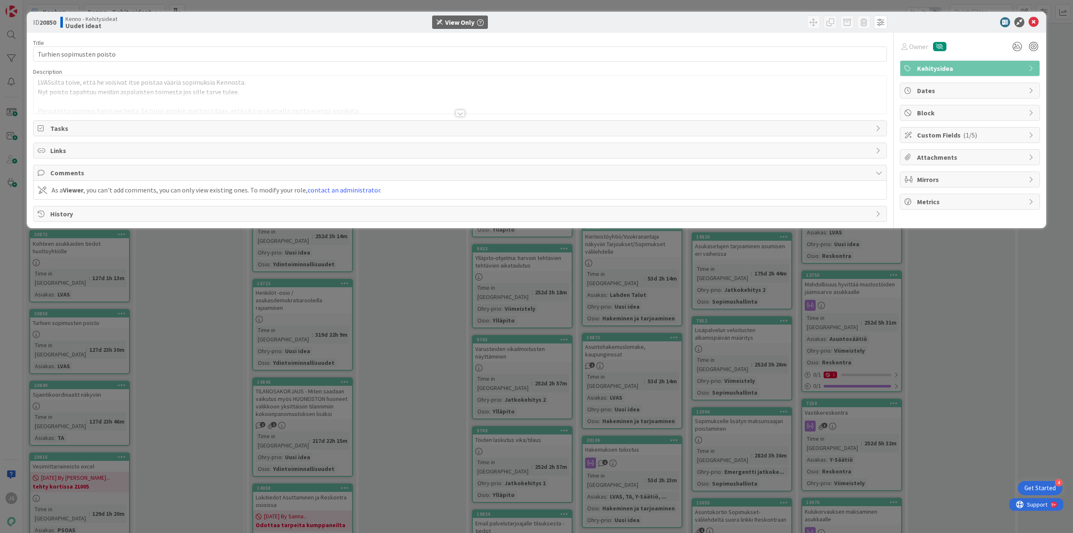
click at [451, 114] on div at bounding box center [460, 109] width 854 height 9
click at [452, 113] on div at bounding box center [460, 102] width 853 height 21
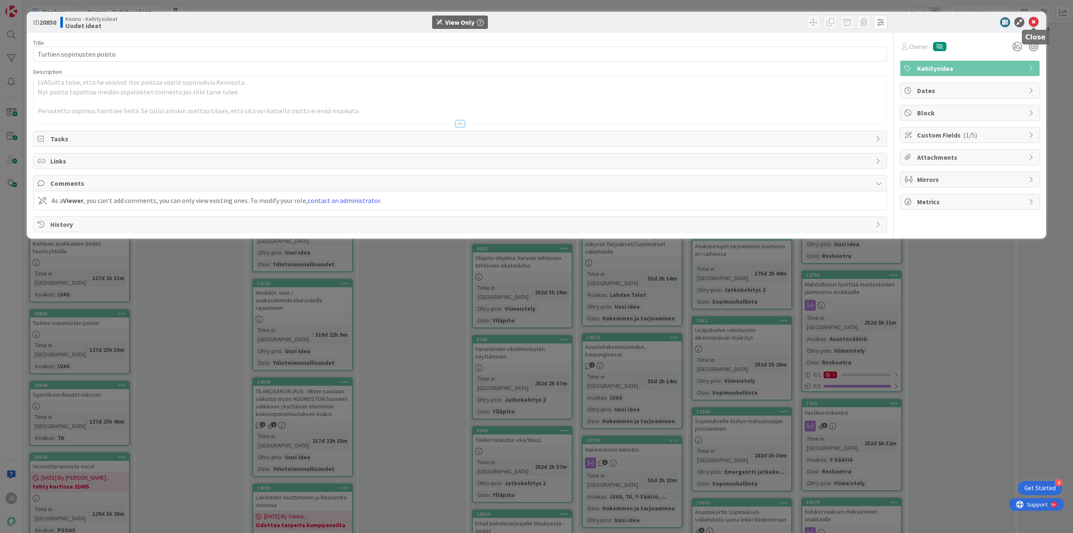
click at [1036, 19] on icon at bounding box center [1033, 22] width 10 height 10
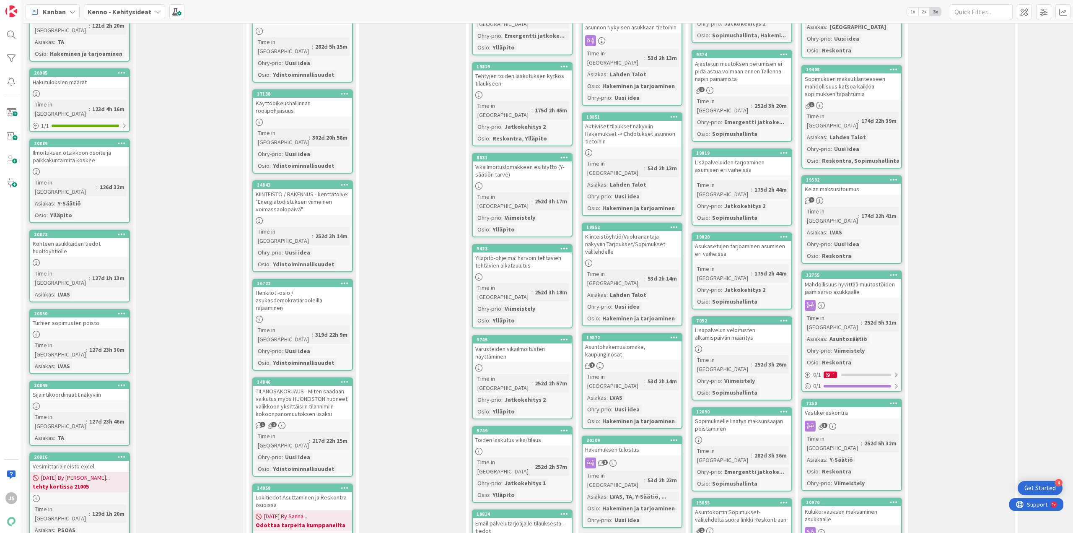
click at [62, 389] on div "Sijaintikoordinaatit näkyviin" at bounding box center [79, 394] width 99 height 11
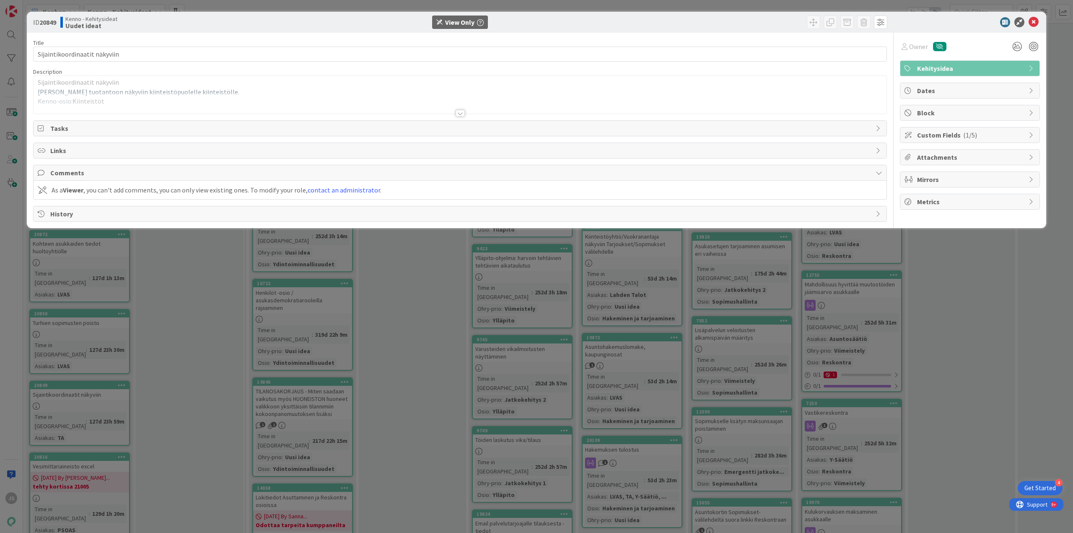
click at [461, 114] on div at bounding box center [460, 113] width 9 height 7
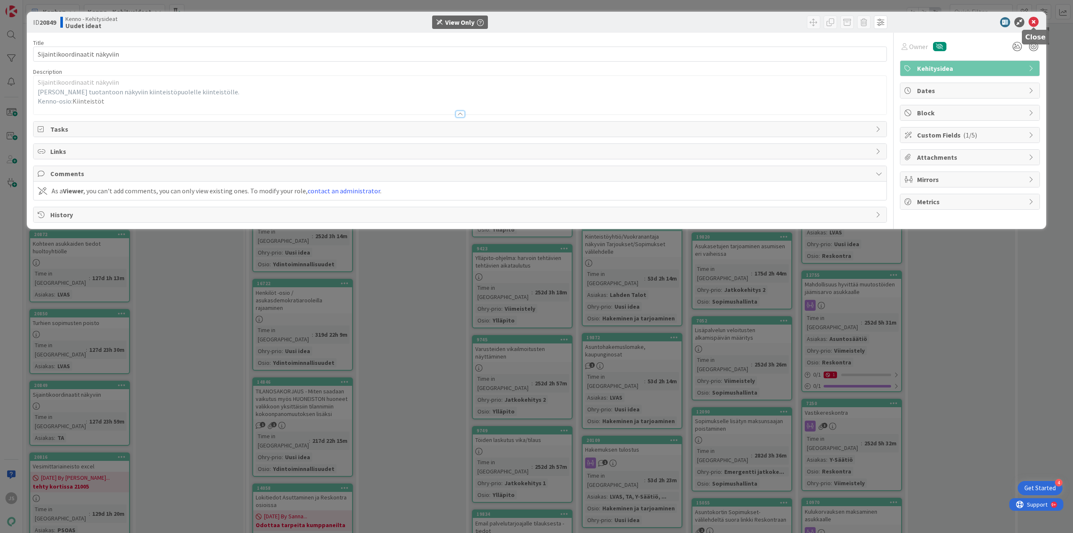
click at [1038, 23] on icon at bounding box center [1033, 22] width 10 height 10
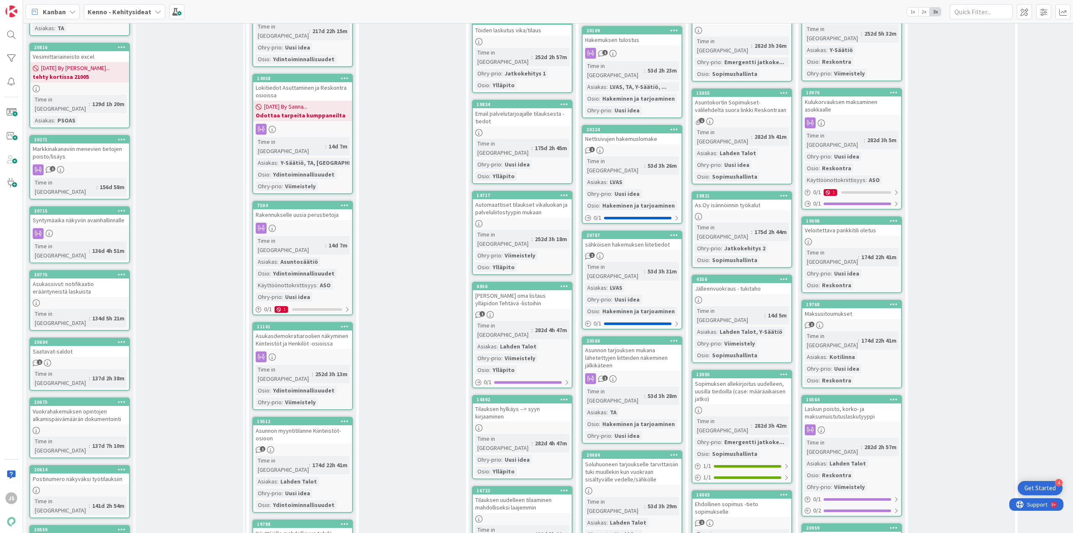
scroll to position [1592, 0]
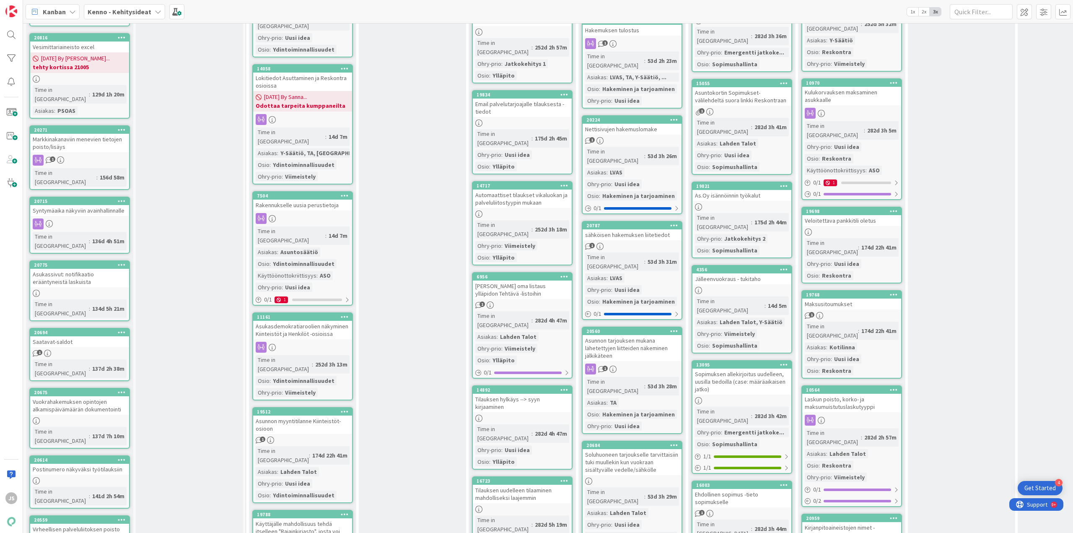
click at [62, 396] on div "Vuokrahakemuksen opintojen alkamispäivämäärän dokumentointi" at bounding box center [79, 405] width 99 height 18
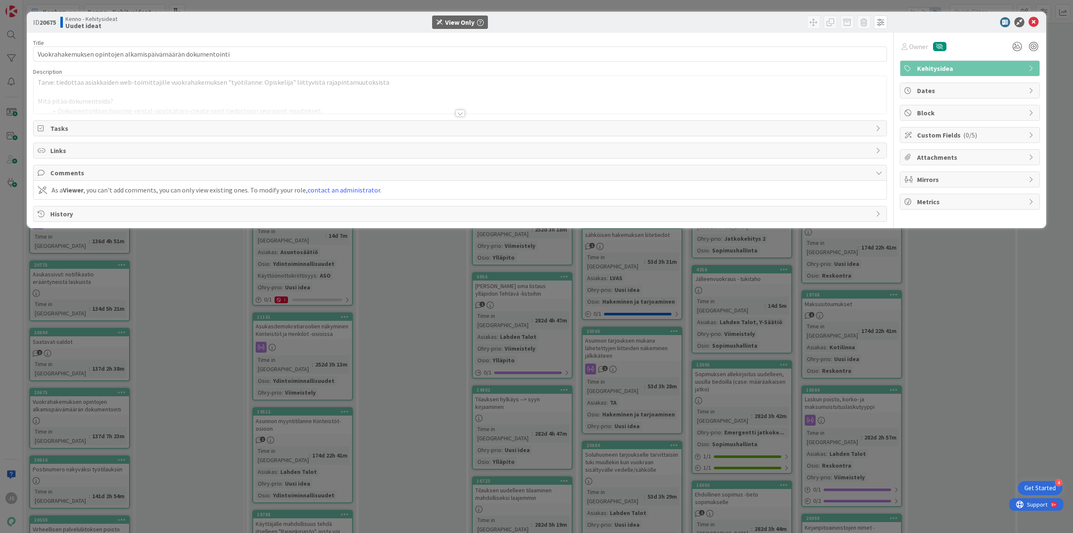
click at [462, 114] on div at bounding box center [460, 113] width 9 height 7
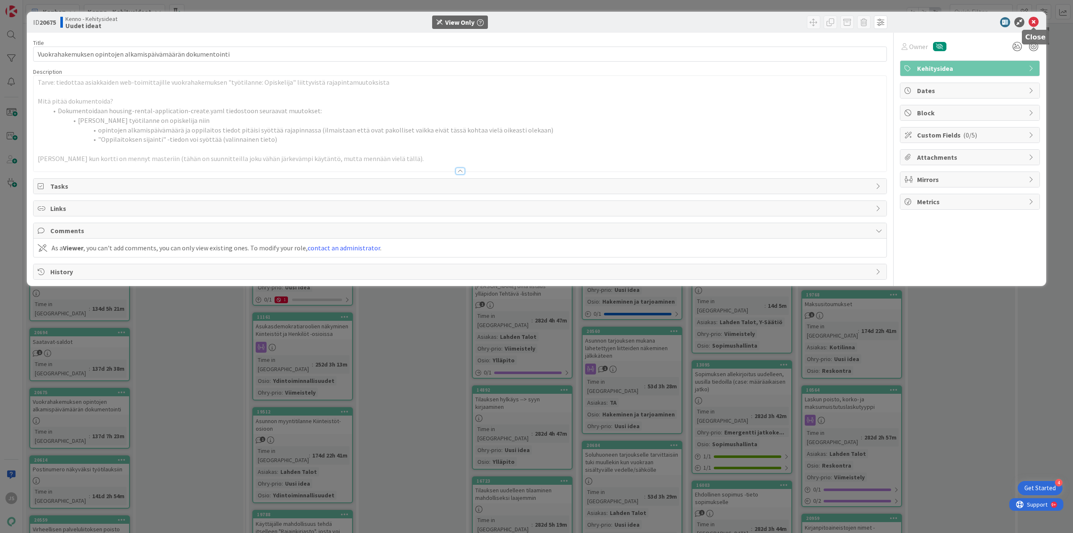
click at [1035, 23] on icon at bounding box center [1033, 22] width 10 height 10
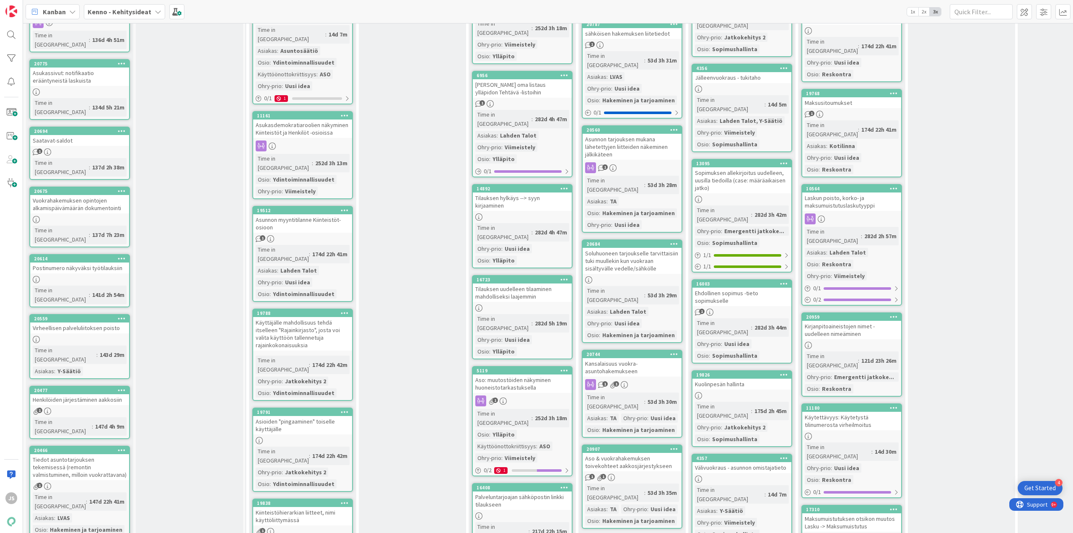
scroll to position [1802, 0]
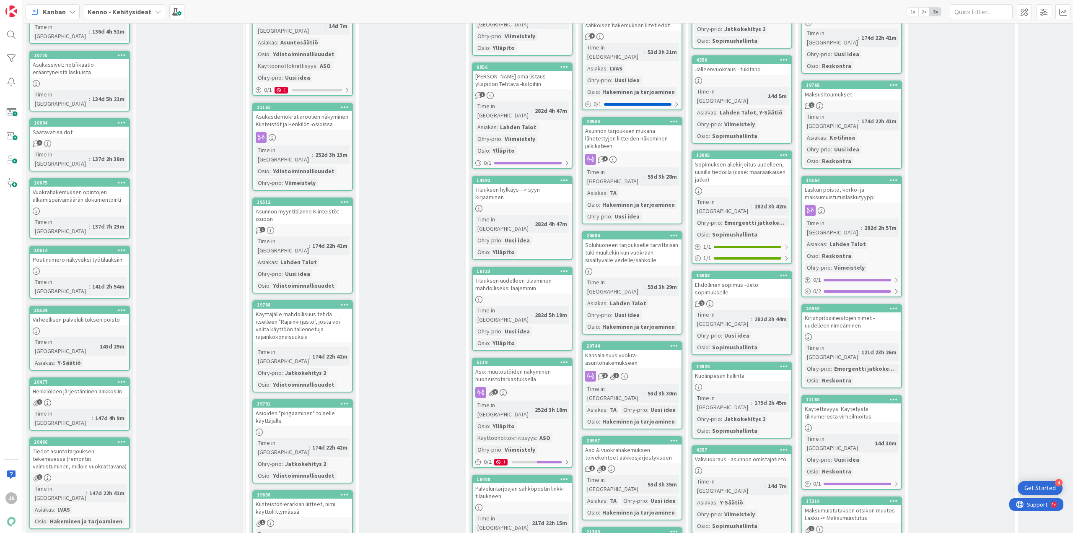
click at [71, 445] on div "Tiedot asuntotarjouksen tekemisessä (remontin valmistuminen, milloin vuokrattav…" at bounding box center [79, 458] width 99 height 26
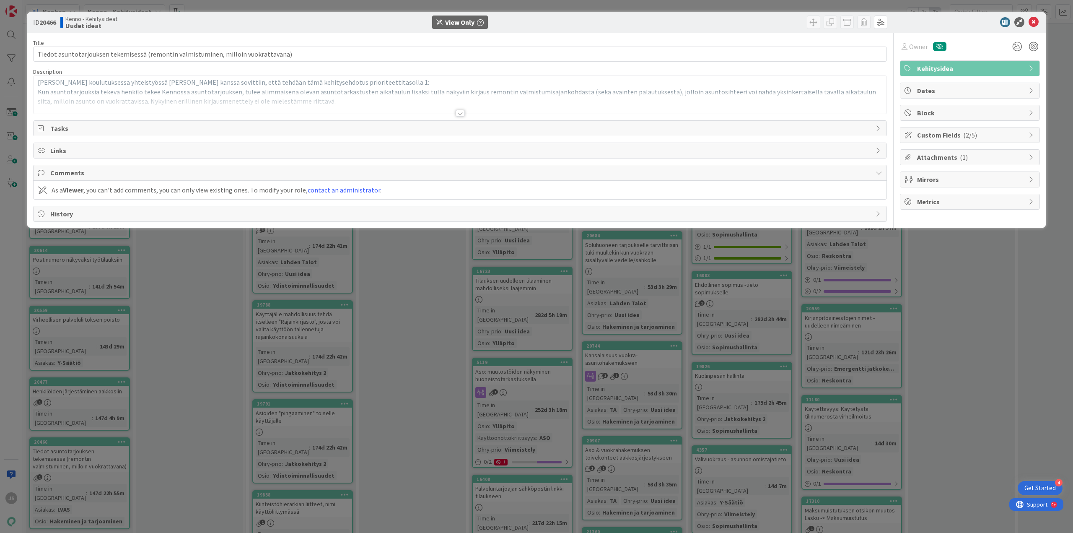
click at [461, 115] on div at bounding box center [460, 113] width 9 height 7
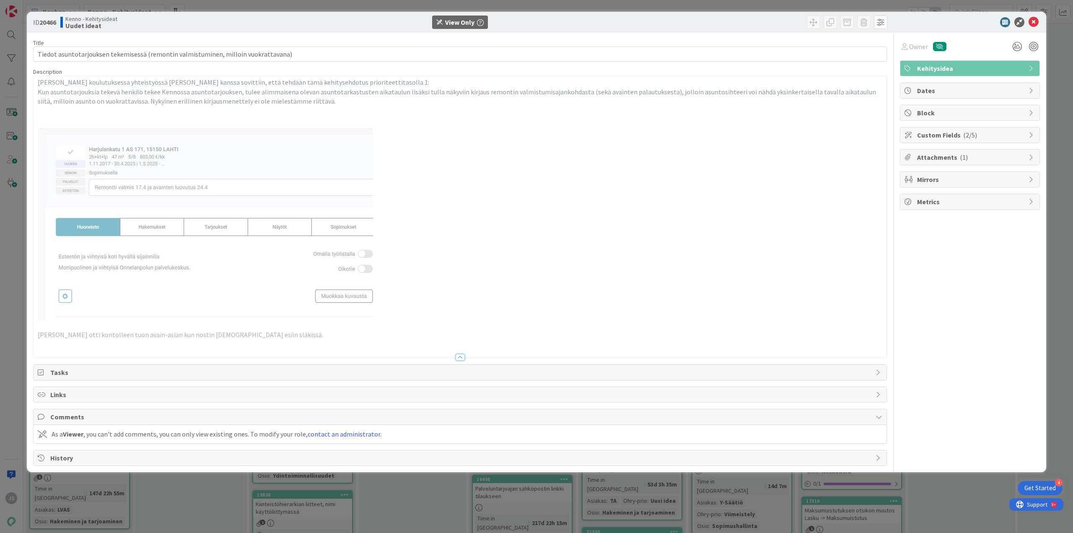
click at [1007, 137] on span "Custom Fields ( 2/5 )" at bounding box center [970, 135] width 107 height 10
click at [1038, 24] on icon at bounding box center [1033, 22] width 10 height 10
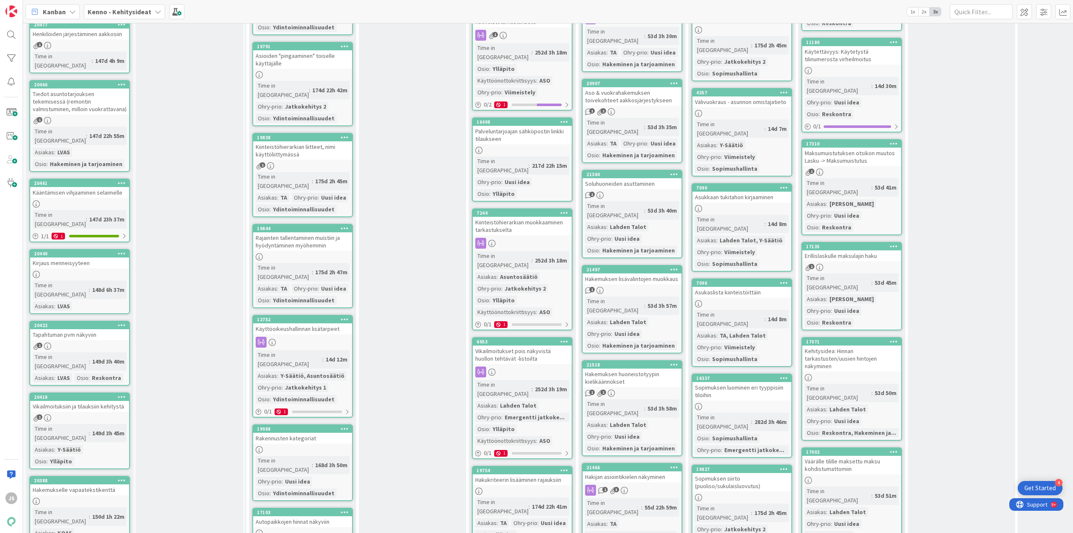
scroll to position [2179, 0]
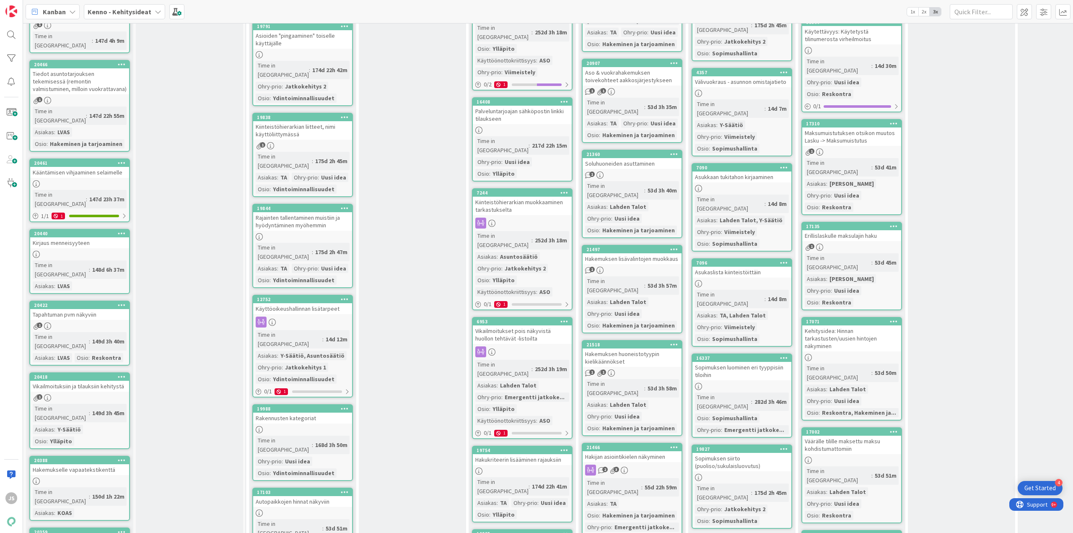
click at [69, 464] on div "Hakemukselle vapaatekstikenttä" at bounding box center [79, 469] width 99 height 11
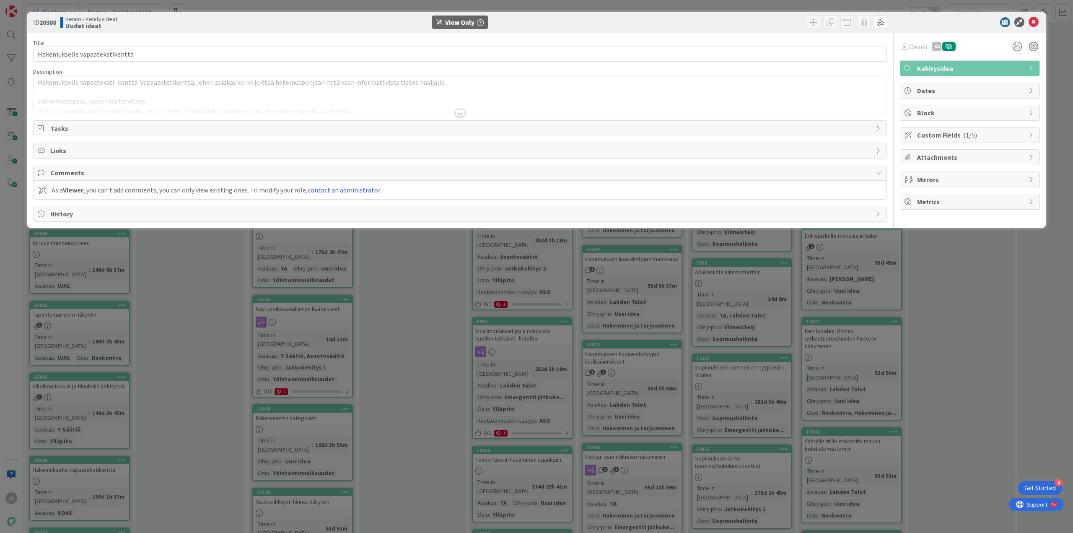
click at [458, 114] on div at bounding box center [460, 113] width 9 height 7
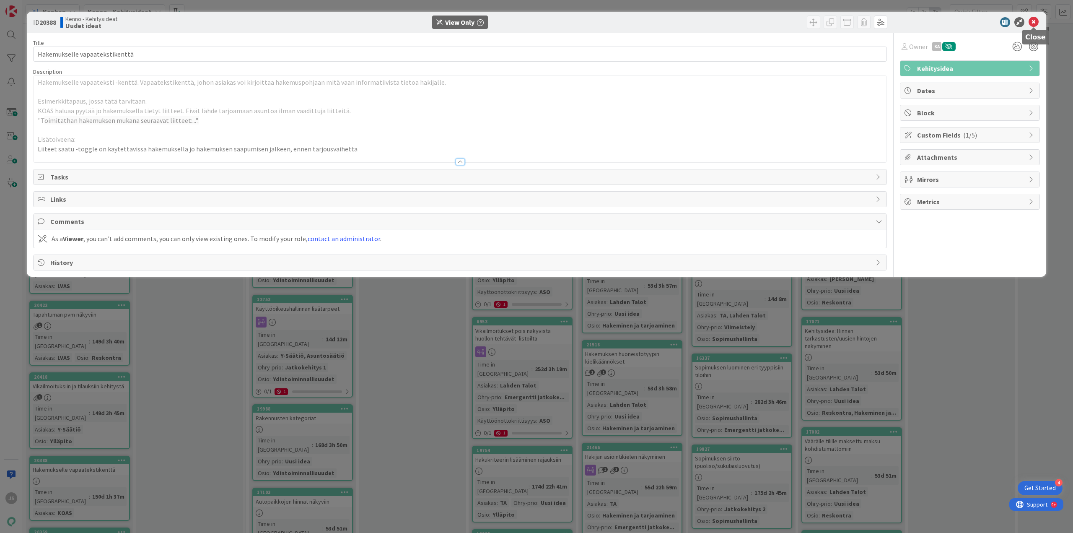
click at [1032, 26] on icon at bounding box center [1033, 22] width 10 height 10
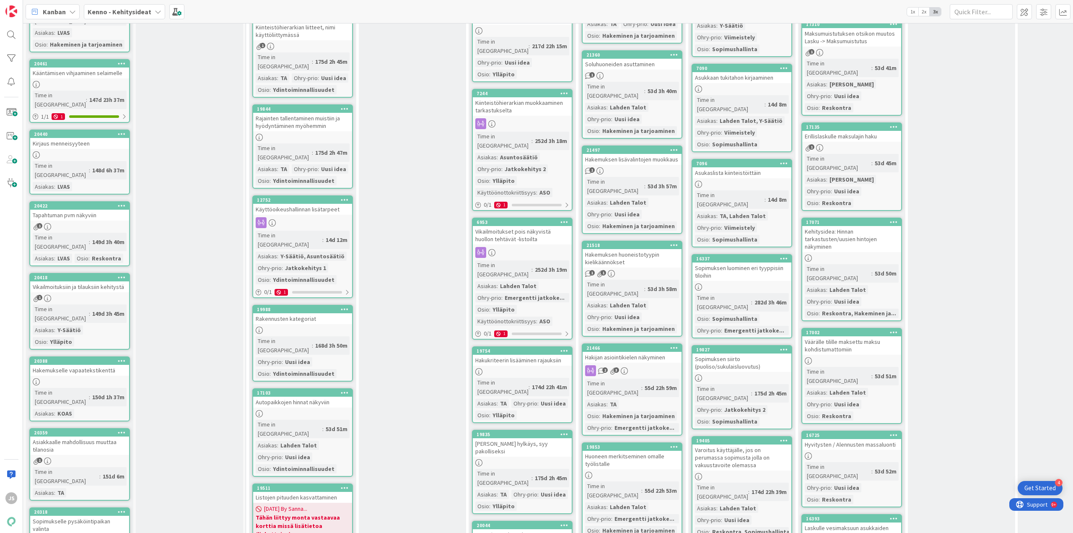
scroll to position [2305, 0]
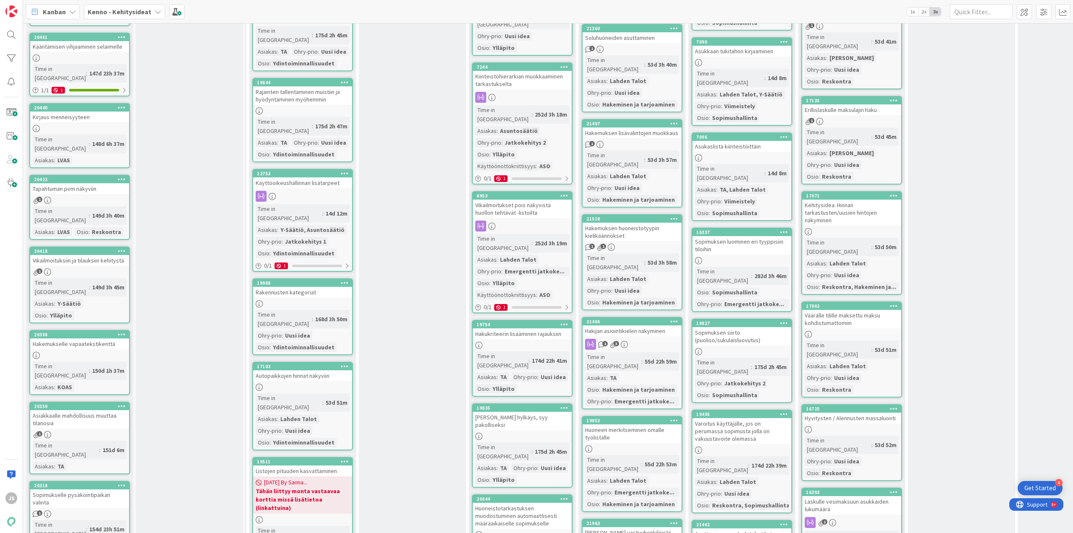
click at [68, 489] on div "Sopimukselle pysäköintipaikan valinta" at bounding box center [79, 498] width 99 height 18
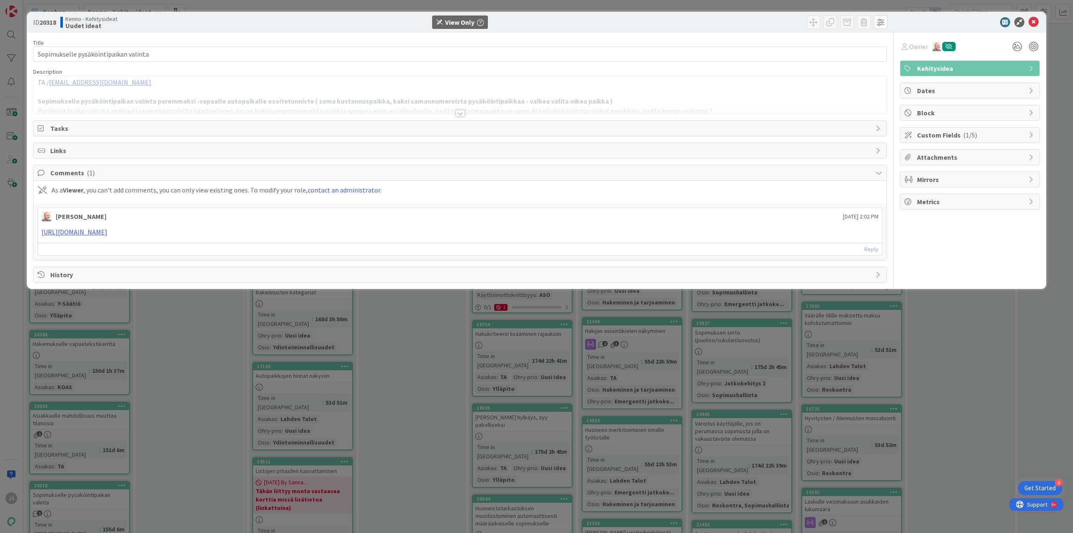
click at [459, 114] on div at bounding box center [460, 113] width 9 height 7
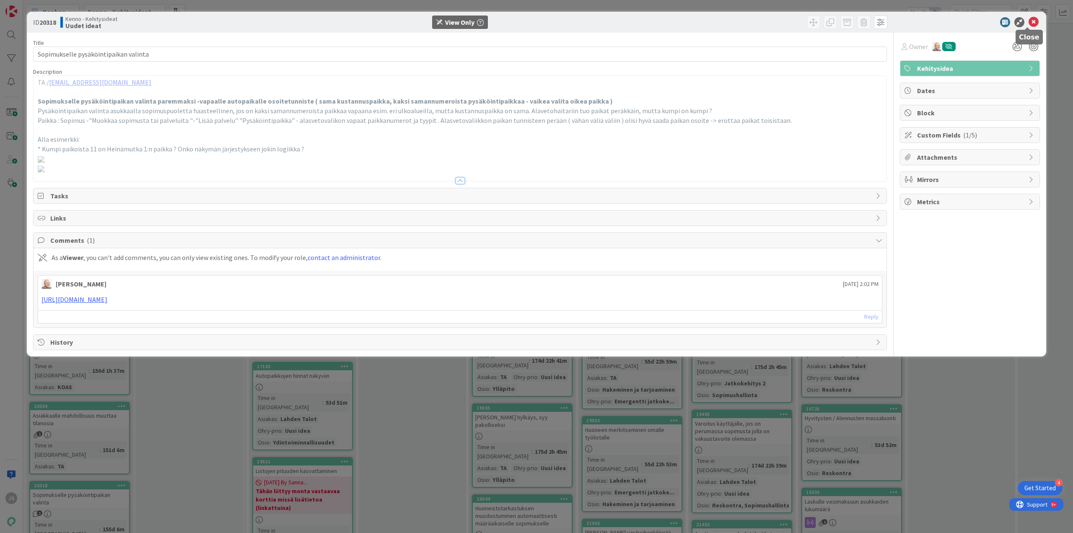
click at [1028, 19] on icon at bounding box center [1033, 22] width 10 height 10
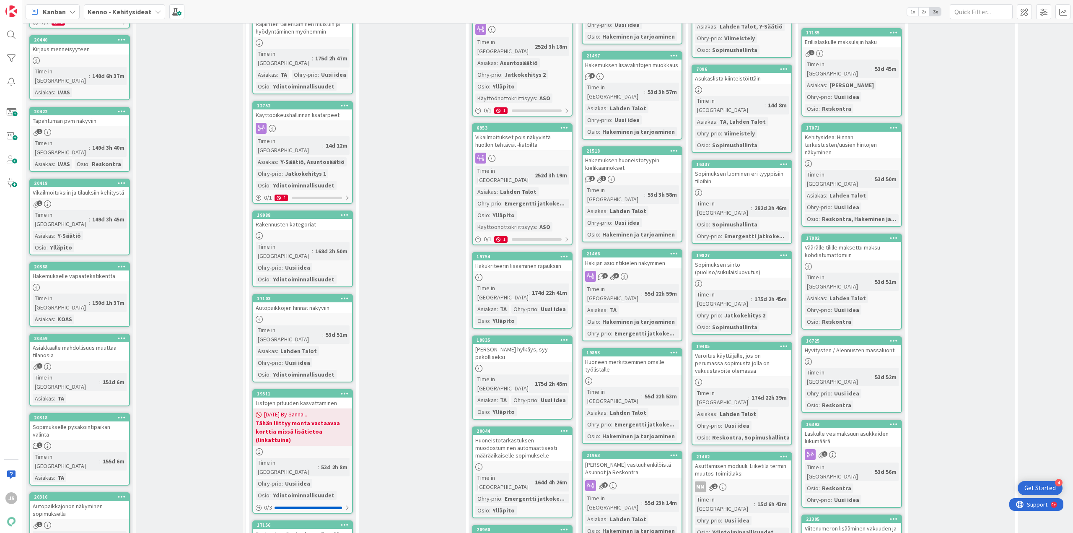
scroll to position [2389, 0]
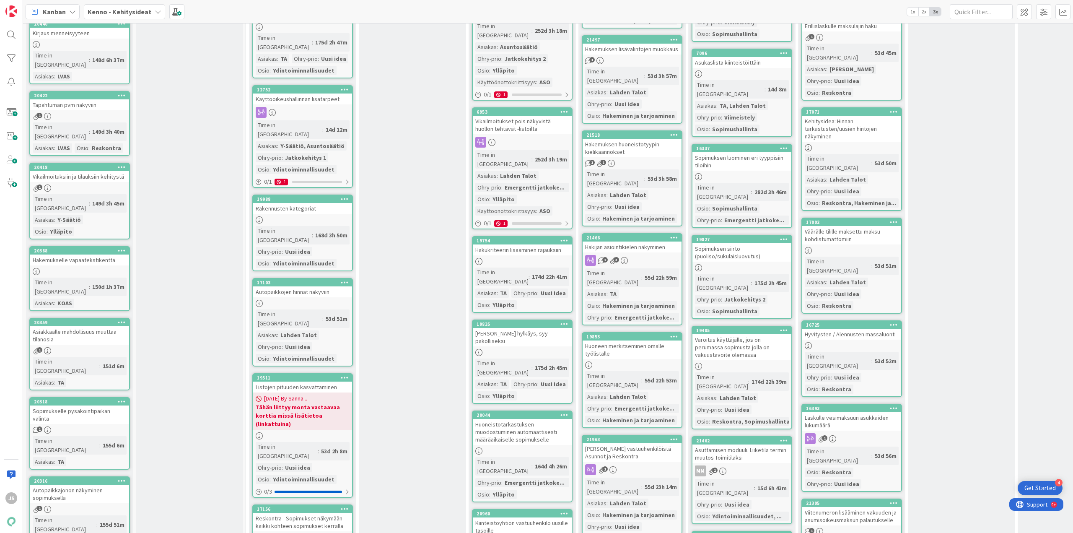
click at [64, 484] on div "Autopaikkajonon näkyminen sopimuksella" at bounding box center [79, 493] width 99 height 18
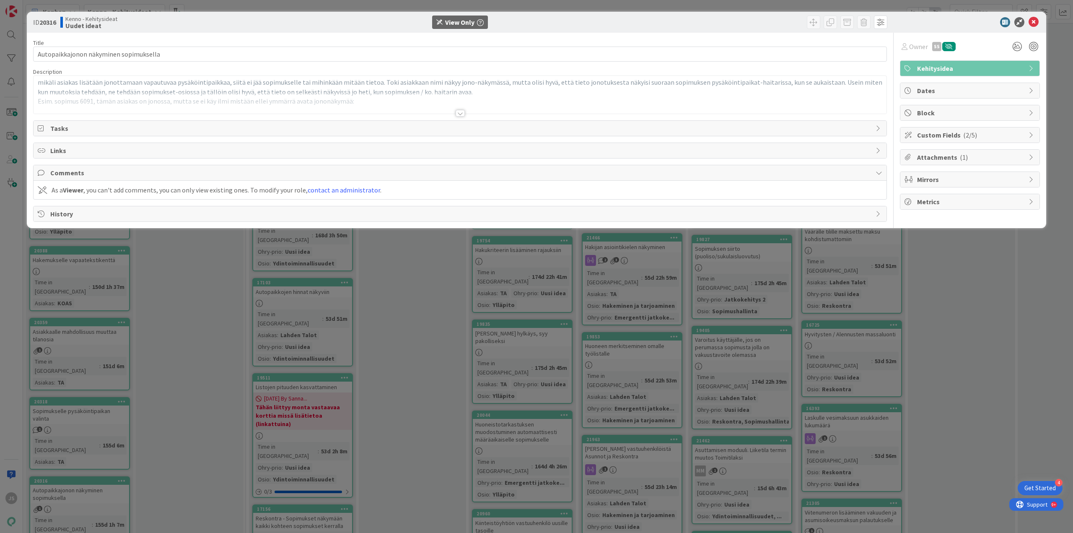
click at [463, 110] on div at bounding box center [460, 113] width 9 height 7
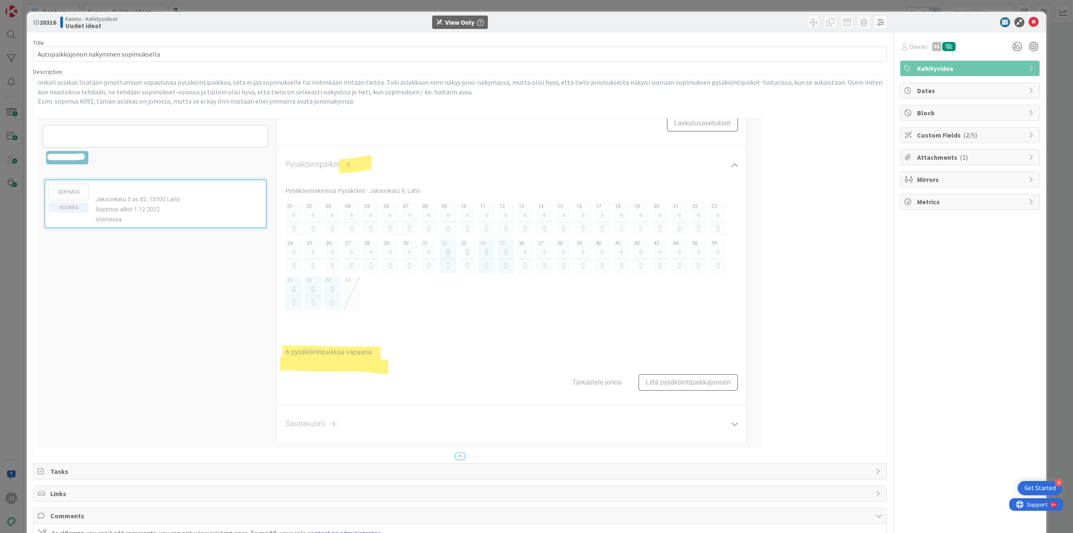
click at [984, 139] on span "Custom Fields ( 2/5 )" at bounding box center [970, 135] width 107 height 10
click at [1031, 26] on icon at bounding box center [1033, 22] width 10 height 10
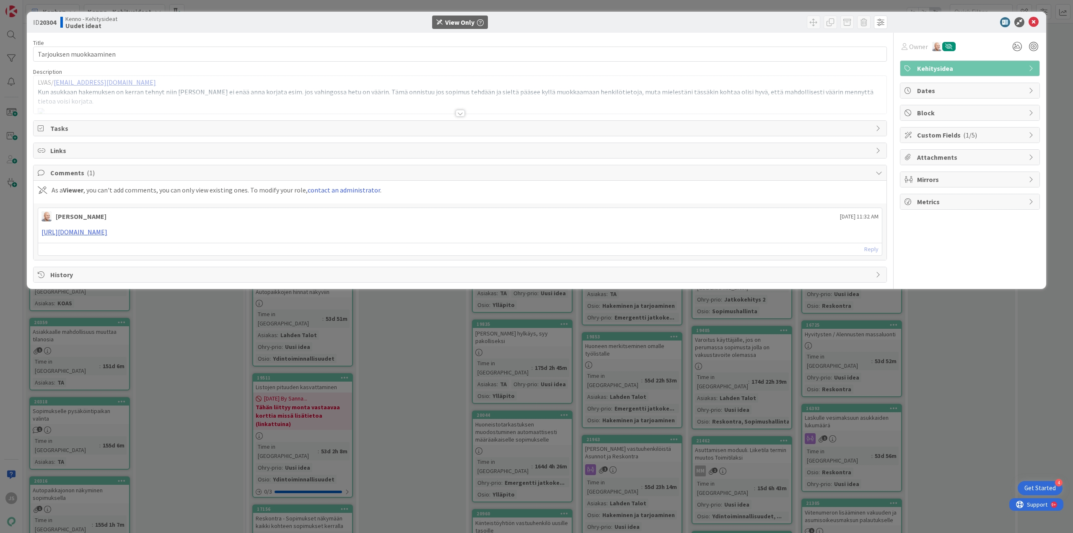
click at [458, 114] on div at bounding box center [460, 113] width 9 height 7
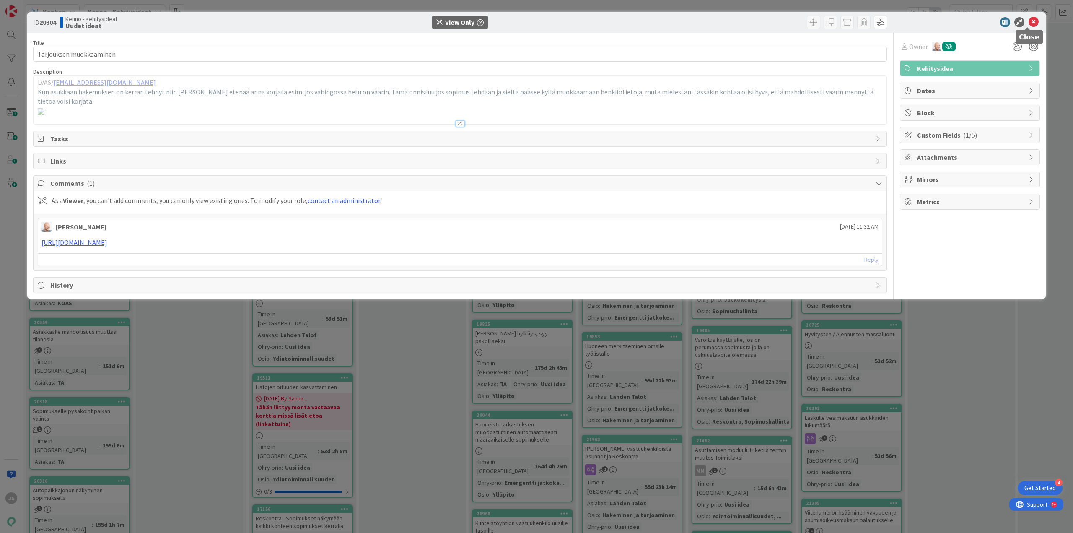
click at [1030, 19] on icon at bounding box center [1033, 22] width 10 height 10
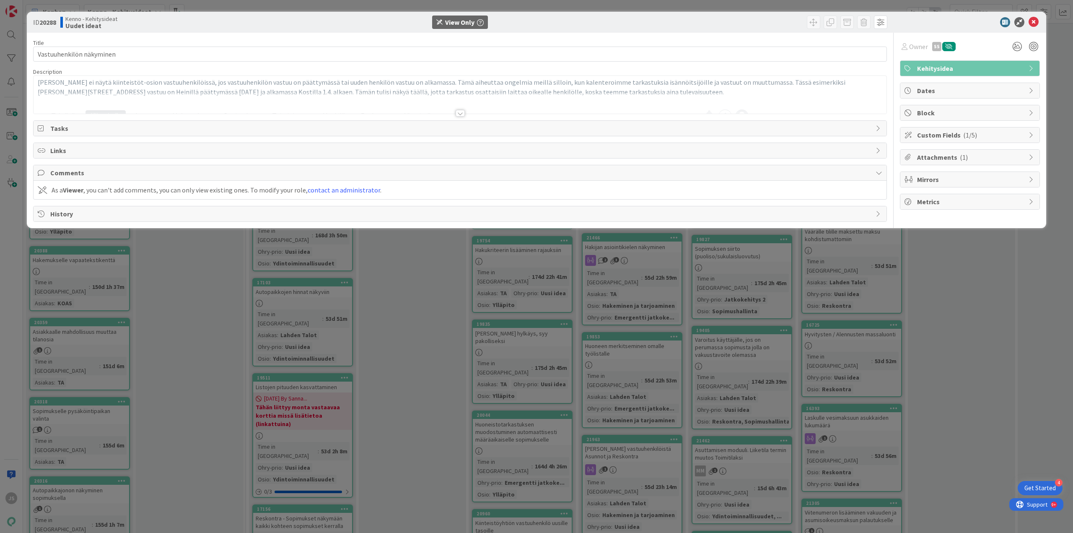
click at [460, 111] on div at bounding box center [460, 113] width 9 height 7
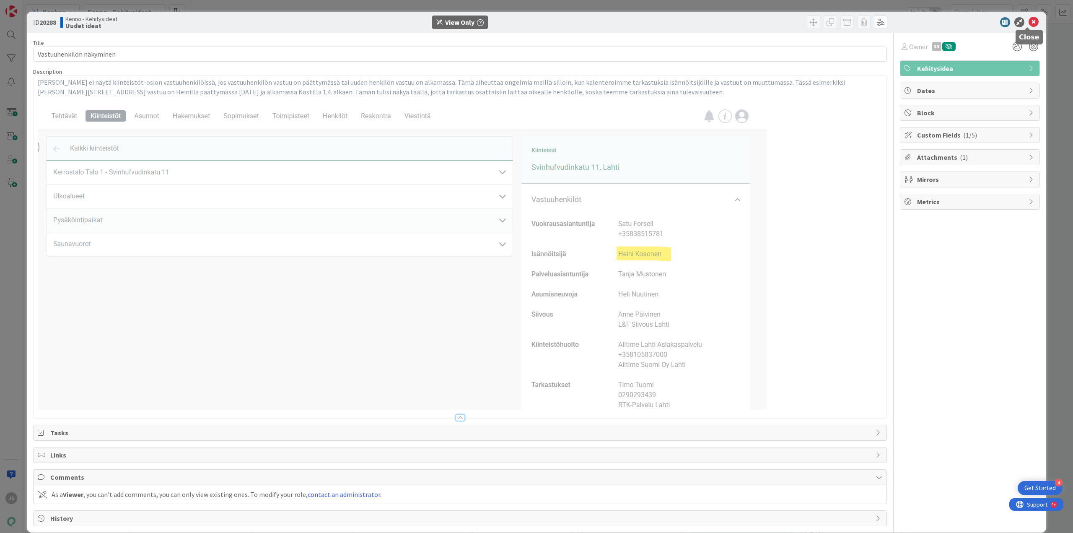
click at [1031, 26] on icon at bounding box center [1033, 22] width 10 height 10
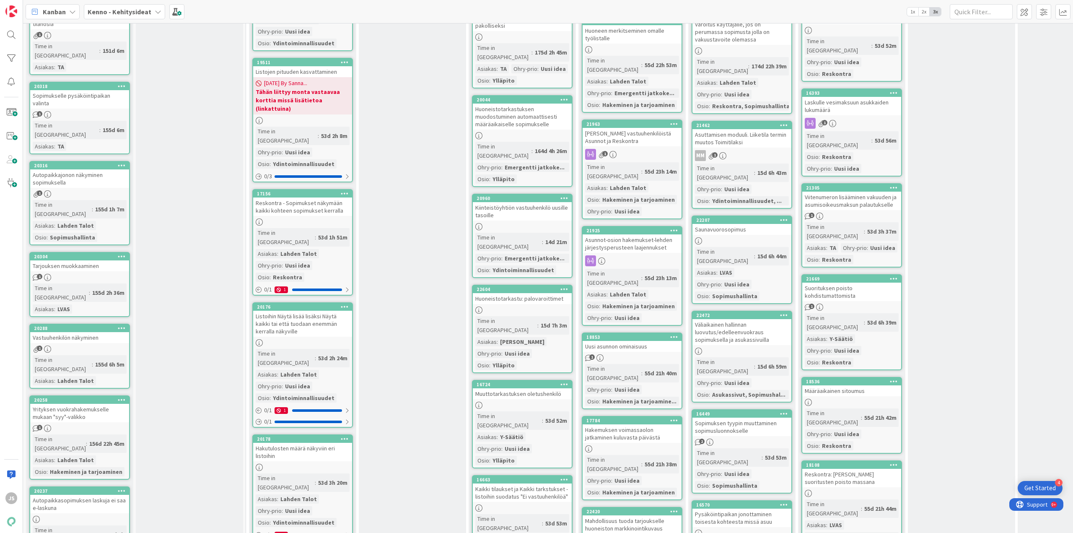
scroll to position [2724, 0]
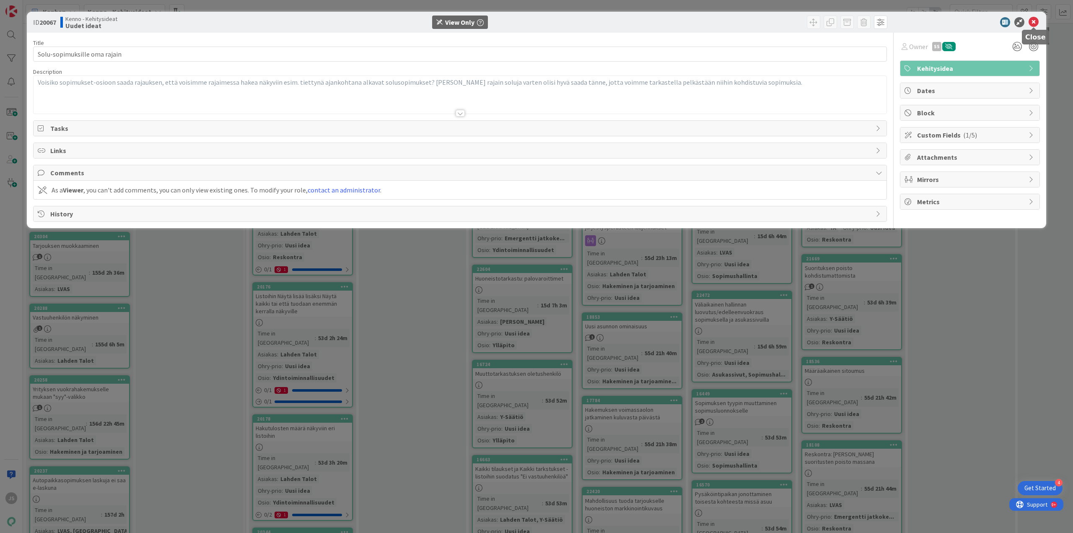
click at [1031, 21] on icon at bounding box center [1033, 22] width 10 height 10
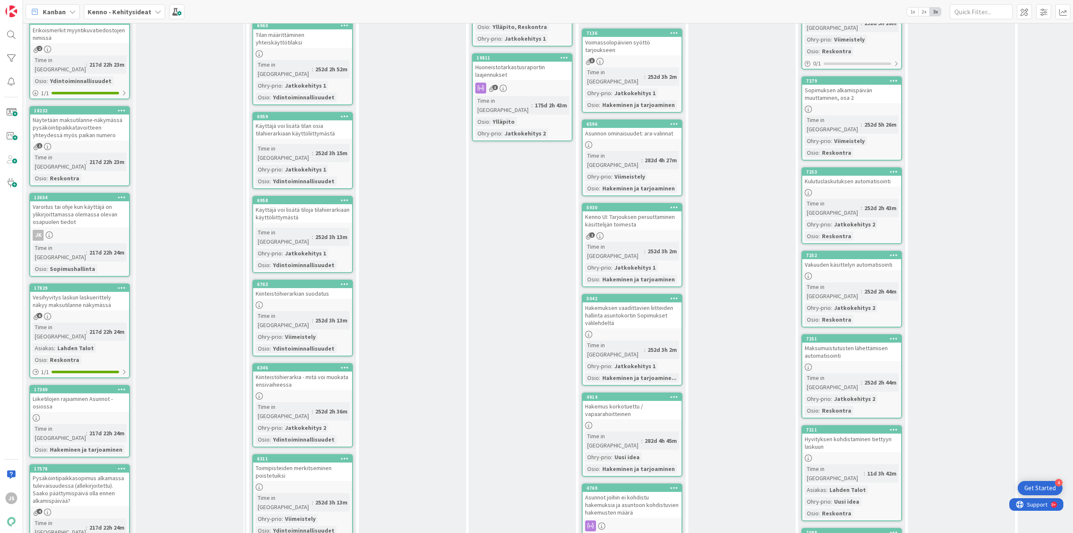
scroll to position [6789, 0]
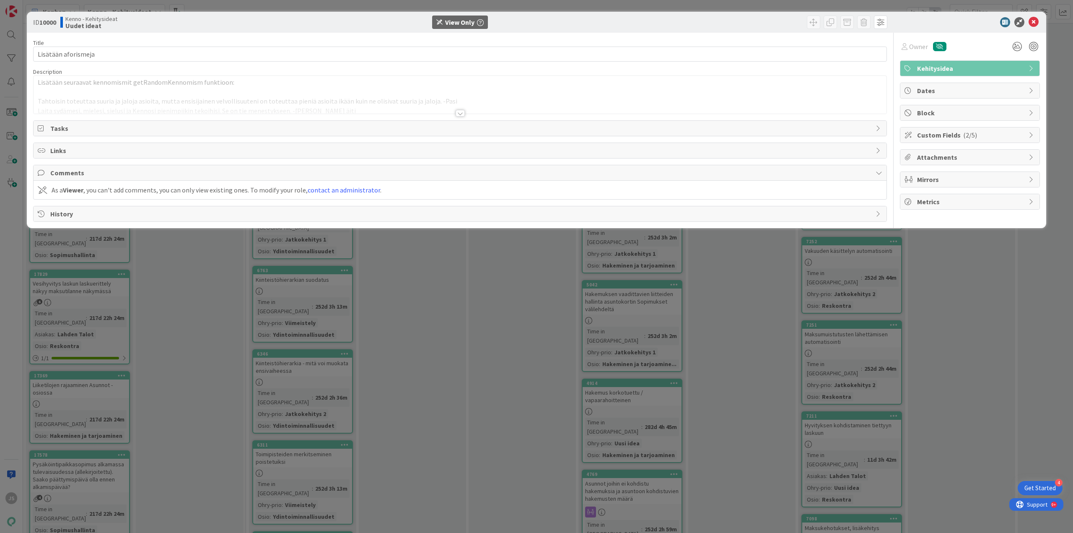
click at [460, 115] on div at bounding box center [460, 113] width 9 height 7
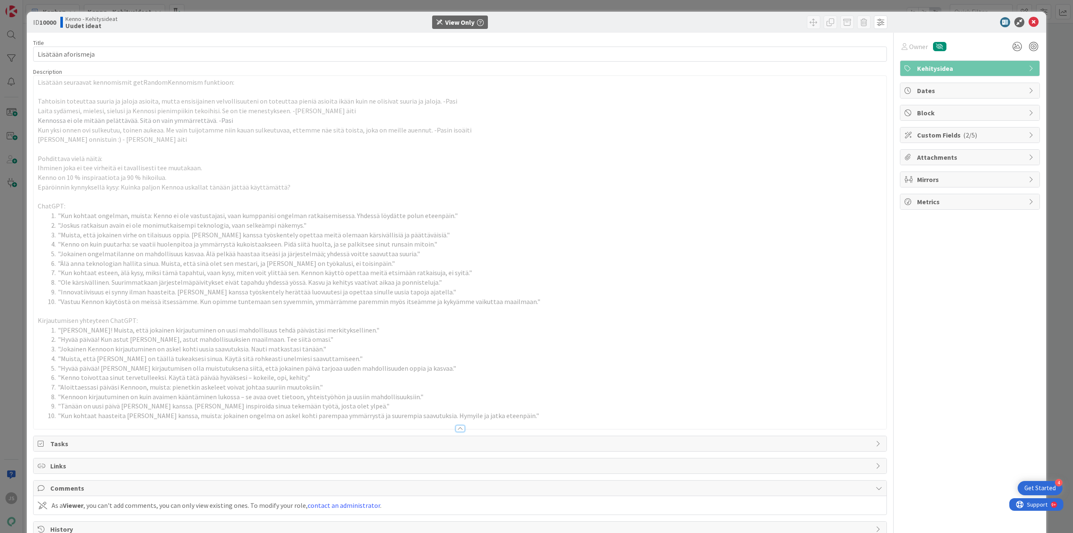
click at [945, 133] on span "Custom Fields ( 2/5 )" at bounding box center [970, 135] width 107 height 10
click at [1028, 24] on icon at bounding box center [1033, 22] width 10 height 10
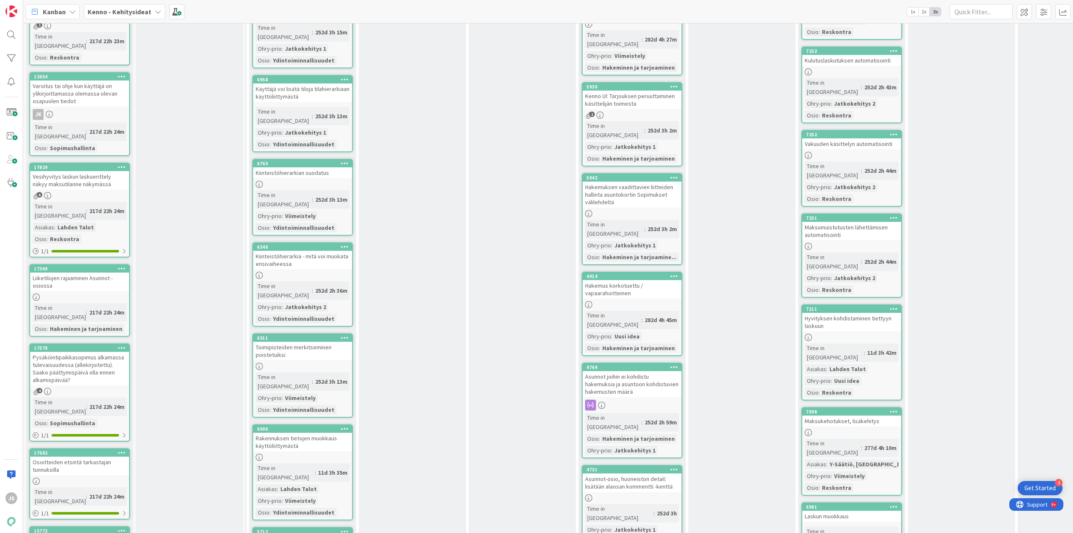
scroll to position [6915, 0]
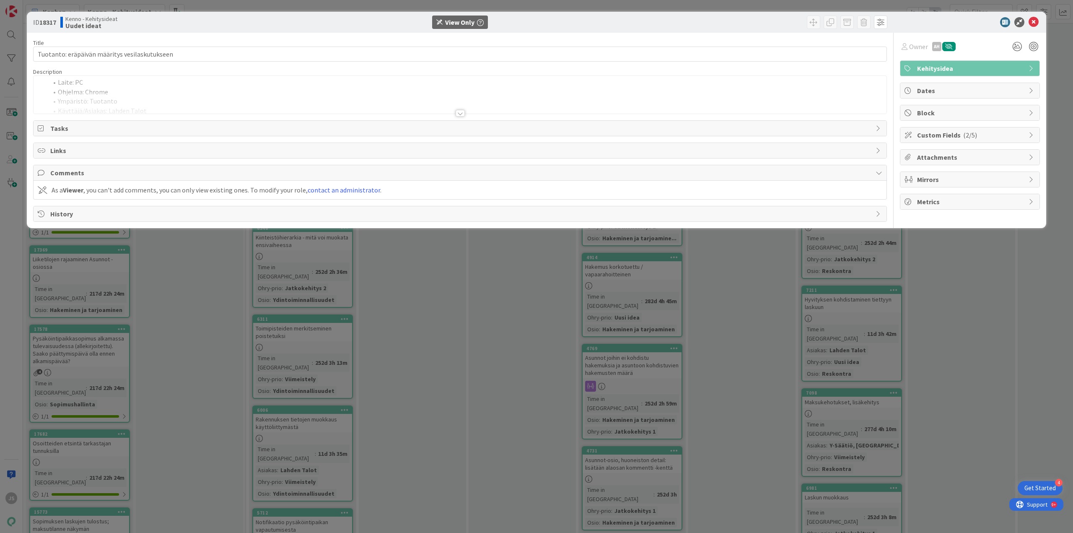
click at [464, 114] on div at bounding box center [460, 113] width 9 height 7
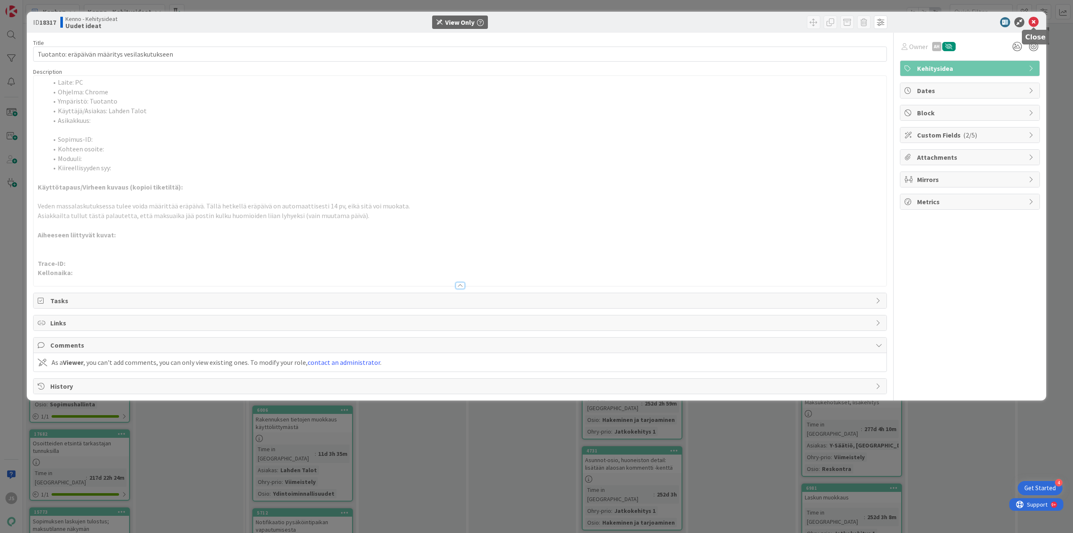
click at [1032, 22] on icon at bounding box center [1033, 22] width 10 height 10
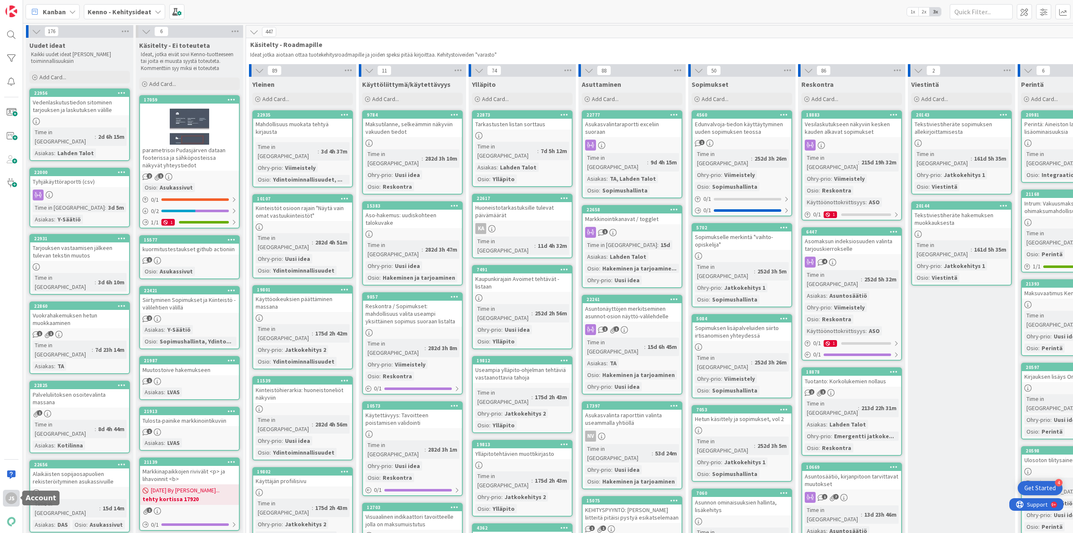
click at [5, 499] on div "JS" at bounding box center [11, 498] width 12 height 12
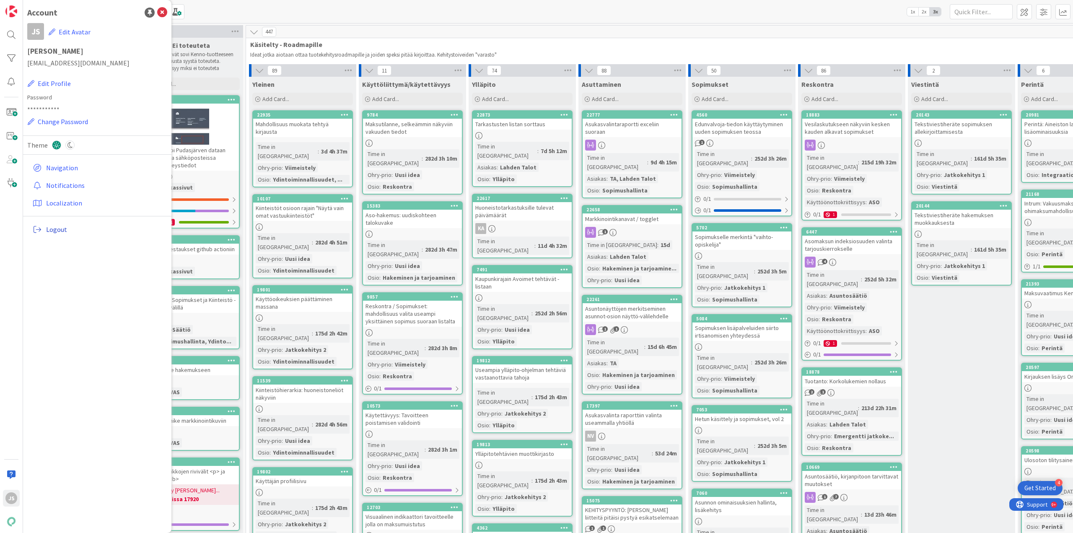
click at [75, 230] on span "Logout" at bounding box center [105, 229] width 118 height 10
